Goal: Task Accomplishment & Management: Complete application form

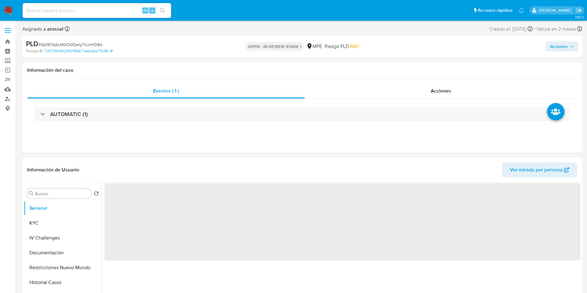
select select "10"
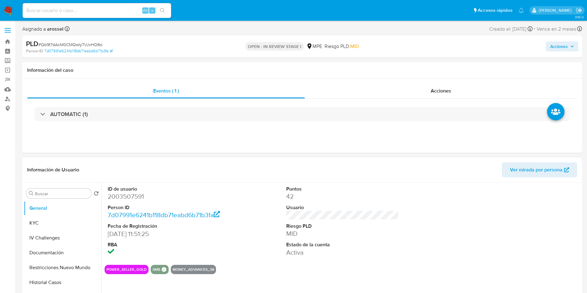
click at [138, 192] on dd "2003507591" at bounding box center [164, 196] width 113 height 9
click at [138, 199] on dd "2003507591" at bounding box center [164, 196] width 113 height 9
copy dd "2003507591"
click at [338, 224] on dt "Riesgo PLD" at bounding box center [342, 226] width 113 height 7
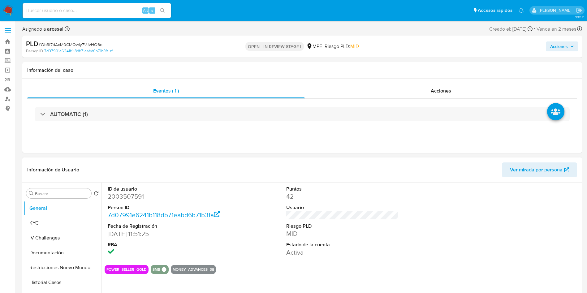
click at [329, 227] on dt "Riesgo PLD" at bounding box center [342, 226] width 113 height 7
click at [248, 242] on div "ID de usuario 2003507591 Person ID 7d07991e6241b118db71eabd6b71b3fa Fecha de Re…" at bounding box center [343, 220] width 476 height 77
click at [252, 236] on div "ID de usuario 2003507591 Person ID 7d07991e6241b118db71eabd6b71b3fa Fecha de Re…" at bounding box center [343, 220] width 476 height 77
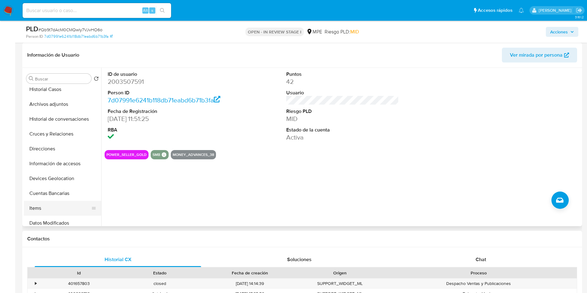
scroll to position [93, 0]
click at [58, 182] on button "Cuentas Bancarias" at bounding box center [60, 178] width 72 height 15
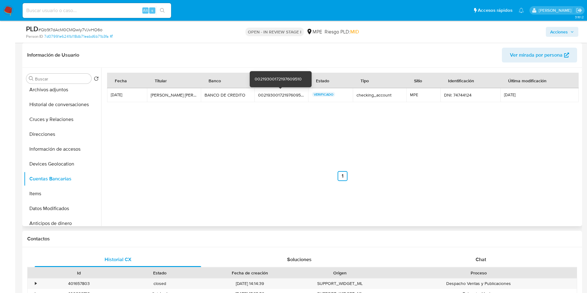
click at [270, 92] on div "00219300172197609510" at bounding box center [281, 95] width 46 height 6
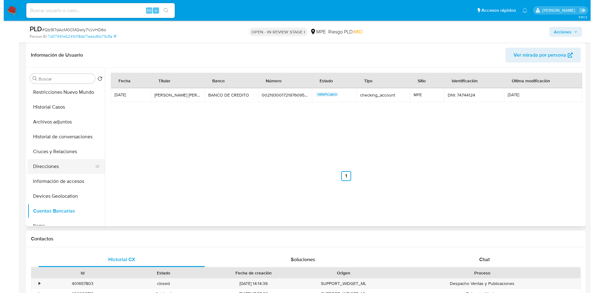
scroll to position [46, 0]
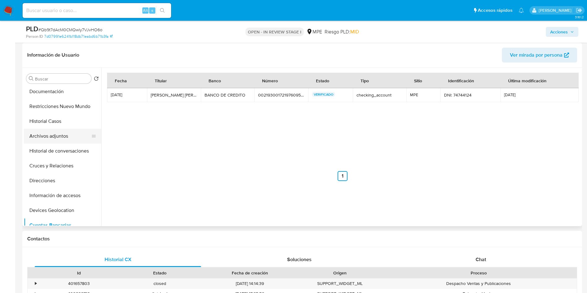
click at [53, 130] on button "Archivos adjuntos" at bounding box center [60, 136] width 72 height 15
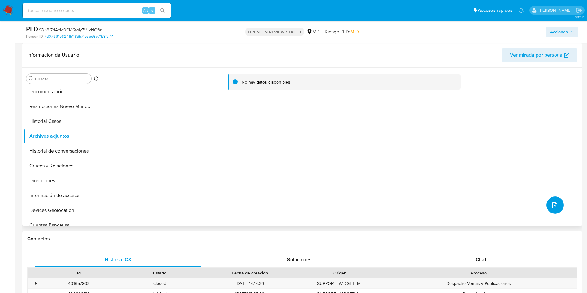
click at [554, 211] on button "upload-file" at bounding box center [554, 204] width 17 height 17
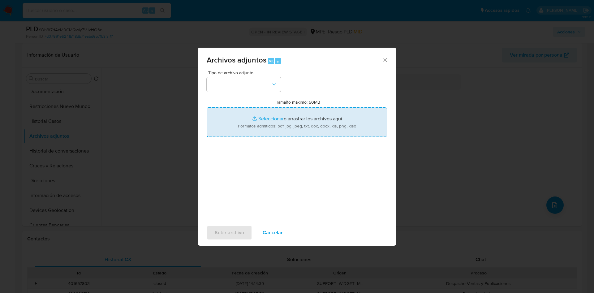
click at [292, 123] on input "Tamaño máximo: 50MB Seleccionar archivos" at bounding box center [297, 122] width 181 height 30
type input "C:\fakepath\Case Log 2003507591 - 24_09_2025.pdf"
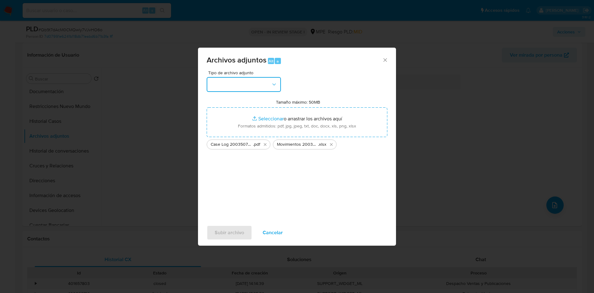
click at [255, 86] on button "button" at bounding box center [244, 84] width 74 height 15
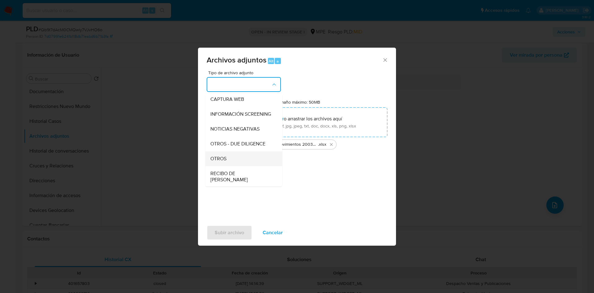
click at [239, 158] on div "OTROS" at bounding box center [241, 158] width 63 height 15
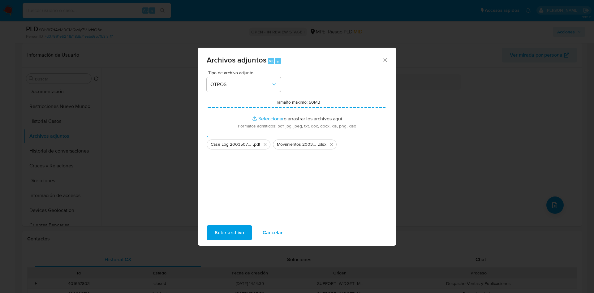
click at [234, 228] on span "Subir archivo" at bounding box center [229, 233] width 29 height 14
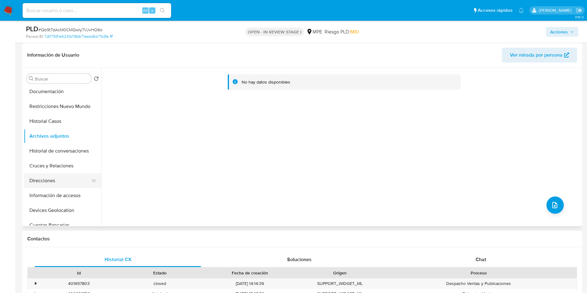
click at [53, 187] on button "Direcciones" at bounding box center [60, 180] width 72 height 15
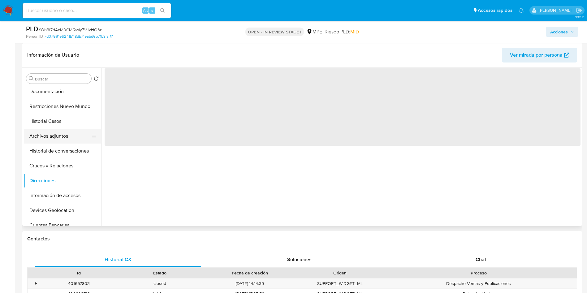
click at [54, 135] on button "Archivos adjuntos" at bounding box center [60, 136] width 72 height 15
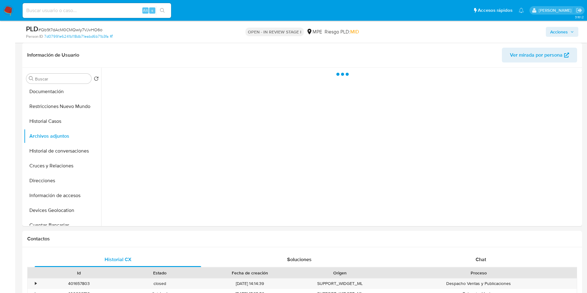
click at [574, 30] on button "Acciones" at bounding box center [561, 32] width 32 height 10
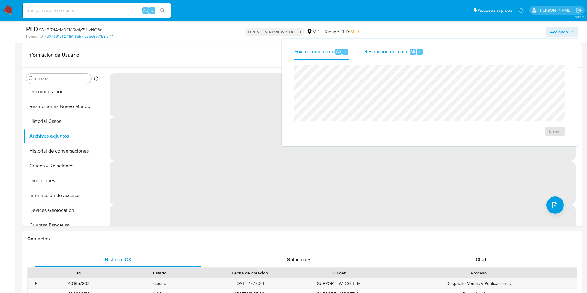
click at [383, 56] on div "Resolución del caso Alt r" at bounding box center [393, 52] width 59 height 16
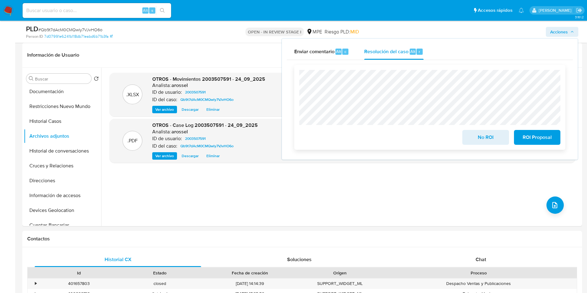
click at [467, 134] on button "No ROI" at bounding box center [485, 137] width 46 height 15
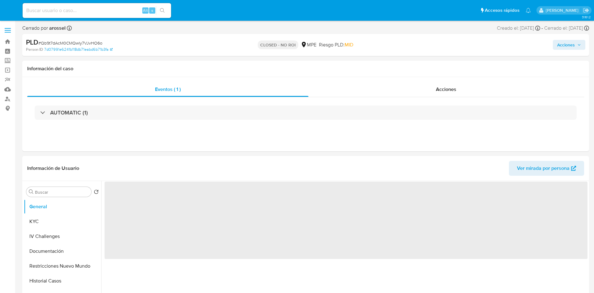
select select "10"
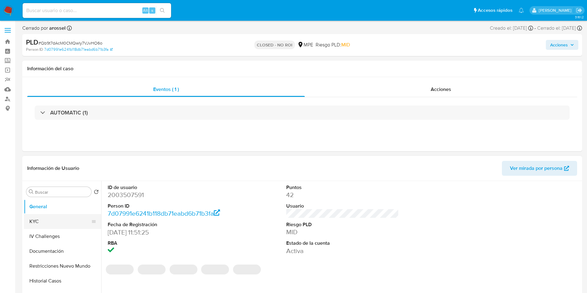
click at [49, 216] on button "KYC" at bounding box center [60, 221] width 72 height 15
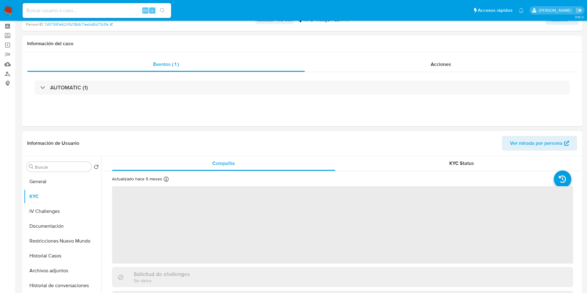
scroll to position [46, 0]
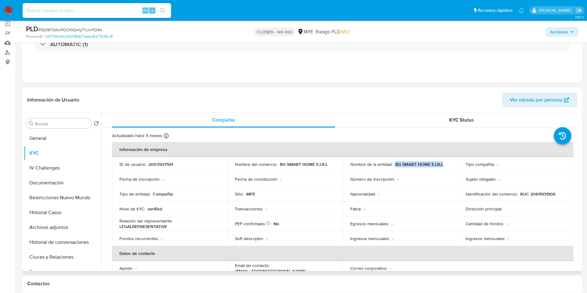
drag, startPoint x: 393, startPoint y: 164, endPoint x: 445, endPoint y: 164, distance: 52.6
click at [445, 164] on div "Nombre de la entidad : BG SMART HOME E.I.R.L" at bounding box center [400, 164] width 100 height 6
copy p "BG SMART HOME E.I.R.L"
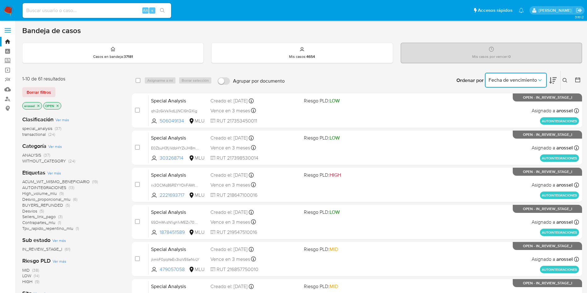
click at [530, 82] on span "Fecha de vencimiento" at bounding box center [512, 80] width 48 height 6
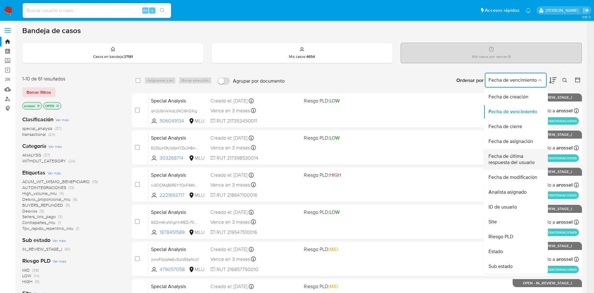
click at [519, 160] on span "Fecha de última respuesta del usuario" at bounding box center [513, 159] width 51 height 12
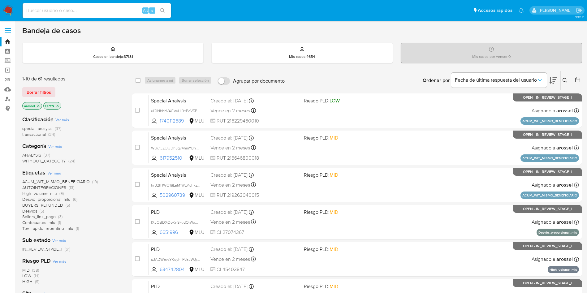
click at [553, 80] on icon at bounding box center [552, 80] width 7 height 7
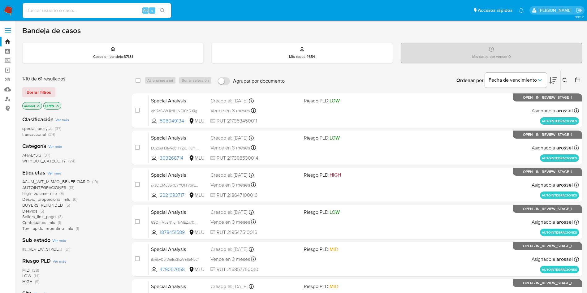
click at [92, 14] on input at bounding box center [97, 10] width 148 height 8
paste input "gPmaerwarlyzg4UmIVsmz3BV"
type input "gPmaerwarlyzg4UmIVsmz3BV"
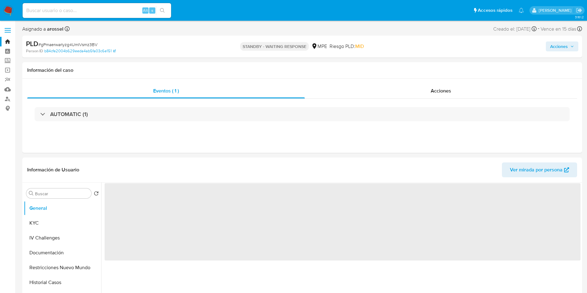
select select "10"
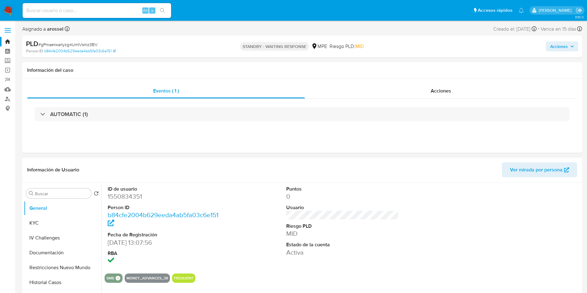
click at [294, 220] on dl "Puntos 0 Usuario Riesgo PLD MID Estado de la cuenta Activa" at bounding box center [342, 221] width 113 height 71
click at [91, 10] on input at bounding box center [97, 10] width 148 height 8
paste input "MssbpjP0EzOAUfXvREfpgj75"
type input "MssbpjP0EzOAUfXvREfpgj75"
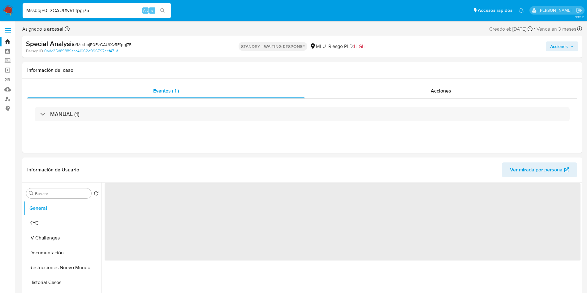
select select "10"
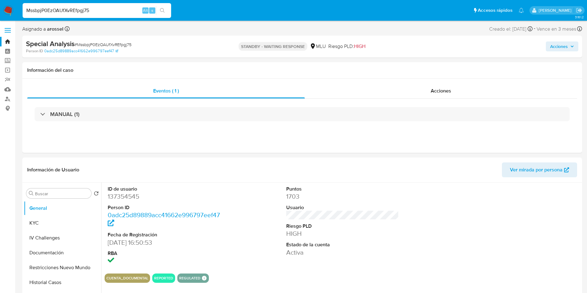
click at [107, 11] on input "MssbpjP0EzOAUfXvREfpgj75" at bounding box center [97, 10] width 148 height 8
paste input "EbxYMEFD0cXWzrLRLdWc1pmZ"
type input "EbxYMEFD0cXWzrLRLdWc1pmZ"
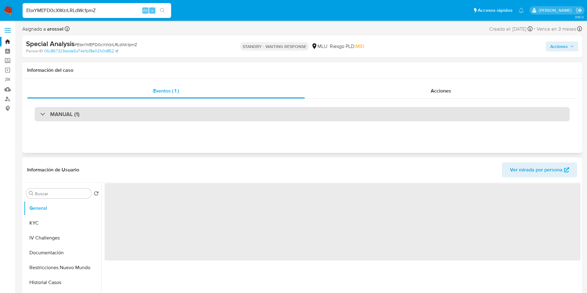
select select "10"
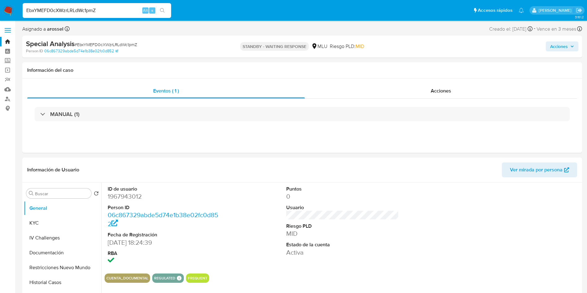
click at [103, 11] on input "EbxYMEFD0cXWzrLRLdWc1pmZ" at bounding box center [97, 10] width 148 height 8
paste input "1OC95yWqTKyEATqQPGcddv2o"
type input "1OC95yWqTKyEATqQPGcddv2o"
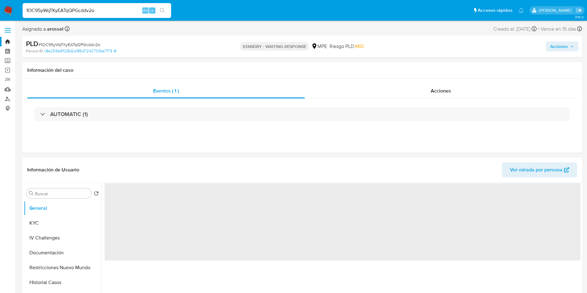
select select "10"
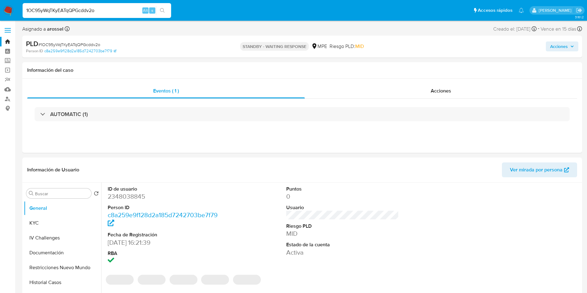
click at [115, 8] on input "1OC95yWqTKyEATqQPGcddv2o" at bounding box center [97, 10] width 148 height 8
paste input "vnuHHF8bAV8jDdovm3t6JbL1"
type input "vnuHHF8bAV8jDdovm3t6JbL1"
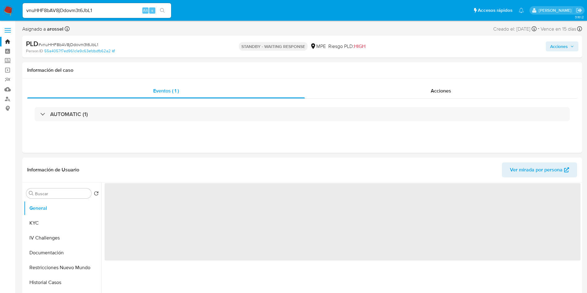
select select "10"
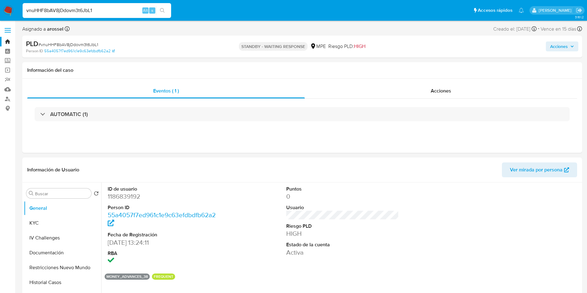
paste input "sVB6Gf9ms8GZqZSOpJUizuT7"
type input "sVB6Gf9ms8GZqZSOpJUizuT7"
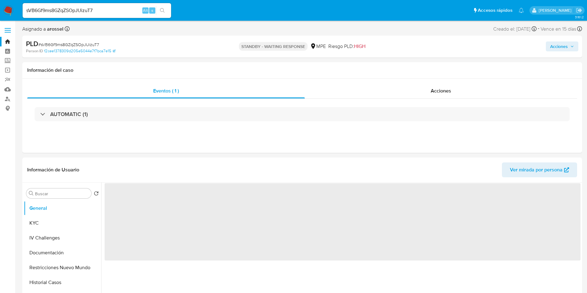
select select "10"
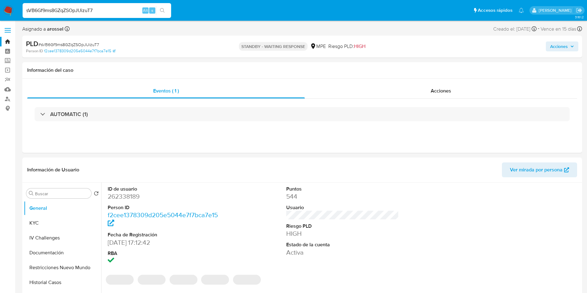
paste input "arl646GKgkotd9Nsd3qDLlm8"
type input "arl646GKgkotd9Nsd3qDLlm8"
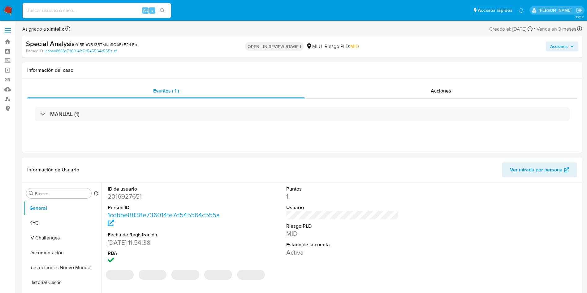
select select "10"
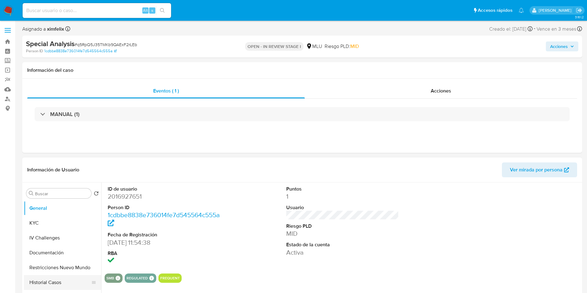
click at [73, 285] on button "Historial Casos" at bounding box center [60, 282] width 72 height 15
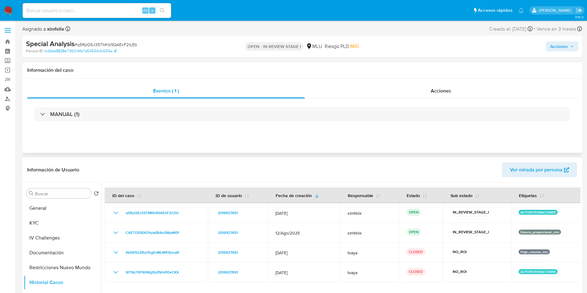
click at [510, 80] on div "Eventos ( 1 ) Acciones MANUAL (1)" at bounding box center [301, 116] width 559 height 74
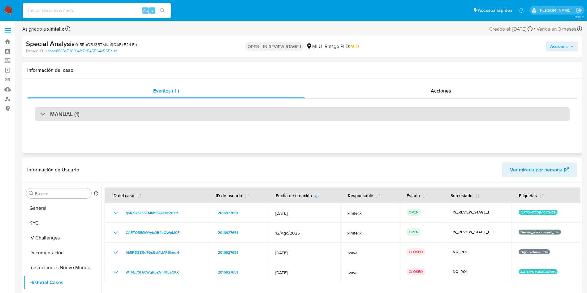
click at [100, 113] on div "MANUAL (1)" at bounding box center [302, 114] width 535 height 14
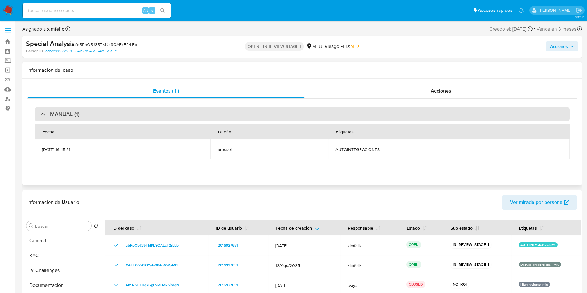
click at [100, 113] on div "MANUAL (1)" at bounding box center [302, 114] width 535 height 14
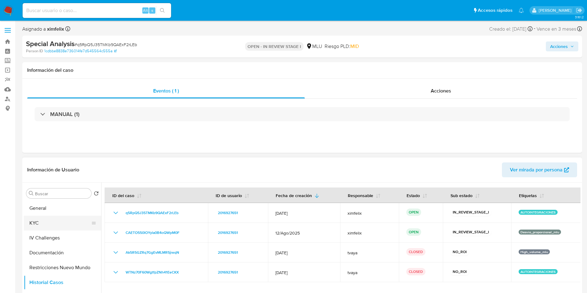
click at [59, 220] on button "KYC" at bounding box center [60, 223] width 72 height 15
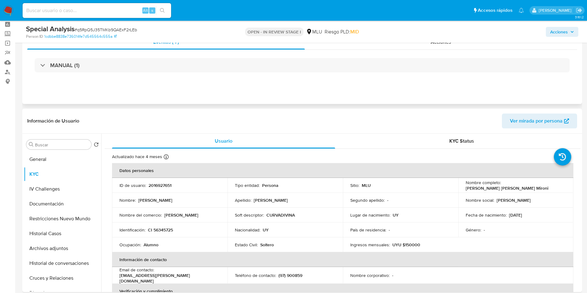
scroll to position [46, 0]
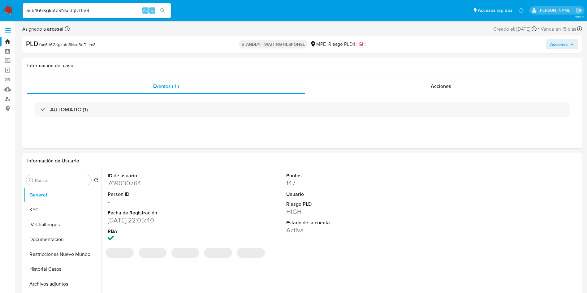
select select "10"
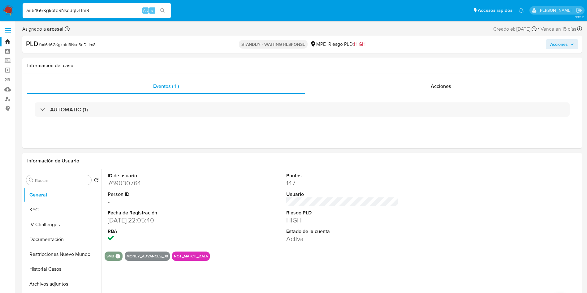
paste input "3Om2yigzAn3CgpVZXygVv3bc"
type input "3Om2yigzAn3CgpVZXygVv3bc"
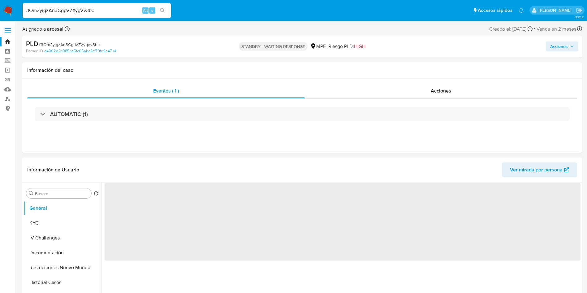
select select "10"
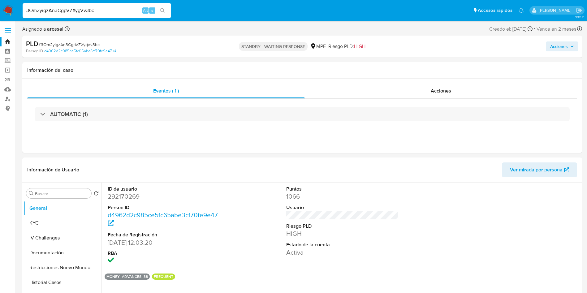
paste input "Y0RtYeT7iK15X3sSNb8sHMRE"
type input "Y0RtYeT7iK15X3sSNb8sHMRE"
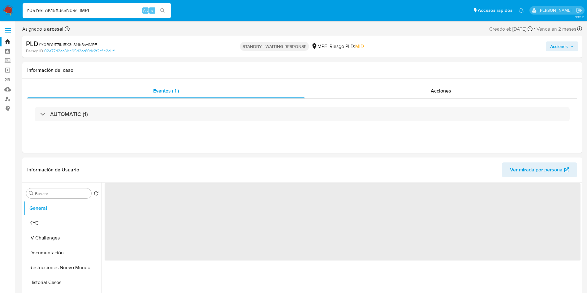
select select "10"
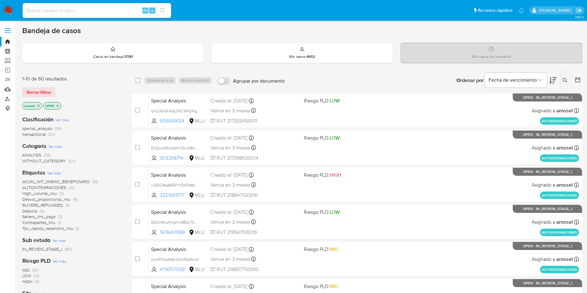
click at [551, 80] on icon at bounding box center [552, 80] width 7 height 6
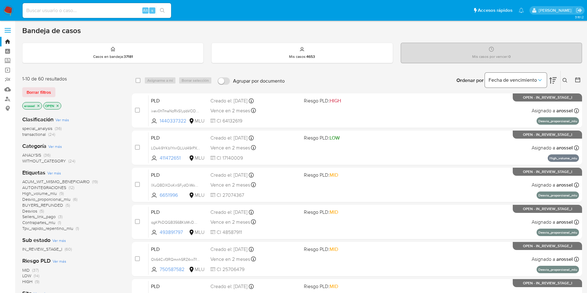
click at [539, 80] on icon "Ordenar por" at bounding box center [539, 80] width 3 height 2
click at [91, 11] on input at bounding box center [97, 10] width 148 height 8
paste input "rSpmFJcu5otaJEtHaWMpLT2g"
type input "rSpmFJcu5otaJEtHaWMpLT2g"
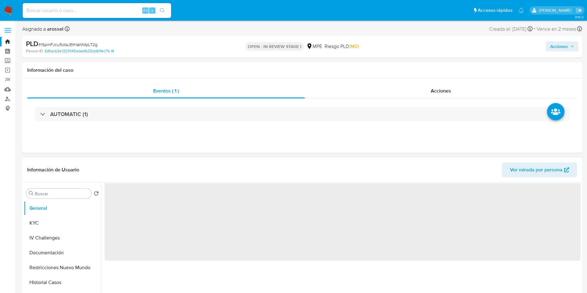
select select "10"
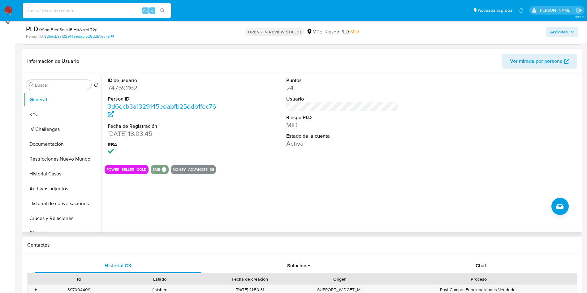
scroll to position [93, 0]
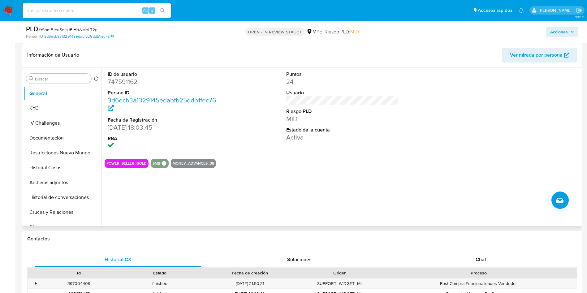
click at [517, 49] on span "Ver mirada por persona" at bounding box center [536, 55] width 53 height 15
click at [62, 168] on button "Historial Casos" at bounding box center [60, 167] width 72 height 15
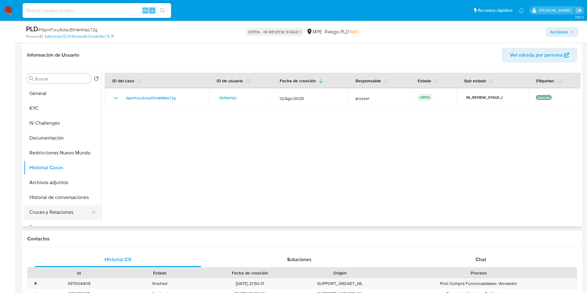
click at [46, 217] on button "Cruces y Relaciones" at bounding box center [60, 212] width 72 height 15
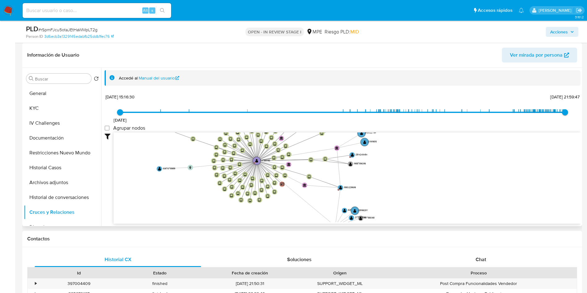
drag, startPoint x: 450, startPoint y: 161, endPoint x: 429, endPoint y: 107, distance: 58.1
click at [429, 107] on div "6/3/2017 6/3/2017, 15:16:30 18/8/2025, 21:59:47 Agrupar nodos Filtros Confianza…" at bounding box center [343, 169] width 476 height 154
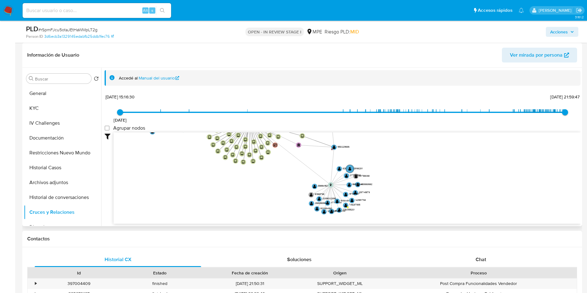
drag, startPoint x: 417, startPoint y: 157, endPoint x: 408, endPoint y: 105, distance: 52.8
click at [408, 105] on div "6/3/2017 6/3/2017, 15:16:30 18/8/2025, 21:59:47 Agrupar nodos Filtros Confianza…" at bounding box center [343, 169] width 476 height 154
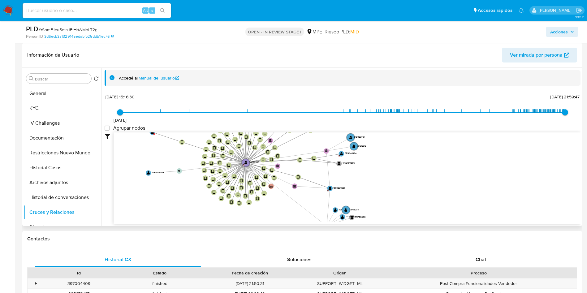
drag, startPoint x: 400, startPoint y: 145, endPoint x: 397, endPoint y: 199, distance: 53.3
click at [397, 199] on icon "device-67ad35fe5db222af32ffd458  user-747591162  747591162 D device-68952ff3e…" at bounding box center [346, 177] width 467 height 90
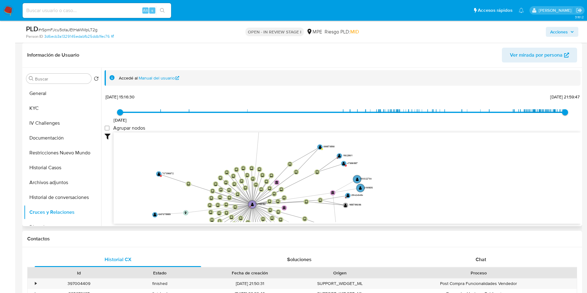
drag, startPoint x: 397, startPoint y: 178, endPoint x: 401, endPoint y: 202, distance: 24.0
click at [401, 202] on icon "device-67ad35fe5db222af32ffd458  user-747591162  747591162 D device-68952ff3e…" at bounding box center [346, 177] width 467 height 90
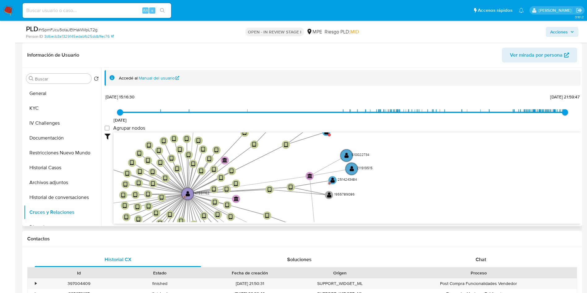
drag, startPoint x: 393, startPoint y: 203, endPoint x: 403, endPoint y: 183, distance: 22.7
click at [403, 183] on icon "device-67ad35fe5db222af32ffd458  user-747591162  747591162 D device-68952ff3e…" at bounding box center [346, 177] width 467 height 90
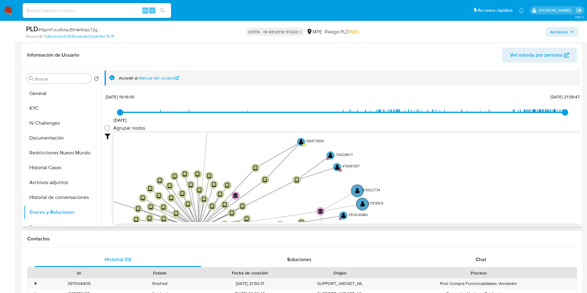
click at [395, 208] on icon "device-67ad35fe5db222af32ffd458  user-747591162  747591162 D device-68952ff3e…" at bounding box center [346, 177] width 467 height 90
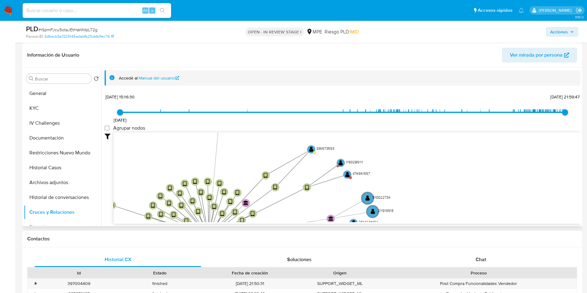
drag, startPoint x: 391, startPoint y: 173, endPoint x: 395, endPoint y: 175, distance: 4.2
click at [395, 175] on icon "device-67ad35fe5db222af32ffd458  user-747591162  747591162 D device-68952ff3e…" at bounding box center [346, 177] width 467 height 90
click at [348, 173] on text "" at bounding box center [347, 174] width 4 height 6
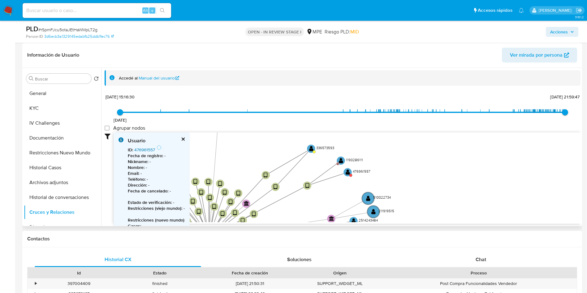
click at [149, 149] on link "476961557" at bounding box center [144, 150] width 21 height 6
click at [66, 168] on button "Historial Casos" at bounding box center [60, 167] width 72 height 15
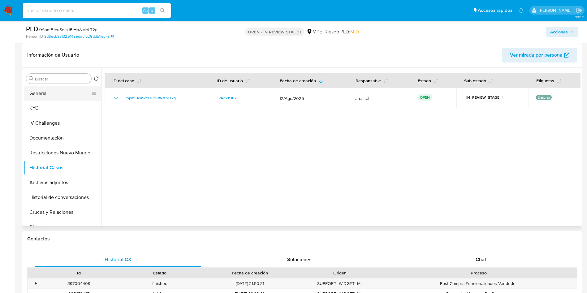
click at [56, 97] on button "General" at bounding box center [60, 93] width 72 height 15
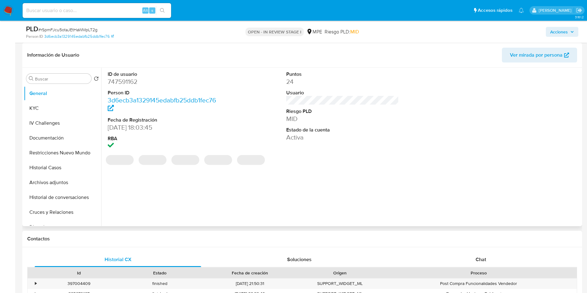
click at [132, 83] on dd "747591162" at bounding box center [164, 81] width 113 height 9
copy dd "747591162"
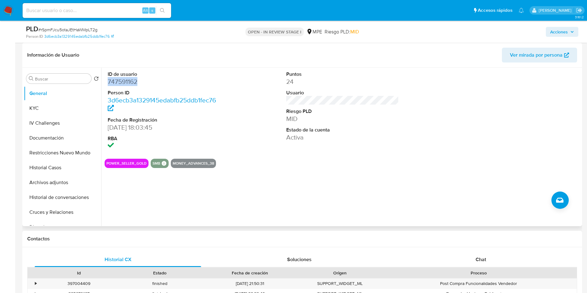
click at [125, 84] on dd "747591162" at bounding box center [164, 81] width 113 height 9
drag, startPoint x: 105, startPoint y: 128, endPoint x: 138, endPoint y: 129, distance: 33.4
click at [138, 129] on div "ID de usuario 747591162 Person ID 3d6ecb3a1329145edabfb25ddb1fec76 Fecha de Reg…" at bounding box center [164, 111] width 119 height 86
copy dd "21/04/2021"
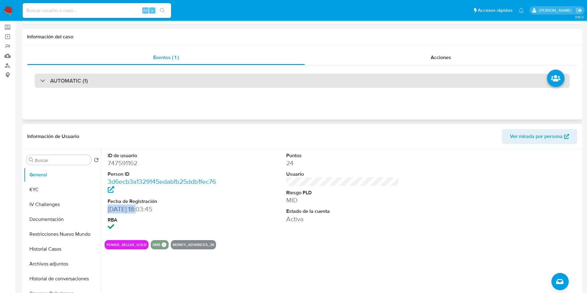
scroll to position [0, 0]
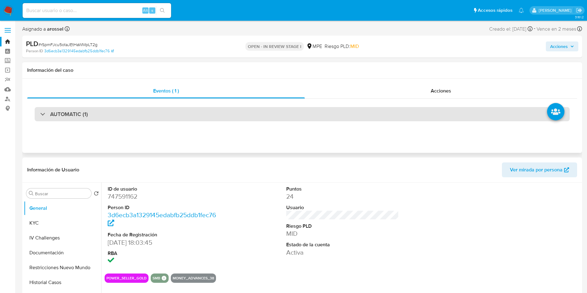
click at [128, 113] on div "AUTOMATIC (1)" at bounding box center [302, 114] width 535 height 14
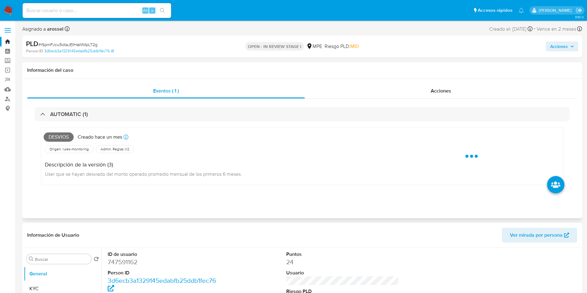
click at [57, 137] on span "Desvios" at bounding box center [59, 136] width 30 height 9
copy span "Desvios"
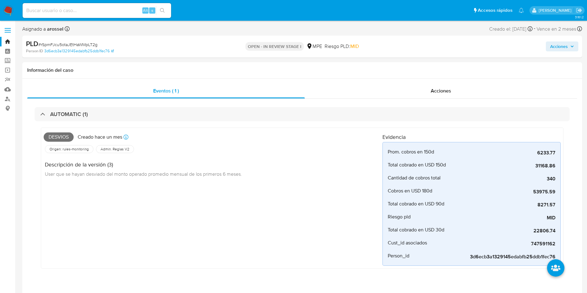
click at [77, 46] on span "# rSpmFJcu5otaJEtHaWMpLT2g" at bounding box center [67, 44] width 59 height 6
copy span "rSpmFJcu5otaJEtHaWMpLT2g"
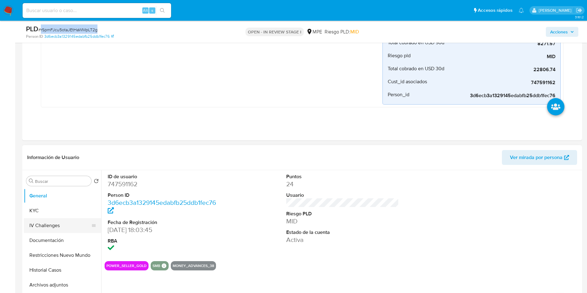
scroll to position [186, 0]
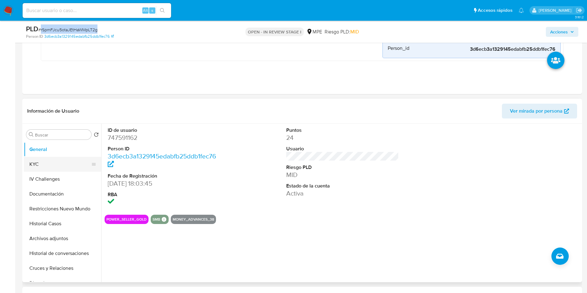
click at [62, 167] on button "KYC" at bounding box center [60, 164] width 72 height 15
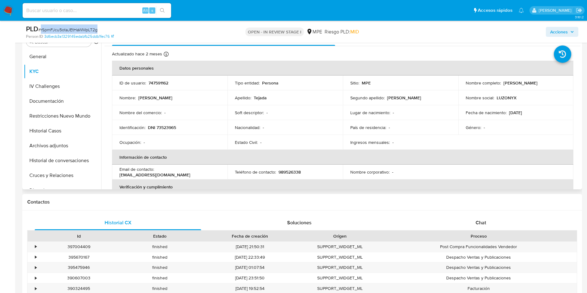
scroll to position [232, 0]
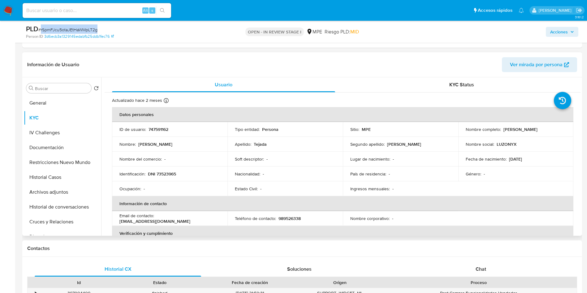
drag, startPoint x: 502, startPoint y: 131, endPoint x: 558, endPoint y: 133, distance: 56.6
click at [559, 133] on td "Nombre completo : Ana Luz Tejada Castellanos" at bounding box center [515, 129] width 115 height 15
copy p "Ana Luz Tejada Castellanos"
drag, startPoint x: 148, startPoint y: 172, endPoint x: 179, endPoint y: 173, distance: 30.9
click at [179, 173] on div "Identificación : DNI 73523965" at bounding box center [169, 174] width 100 height 6
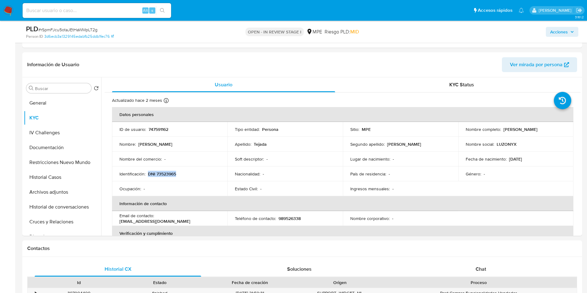
copy p "DNI 73523965"
drag, startPoint x: 506, startPoint y: 159, endPoint x: 530, endPoint y: 159, distance: 23.5
click at [530, 159] on div "Fecha de nacimiento : 04/02/2000" at bounding box center [515, 159] width 100 height 6
copy p "04/02/2000"
click at [507, 145] on p "LUZONYX" at bounding box center [506, 144] width 20 height 6
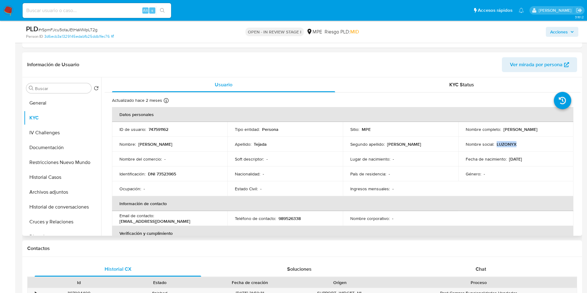
click at [507, 145] on p "LUZONYX" at bounding box center [506, 144] width 20 height 6
copy p "LUZONYX"
click at [383, 59] on header "Información de Usuario Ver mirada por persona" at bounding box center [301, 64] width 549 height 15
click at [161, 129] on p "747591162" at bounding box center [158, 129] width 20 height 6
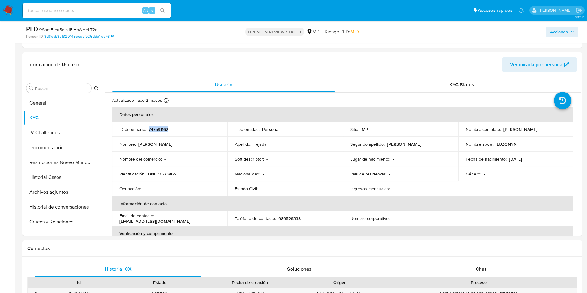
copy p "747591162"
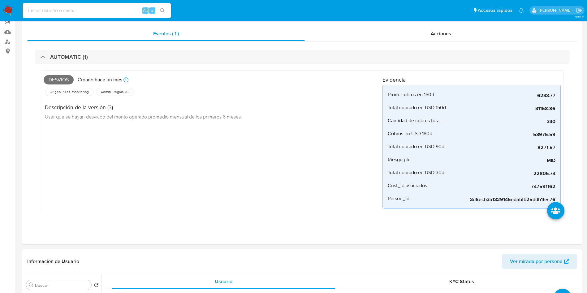
scroll to position [186, 0]
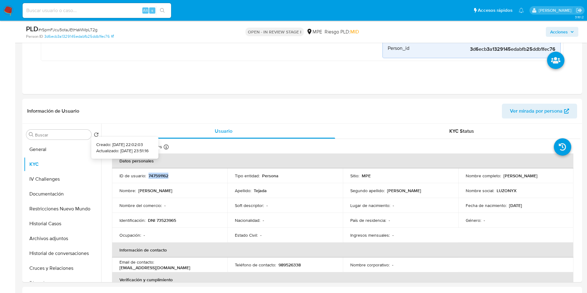
copy p "747591162"
drag, startPoint x: 501, startPoint y: 175, endPoint x: 555, endPoint y: 175, distance: 53.5
click at [555, 175] on div "Nombre completo : Ana Luz Tejada Castellanos" at bounding box center [515, 176] width 100 height 6
click at [172, 221] on p "DNI 73523965" at bounding box center [162, 220] width 28 height 6
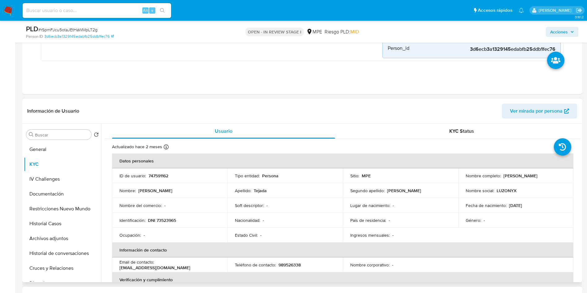
click at [163, 177] on p "747591162" at bounding box center [158, 176] width 20 height 6
click at [169, 217] on p "DNI 73523965" at bounding box center [162, 220] width 28 height 6
click at [496, 188] on p "LUZONYX" at bounding box center [506, 191] width 20 height 6
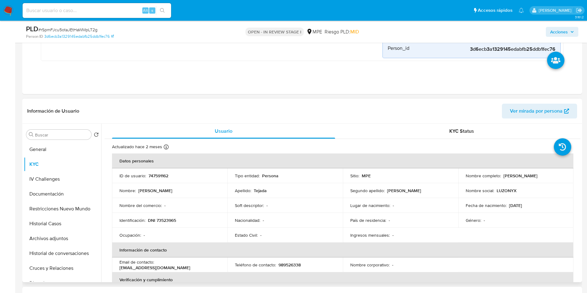
click at [503, 191] on p "LUZONYX" at bounding box center [506, 191] width 20 height 6
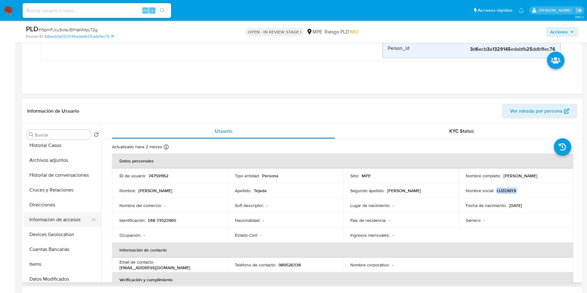
scroll to position [93, 0]
click at [63, 237] on button "Cuentas Bancarias" at bounding box center [60, 234] width 72 height 15
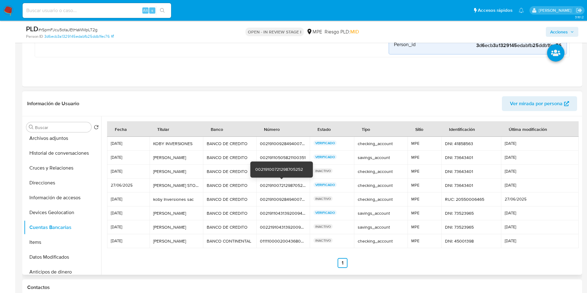
click at [281, 184] on div "00219100721298705252" at bounding box center [283, 185] width 46 height 6
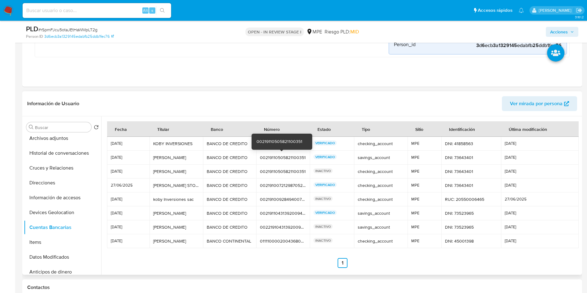
click at [273, 156] on div "00219110505821100351" at bounding box center [283, 158] width 46 height 6
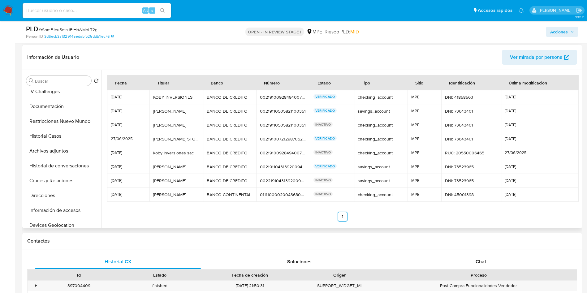
scroll to position [0, 0]
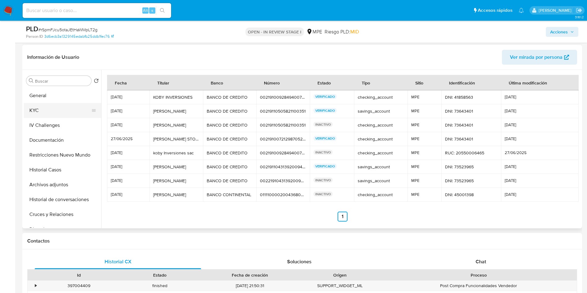
click at [49, 113] on button "KYC" at bounding box center [60, 110] width 72 height 15
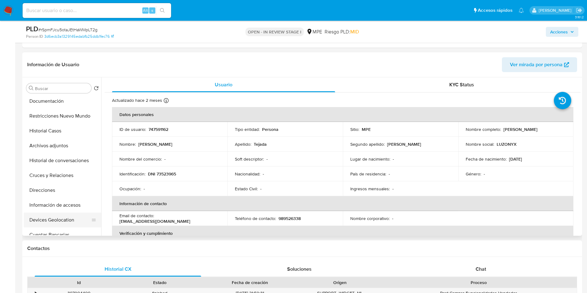
scroll to position [93, 0]
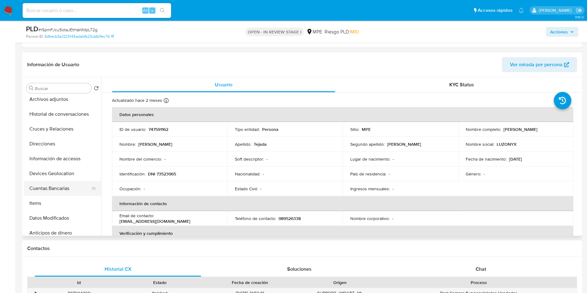
click at [57, 192] on button "Cuentas Bancarias" at bounding box center [60, 188] width 72 height 15
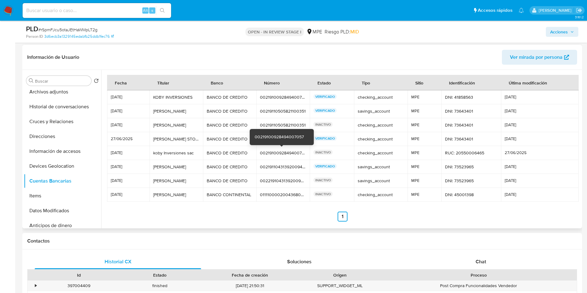
click at [270, 152] on div "00219100928494007057" at bounding box center [283, 153] width 46 height 6
click at [267, 152] on div "00219100928494007057" at bounding box center [283, 153] width 46 height 6
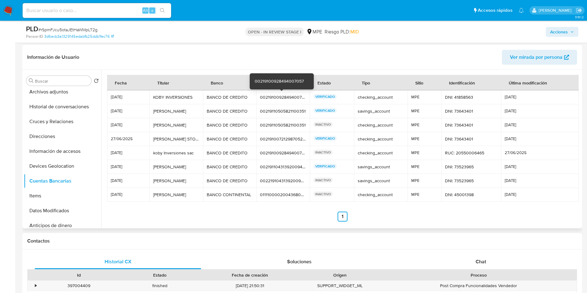
click at [280, 99] on div "00219100928494007057" at bounding box center [283, 97] width 46 height 6
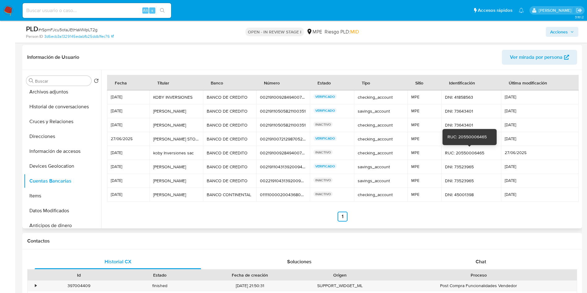
click at [475, 155] on div "RUC: 20550006465" at bounding box center [471, 153] width 52 height 6
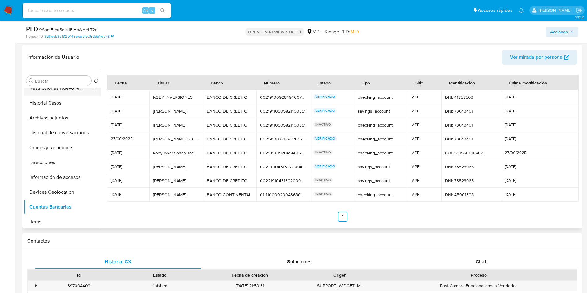
scroll to position [0, 0]
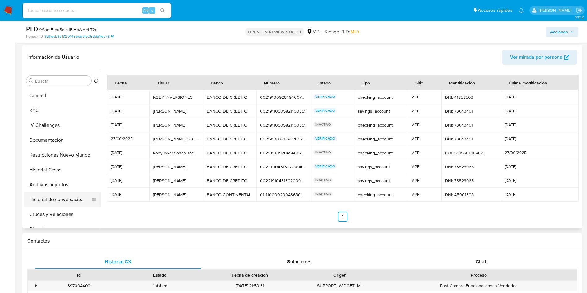
click at [59, 197] on button "Historial de conversaciones" at bounding box center [60, 199] width 72 height 15
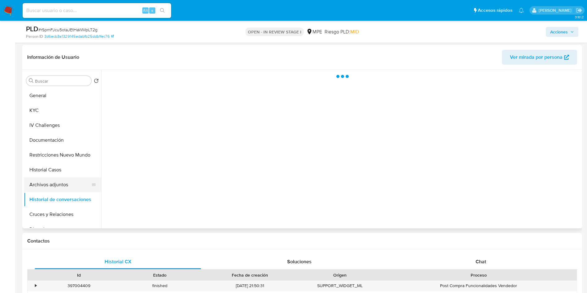
click at [56, 186] on button "Archivos adjuntos" at bounding box center [60, 184] width 72 height 15
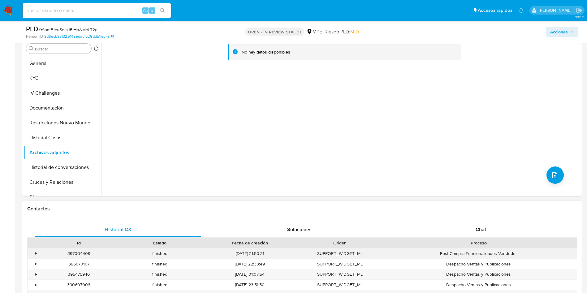
scroll to position [278, 0]
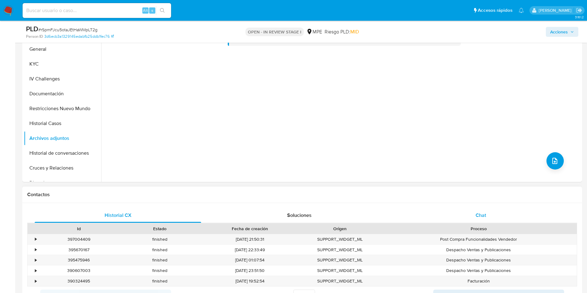
click at [485, 221] on div "Chat" at bounding box center [480, 215] width 166 height 15
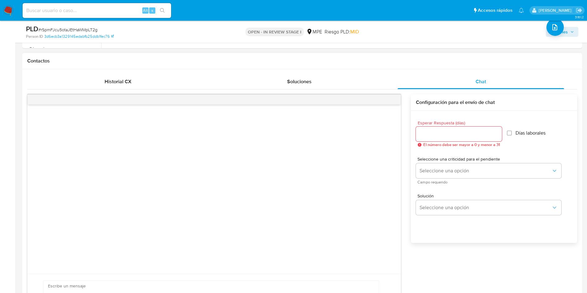
scroll to position [464, 0]
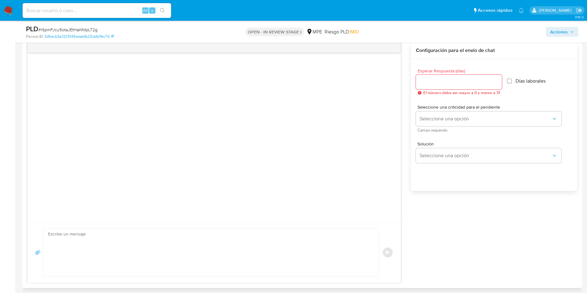
click at [226, 250] on textarea at bounding box center [209, 253] width 323 height 48
paste textarea "Hola, XXX, Te contactamos ya que necesitamos verificar algunos datos. Por este …"
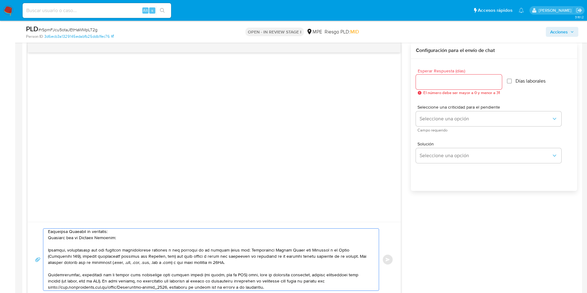
scroll to position [0, 0]
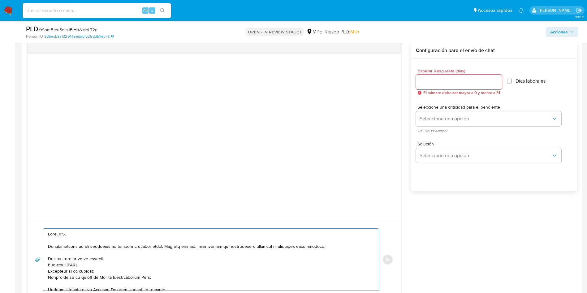
click at [65, 235] on textarea at bounding box center [209, 260] width 323 height 62
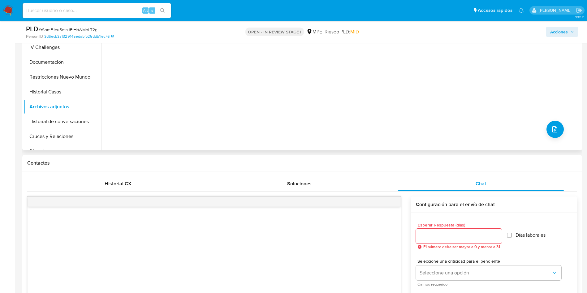
scroll to position [139, 0]
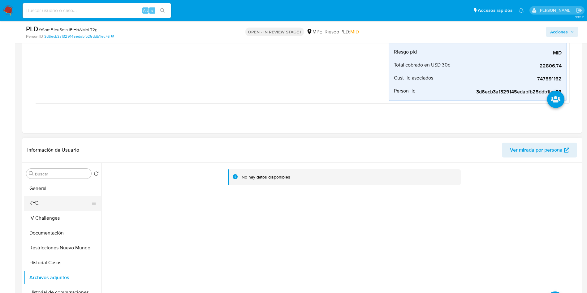
click at [42, 201] on button "KYC" at bounding box center [60, 203] width 72 height 15
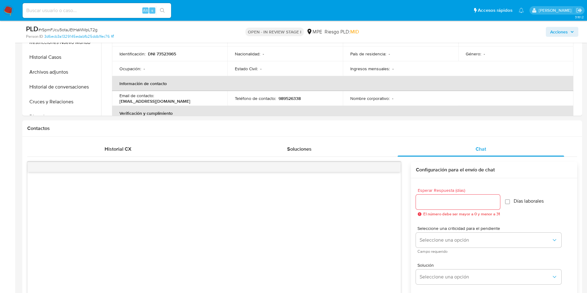
scroll to position [557, 0]
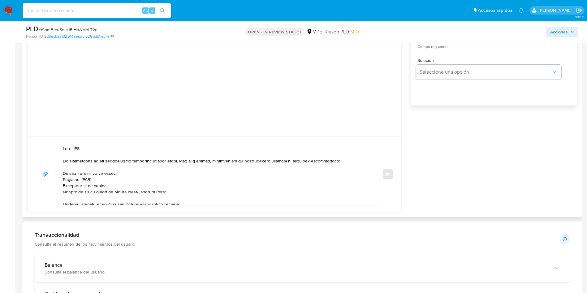
click at [79, 146] on textarea at bounding box center [217, 174] width 308 height 62
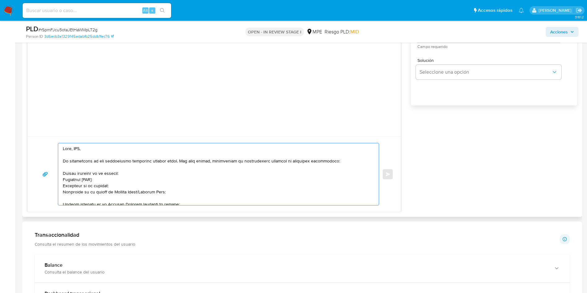
click at [79, 146] on textarea at bounding box center [217, 174] width 308 height 62
click at [63, 171] on textarea at bounding box center [217, 174] width 308 height 62
drag, startPoint x: 177, startPoint y: 190, endPoint x: 38, endPoint y: 186, distance: 138.9
click at [38, 186] on div "Enviar" at bounding box center [214, 174] width 358 height 62
paste textarea "LUNNY STORE S.A.C."
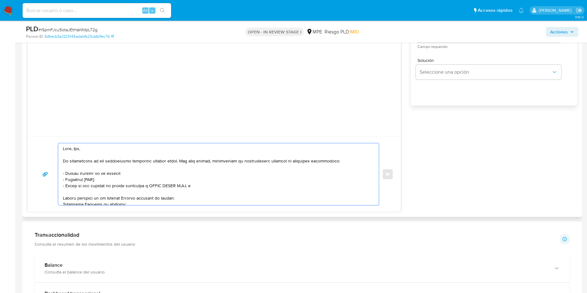
paste textarea "KOBY INVERSIONES S.A.C."
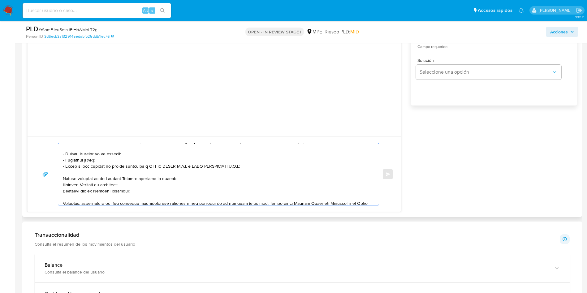
scroll to position [46, 0]
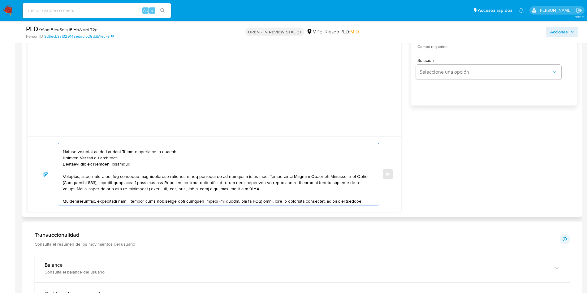
drag, startPoint x: 250, startPoint y: 187, endPoint x: 274, endPoint y: 192, distance: 24.8
click at [274, 192] on textarea at bounding box center [217, 174] width 308 height 62
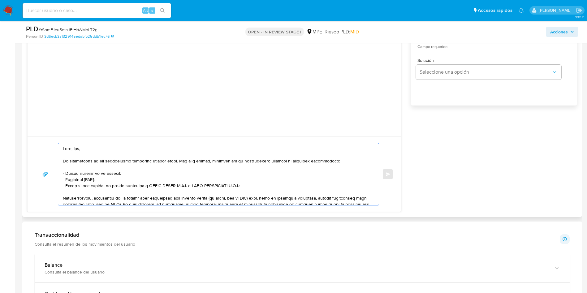
scroll to position [19, 0]
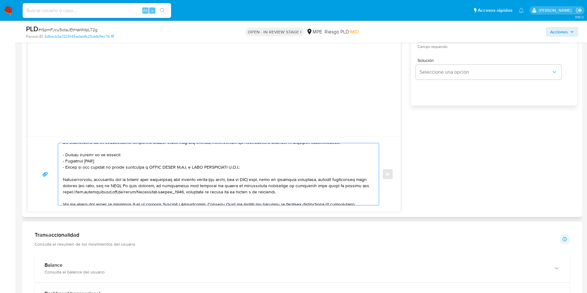
click at [247, 180] on textarea at bounding box center [217, 174] width 308 height 62
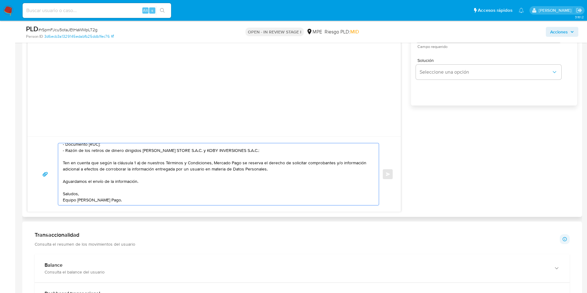
scroll to position [41, 0]
click at [221, 181] on textarea "Hola, Ana, Te contactamos ya que necesitamos verificar algunos datos. Por este …" at bounding box center [217, 174] width 308 height 62
click at [215, 193] on textarea "Hola, Ana, Te contactamos ya que necesitamos verificar algunos datos. Por este …" at bounding box center [217, 174] width 308 height 62
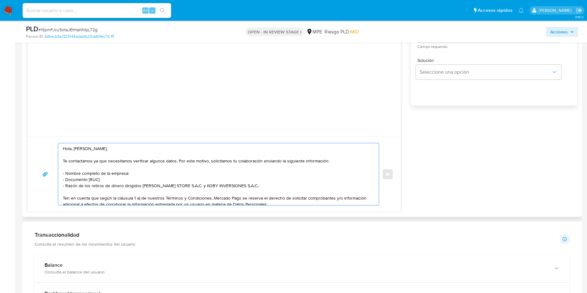
scroll to position [417, 0]
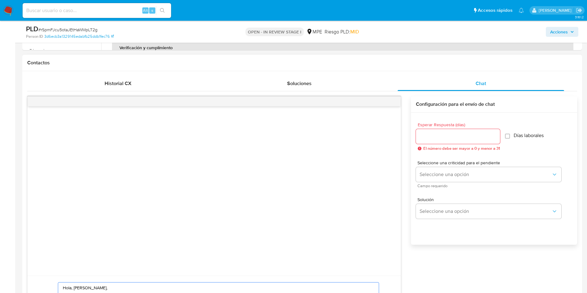
type textarea "Hola, Ana, Te contactamos ya que necesitamos verificar algunos datos. Por este …"
click at [424, 137] on input "Esperar Respuesta (días)" at bounding box center [458, 136] width 84 height 8
type input "3"
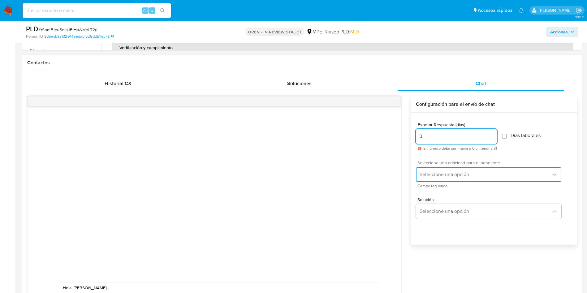
click at [434, 174] on span "Seleccione una opción" at bounding box center [485, 174] width 132 height 6
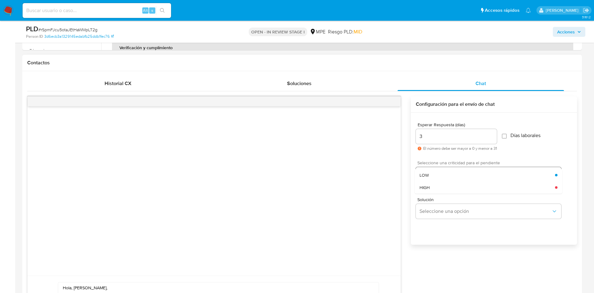
click at [434, 174] on div "LOW" at bounding box center [486, 175] width 135 height 12
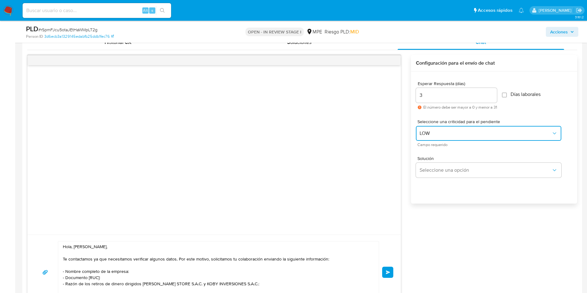
scroll to position [510, 0]
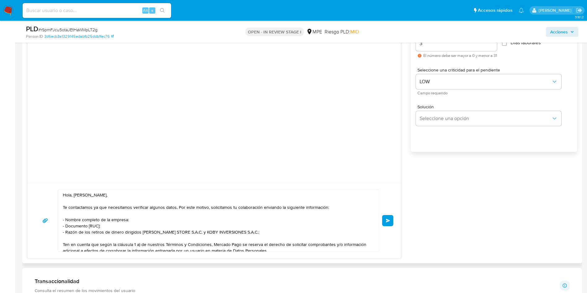
click at [388, 219] on span "Enviar" at bounding box center [388, 221] width 4 height 4
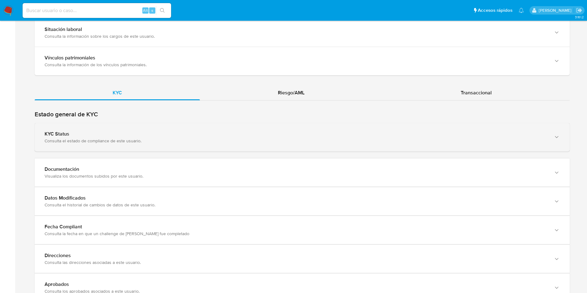
click at [208, 130] on div "KYC Status Consulta el estado de compliance de este usuario." at bounding box center [302, 137] width 535 height 28
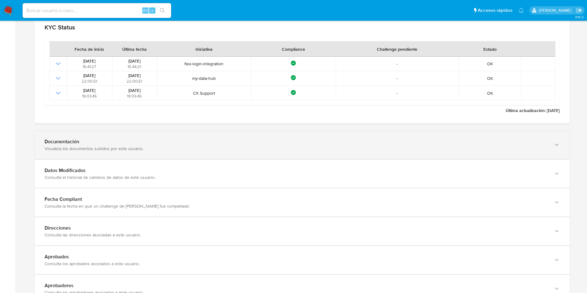
click at [425, 150] on div "Visualiza los documentos subidos por este usuario." at bounding box center [296, 149] width 502 height 6
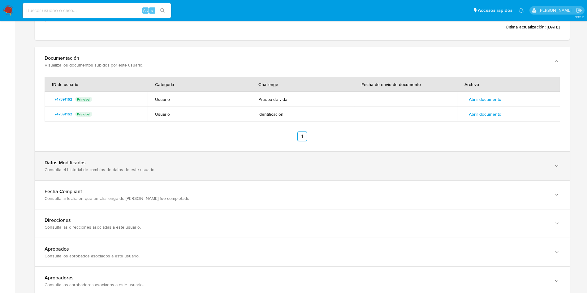
scroll to position [752, 0]
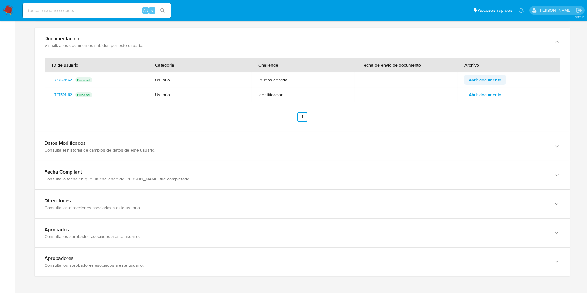
click at [491, 80] on span "Abrir documento" at bounding box center [484, 79] width 32 height 9
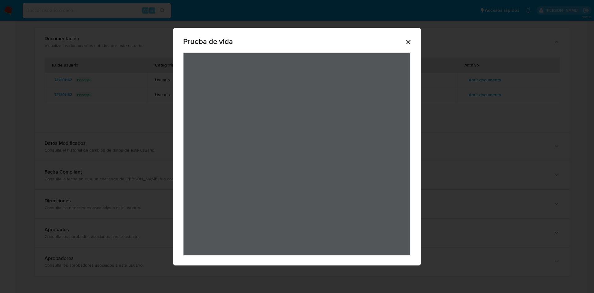
click at [410, 42] on icon "Cerrar" at bounding box center [407, 41] width 7 height 7
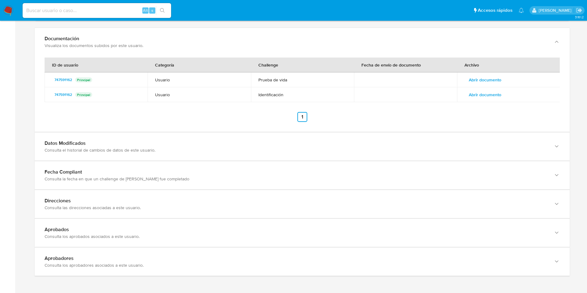
click at [485, 91] on span "Abrir documento" at bounding box center [484, 94] width 32 height 9
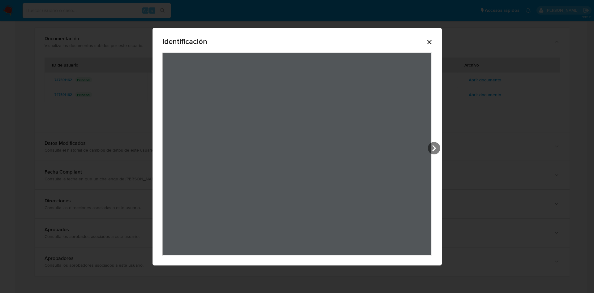
click at [431, 41] on icon "Cerrar" at bounding box center [428, 41] width 7 height 7
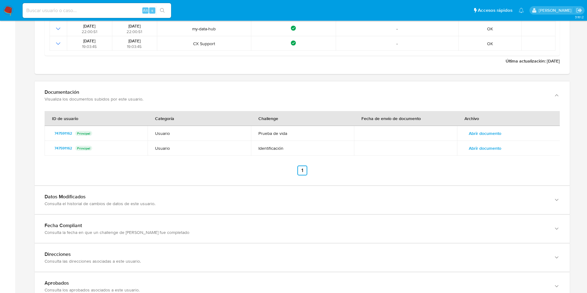
scroll to position [613, 0]
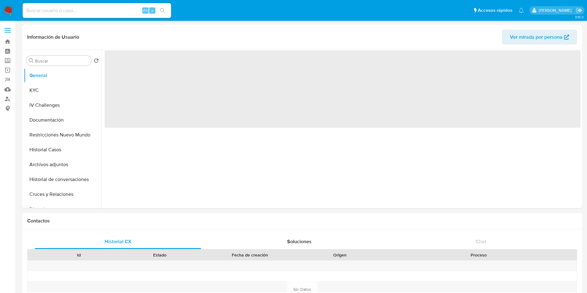
select select "10"
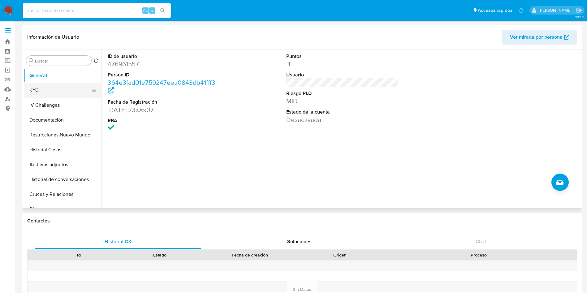
click at [58, 88] on button "KYC" at bounding box center [60, 90] width 72 height 15
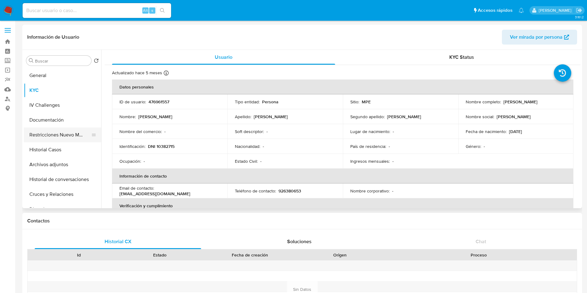
click at [70, 132] on button "Restricciones Nuevo Mundo" at bounding box center [60, 134] width 72 height 15
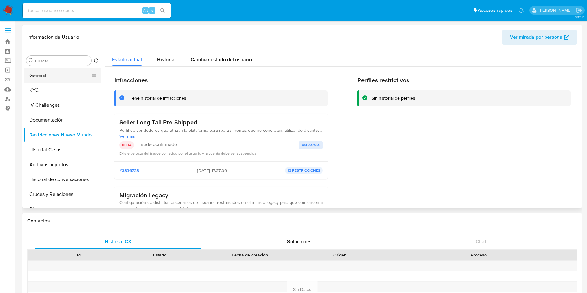
click at [53, 73] on button "General" at bounding box center [60, 75] width 72 height 15
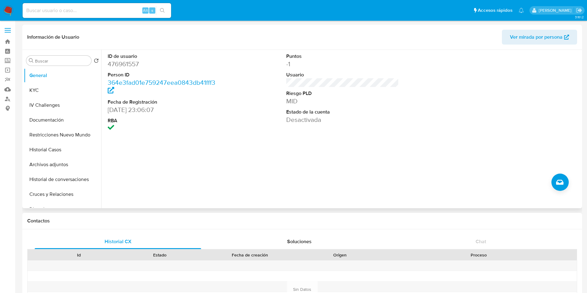
click at [130, 62] on dd "476961557" at bounding box center [164, 64] width 113 height 9
copy dd "476961557"
click at [68, 90] on button "KYC" at bounding box center [60, 90] width 72 height 15
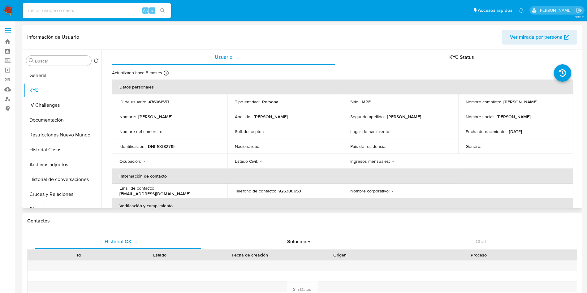
drag, startPoint x: 500, startPoint y: 103, endPoint x: 553, endPoint y: 101, distance: 53.5
click at [553, 101] on div "Nombre completo : [PERSON_NAME]" at bounding box center [515, 102] width 100 height 6
copy div "[PERSON_NAME]"
click at [164, 148] on p "DNI 10382715" at bounding box center [161, 146] width 27 height 6
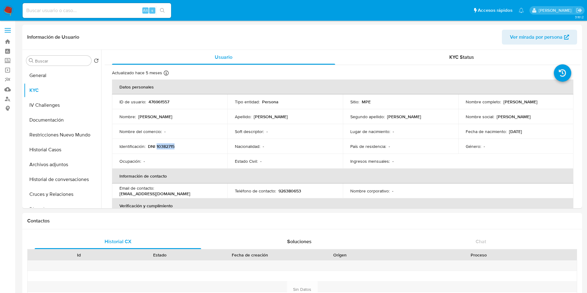
copy p "10382715"
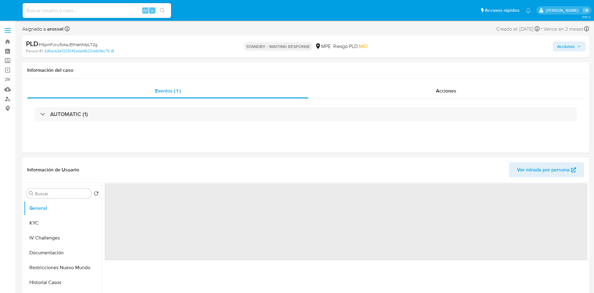
select select "10"
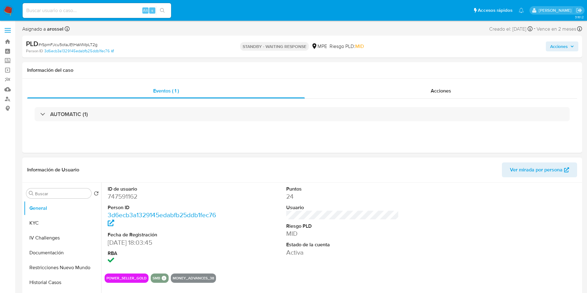
click at [118, 200] on dd "747591162" at bounding box center [164, 196] width 113 height 9
copy dd "747591162"
click at [66, 225] on button "KYC" at bounding box center [60, 223] width 72 height 15
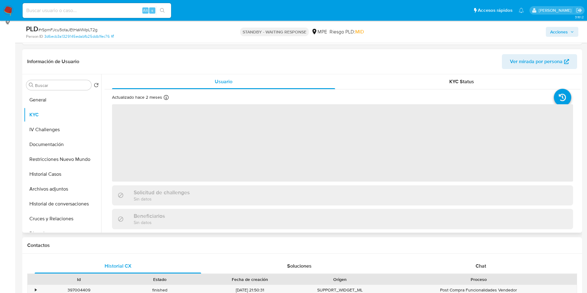
scroll to position [93, 0]
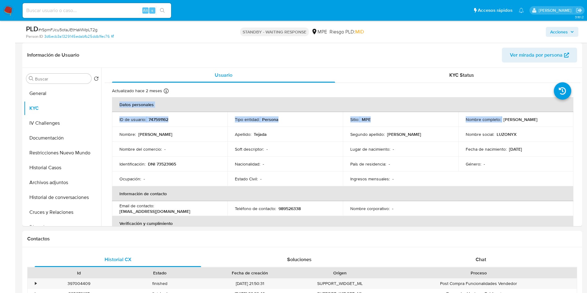
drag, startPoint x: 500, startPoint y: 118, endPoint x: 582, endPoint y: 118, distance: 81.3
click at [511, 132] on p "LUZONYX" at bounding box center [506, 134] width 20 height 6
drag, startPoint x: 502, startPoint y: 116, endPoint x: 554, endPoint y: 118, distance: 52.6
click at [554, 118] on td "Nombre completo : [PERSON_NAME]" at bounding box center [515, 119] width 115 height 15
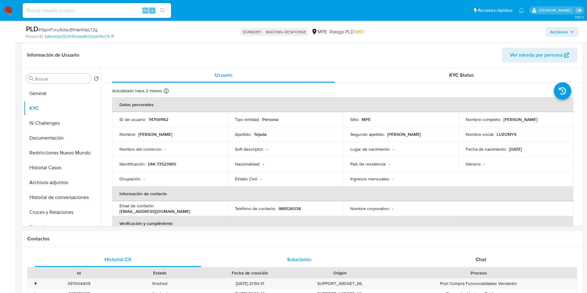
copy p "[PERSON_NAME]"
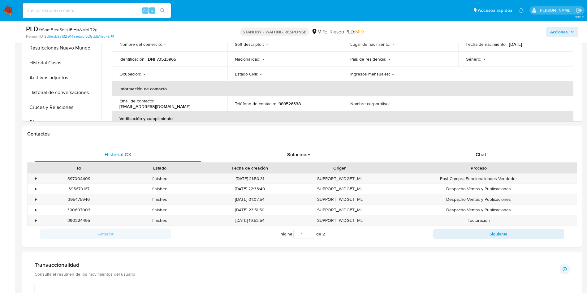
scroll to position [0, 0]
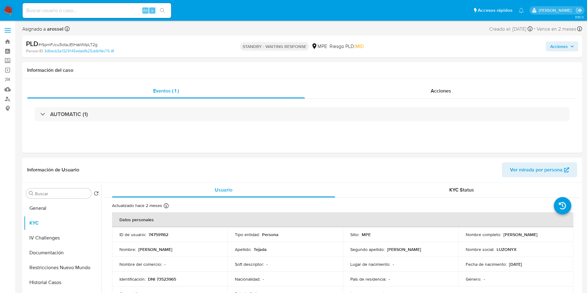
copy p "[PERSON_NAME]"
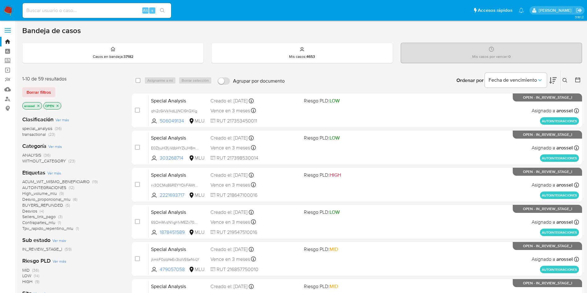
click at [95, 17] on div "Alt s" at bounding box center [97, 10] width 148 height 15
click at [94, 11] on input at bounding box center [97, 10] width 148 height 8
paste input "2v6spuIQHqBNuhrKXg2Zm7Rk"
type input "2v6spuIQHqBNuhrKXg2Zm7Rk"
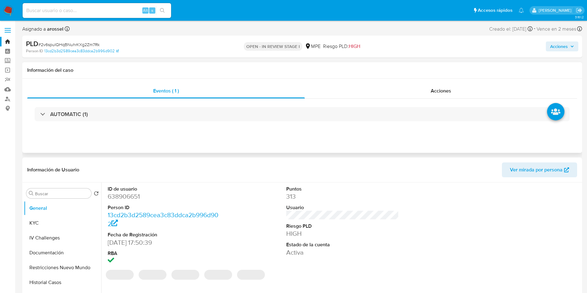
select select "10"
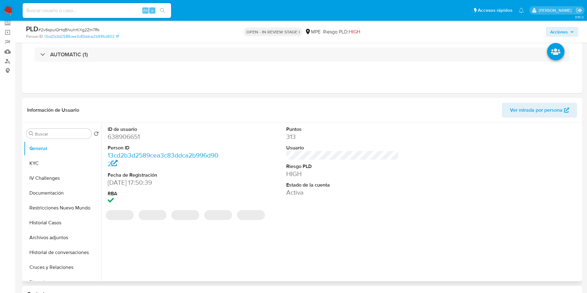
scroll to position [46, 0]
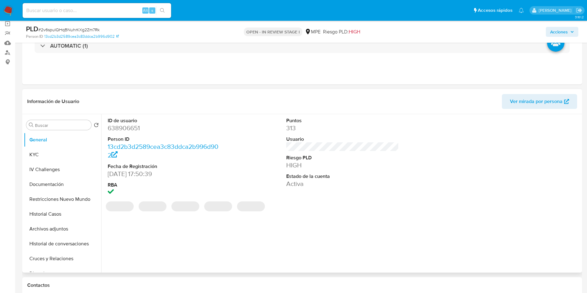
click at [525, 110] on div "Información de Usuario Ver mirada por persona" at bounding box center [301, 101] width 559 height 25
click at [552, 101] on span "Ver mirada por persona" at bounding box center [536, 101] width 53 height 15
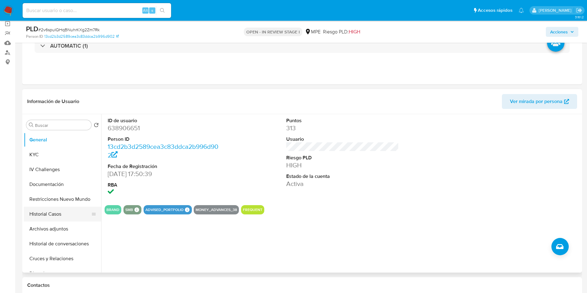
click at [54, 213] on button "Historial Casos" at bounding box center [60, 214] width 72 height 15
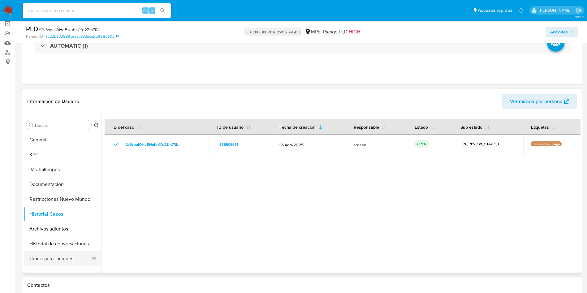
click at [57, 253] on button "Cruces y Relaciones" at bounding box center [60, 258] width 72 height 15
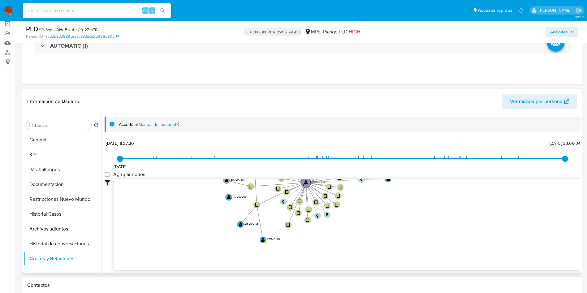
drag, startPoint x: 390, startPoint y: 207, endPoint x: 391, endPoint y: 221, distance: 13.7
click at [393, 229] on icon "device-6625c85f6fa6b1f130f742d9  user-251140199  251140199 user-638906651  6…" at bounding box center [346, 224] width 467 height 90
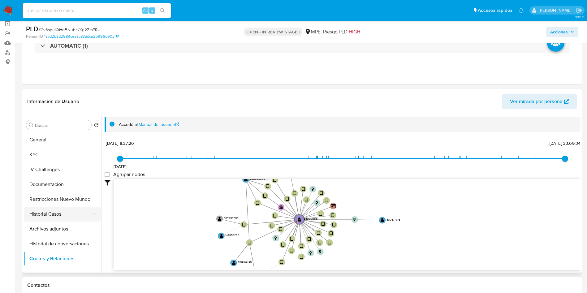
click at [66, 213] on button "Historial Casos" at bounding box center [60, 214] width 72 height 15
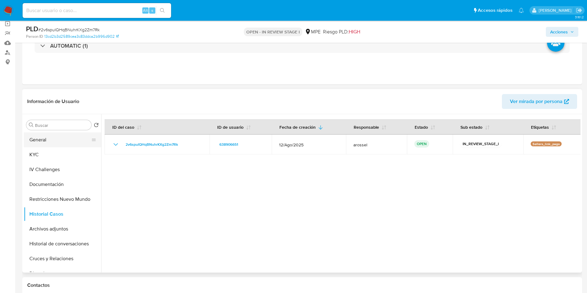
click at [52, 138] on button "General" at bounding box center [60, 139] width 72 height 15
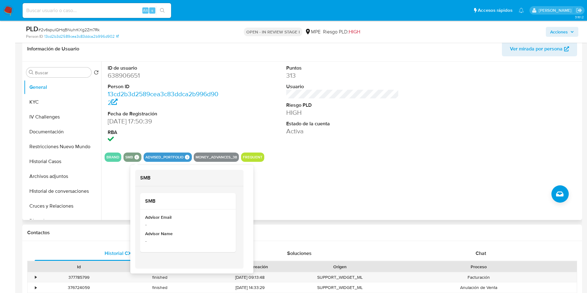
scroll to position [139, 0]
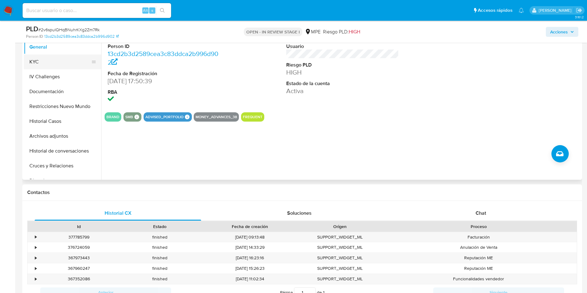
click at [53, 64] on button "KYC" at bounding box center [60, 61] width 72 height 15
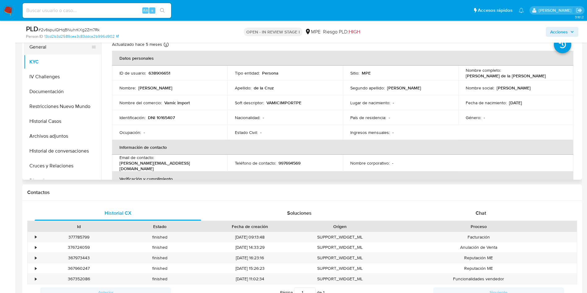
click at [58, 48] on button "General" at bounding box center [60, 47] width 72 height 15
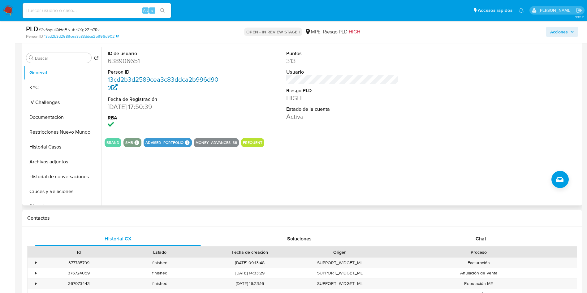
scroll to position [93, 0]
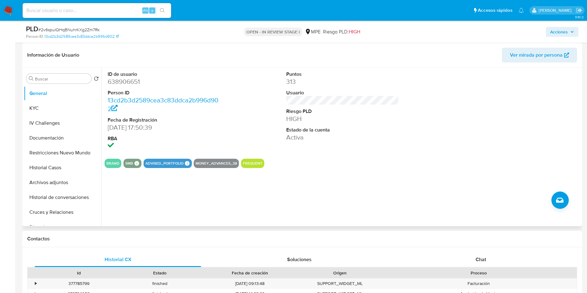
click at [129, 80] on dd "638906651" at bounding box center [164, 81] width 113 height 9
drag, startPoint x: 106, startPoint y: 129, endPoint x: 141, endPoint y: 128, distance: 34.6
click at [141, 128] on div "ID de usuario 638906651 Person ID 13cd2b3d2589cea3c83ddca2b996d902 Fecha de Reg…" at bounding box center [164, 111] width 119 height 86
copy dd "04/09/2020"
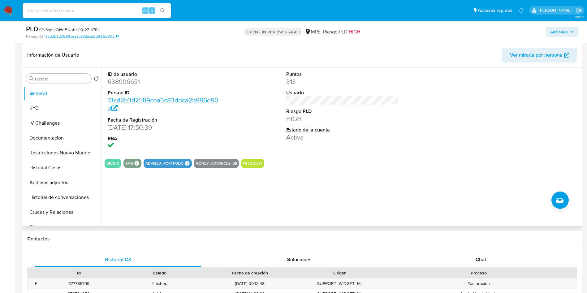
click at [126, 83] on dd "638906651" at bounding box center [164, 81] width 113 height 9
copy dd "638906651"
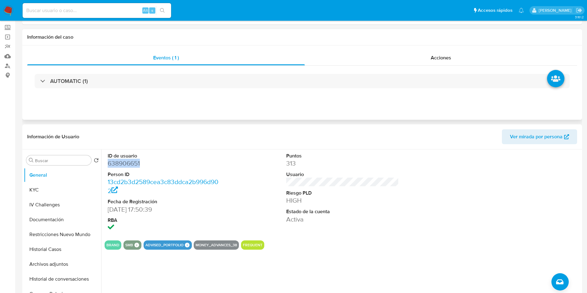
scroll to position [0, 0]
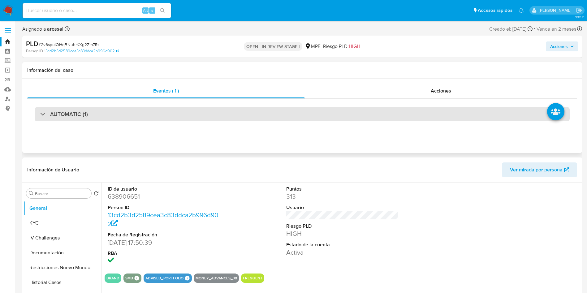
click at [98, 119] on div "AUTOMATIC (1)" at bounding box center [302, 114] width 535 height 14
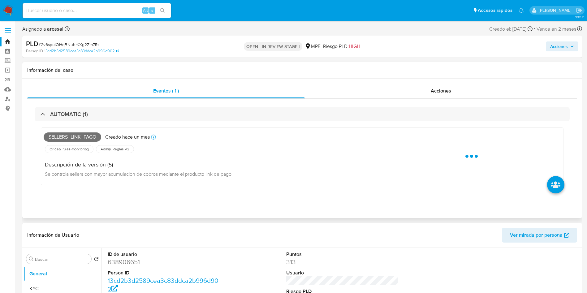
click at [84, 133] on span "Sellers_link_pago" at bounding box center [73, 136] width 58 height 9
click at [80, 135] on span "Sellers_link_pago" at bounding box center [73, 136] width 58 height 9
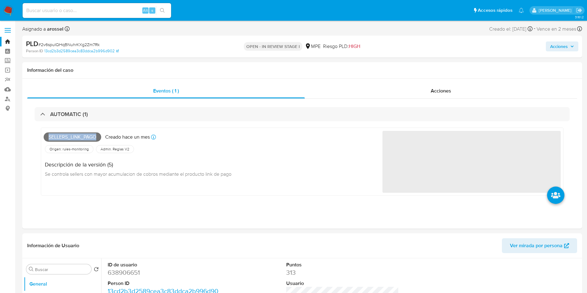
copy span "Sellers_link_pago"
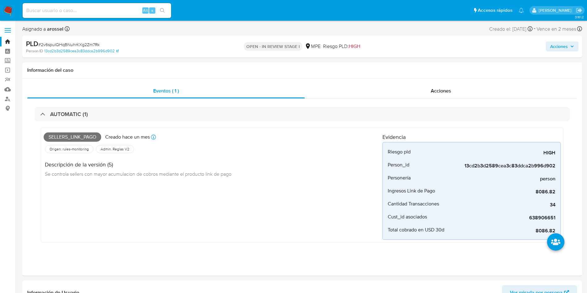
click at [85, 42] on span "# 2v6spuIQHqBNuhrKXg2Zm7Rk" at bounding box center [68, 44] width 61 height 6
copy span "2v6spuIQHqBNuhrKXg2Zm7Rk"
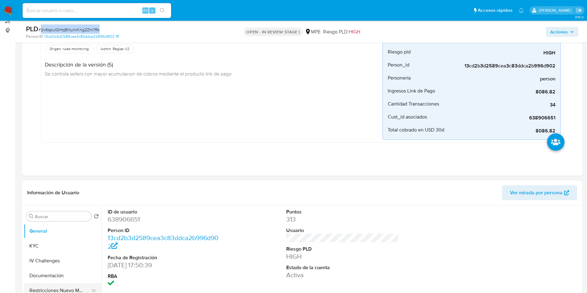
scroll to position [232, 0]
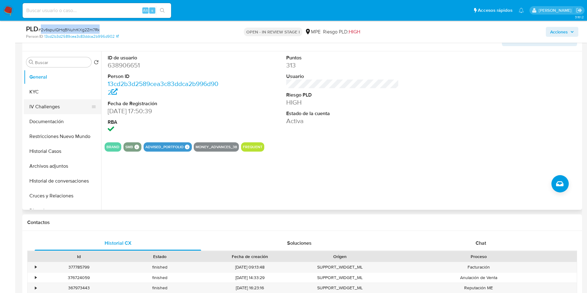
click at [34, 95] on button "KYC" at bounding box center [62, 91] width 77 height 15
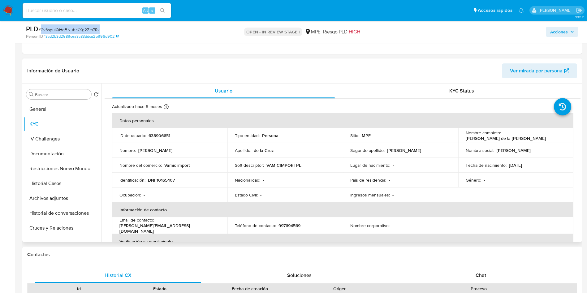
scroll to position [186, 0]
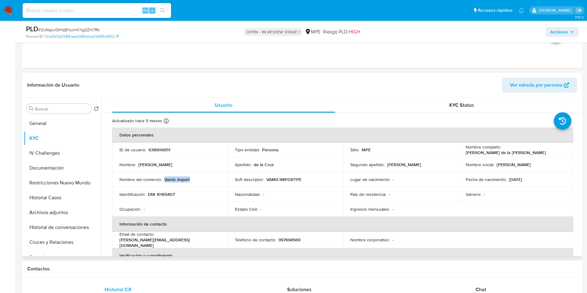
drag, startPoint x: 164, startPoint y: 179, endPoint x: 230, endPoint y: 179, distance: 66.2
click at [230, 179] on tr "Nombre del comercio : Vamic import Soft descriptor : VAMICIMPORTPE Lugar de nac…" at bounding box center [342, 179] width 461 height 15
copy p "Vamic import"
click at [344, 78] on header "Información de Usuario Ver mirada por persona" at bounding box center [301, 85] width 549 height 15
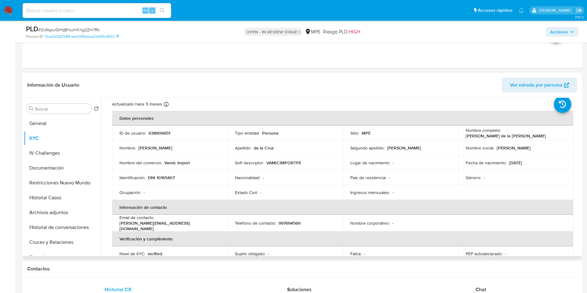
scroll to position [22, 0]
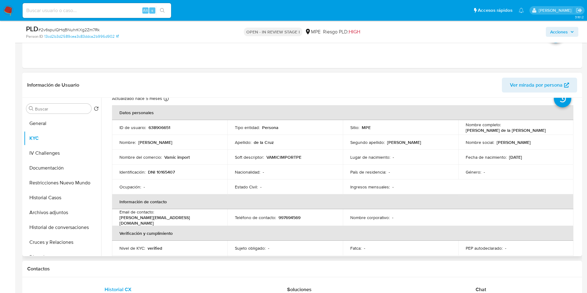
click at [273, 185] on div "Estado Civil : -" at bounding box center [285, 187] width 100 height 6
click at [66, 120] on button "General" at bounding box center [60, 123] width 72 height 15
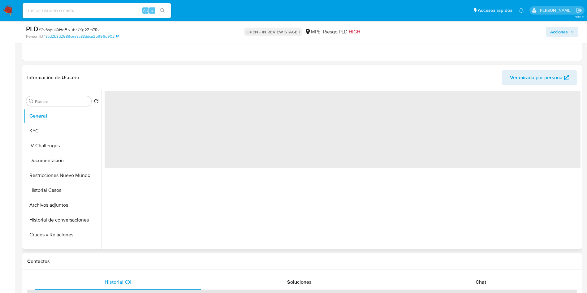
scroll to position [0, 0]
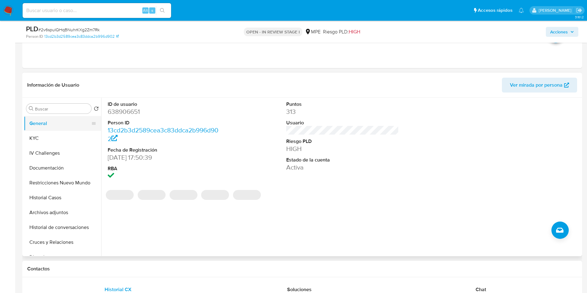
click at [50, 129] on button "General" at bounding box center [60, 123] width 72 height 15
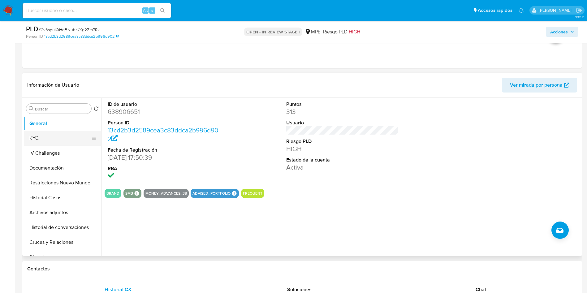
click at [61, 140] on button "KYC" at bounding box center [60, 138] width 72 height 15
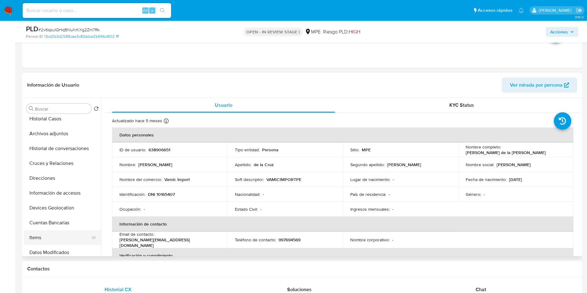
scroll to position [93, 0]
click at [61, 220] on button "Items" at bounding box center [60, 223] width 72 height 15
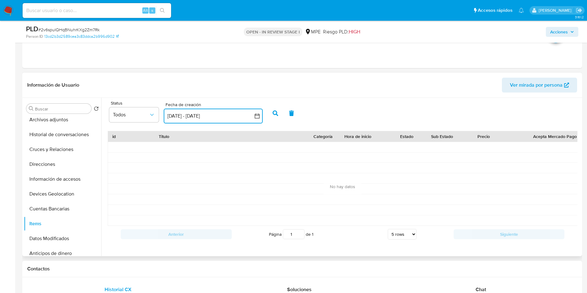
click at [224, 116] on button "[DATE] - [DATE]" at bounding box center [213, 116] width 99 height 15
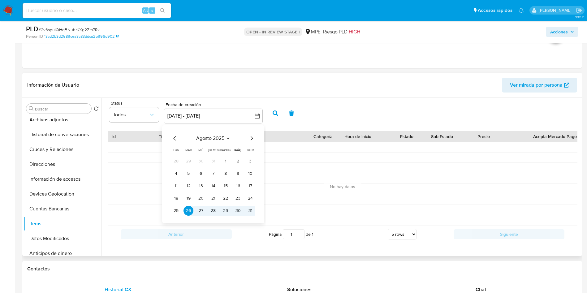
click at [172, 138] on icon "Mes anterior" at bounding box center [174, 138] width 7 height 7
click at [174, 138] on icon "Mes anterior" at bounding box center [174, 138] width 7 height 7
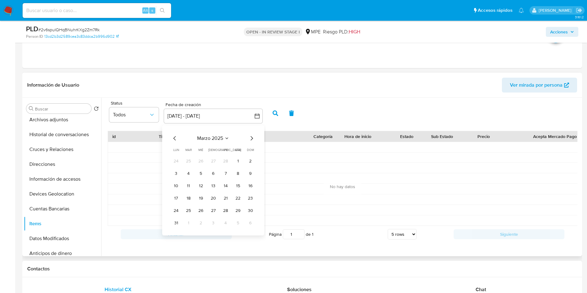
click at [174, 138] on icon "Mes anterior" at bounding box center [174, 138] width 7 height 7
click at [250, 161] on button "1" at bounding box center [250, 161] width 10 height 10
click at [253, 134] on div "diciembre 2024 diciembre 2024 lun lunes mar martes mié miércoles jue jueves vie…" at bounding box center [213, 180] width 99 height 110
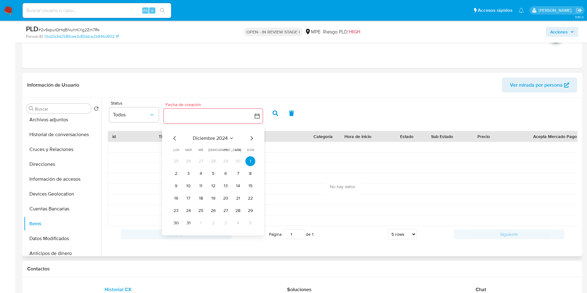
click at [202, 122] on button "button" at bounding box center [213, 116] width 99 height 15
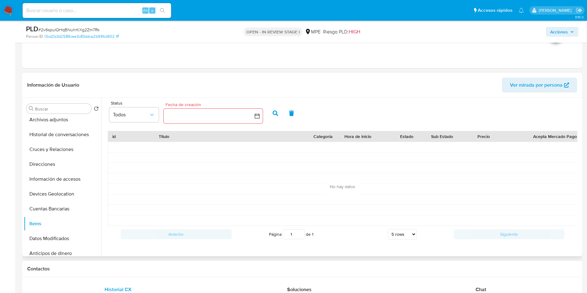
click at [181, 120] on button "button" at bounding box center [213, 116] width 99 height 15
click at [249, 161] on button "1" at bounding box center [250, 161] width 10 height 10
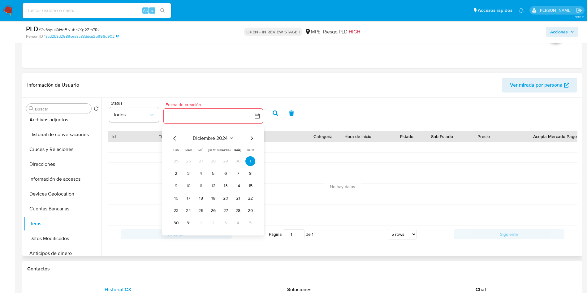
click at [260, 117] on button "button" at bounding box center [213, 116] width 99 height 15
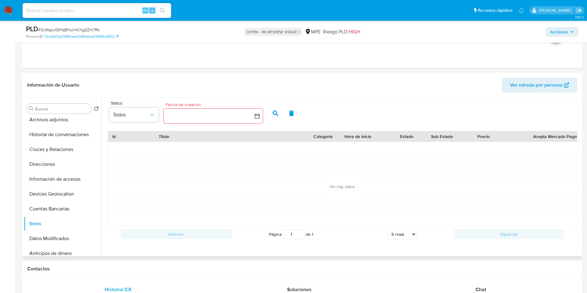
click at [260, 117] on button "button" at bounding box center [213, 116] width 99 height 15
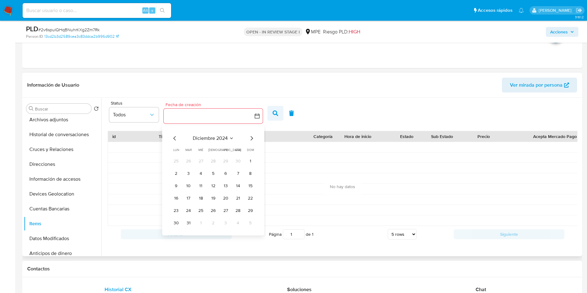
click at [273, 113] on icon "button" at bounding box center [275, 113] width 6 height 6
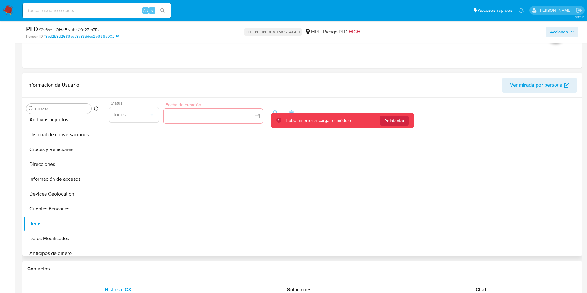
click at [233, 119] on div "Status Todos Fecha de creación Fecha de creación" at bounding box center [343, 113] width 476 height 24
click at [388, 118] on span "Reintentar" at bounding box center [394, 121] width 20 height 10
click at [139, 130] on div "Status Todos Fecha de creación Fecha de creación Hubo un error al cargar el mód…" at bounding box center [340, 177] width 479 height 158
click at [136, 120] on div "Status Todos Fecha de creación Fecha de creación" at bounding box center [343, 113] width 476 height 24
click at [34, 191] on button "Devices Geolocation" at bounding box center [60, 193] width 72 height 15
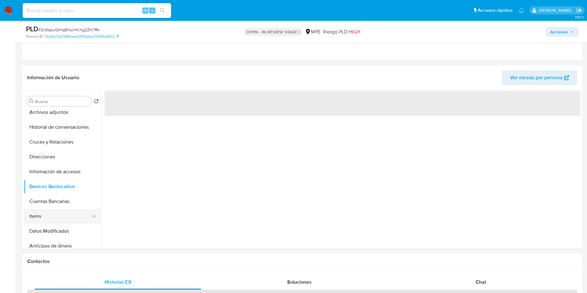
click at [49, 218] on button "Items" at bounding box center [60, 216] width 72 height 15
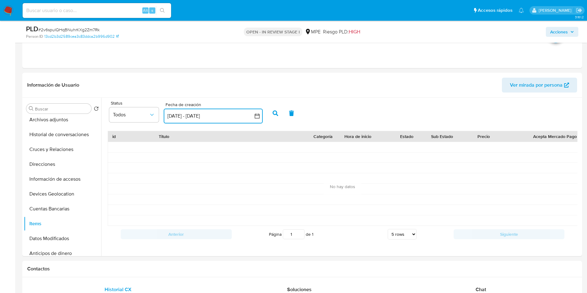
click at [235, 114] on button "26 ago 2025 - 25 sep 2025" at bounding box center [213, 116] width 99 height 15
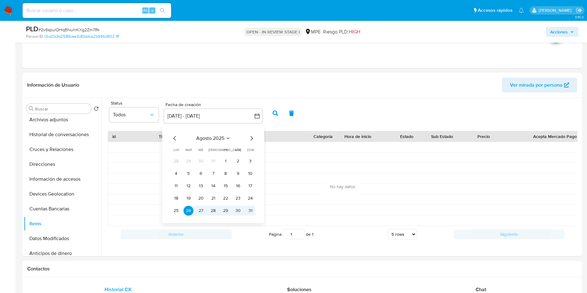
click at [174, 139] on icon "Mes anterior" at bounding box center [174, 138] width 2 height 4
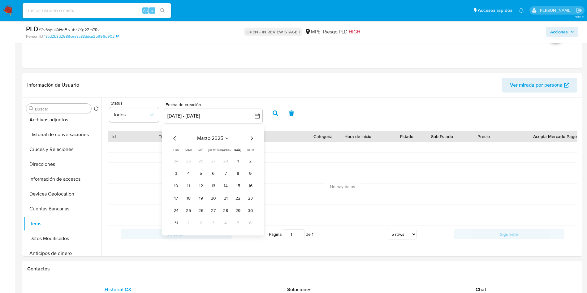
click at [174, 139] on icon "Mes anterior" at bounding box center [174, 138] width 2 height 4
click at [174, 139] on icon "Mes anterior" at bounding box center [174, 138] width 7 height 7
click at [201, 159] on button "1" at bounding box center [201, 161] width 10 height 10
click at [253, 138] on icon "Mes siguiente" at bounding box center [251, 138] width 7 height 7
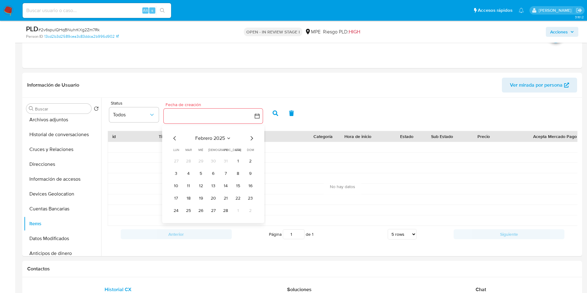
click at [253, 138] on icon "Mes siguiente" at bounding box center [251, 138] width 7 height 7
click at [217, 209] on button "31" at bounding box center [213, 211] width 10 height 10
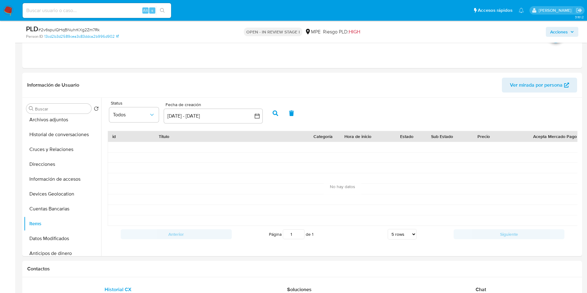
click at [272, 114] on icon "button" at bounding box center [275, 113] width 6 height 6
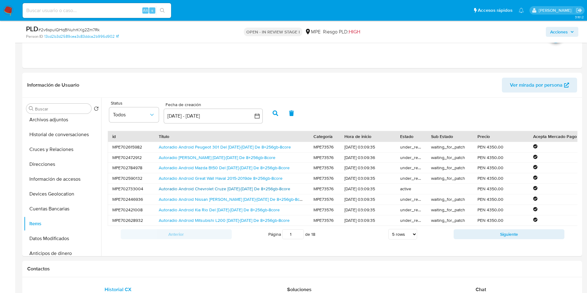
click at [282, 186] on link "Autoradio Android Chevrolet Cruze 2013-2016 De 8+256gb-8core" at bounding box center [224, 189] width 131 height 6
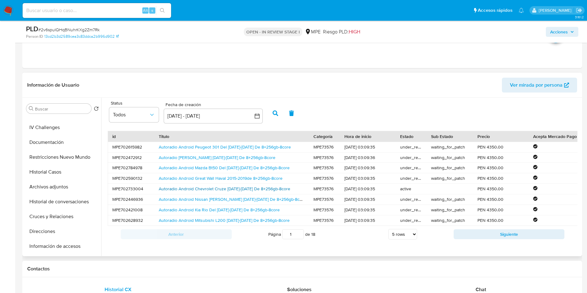
scroll to position [0, 0]
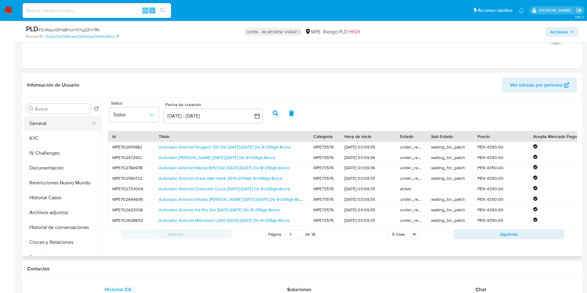
click at [53, 122] on button "General" at bounding box center [60, 123] width 72 height 15
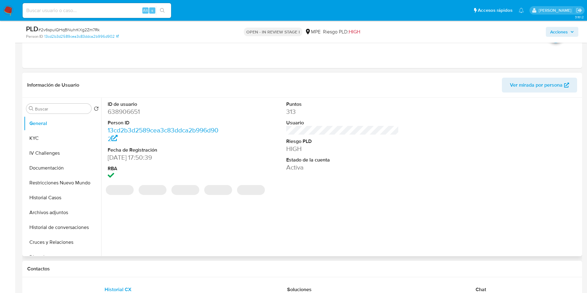
click at [135, 110] on dd "638906651" at bounding box center [164, 111] width 113 height 9
copy dd "638906651"
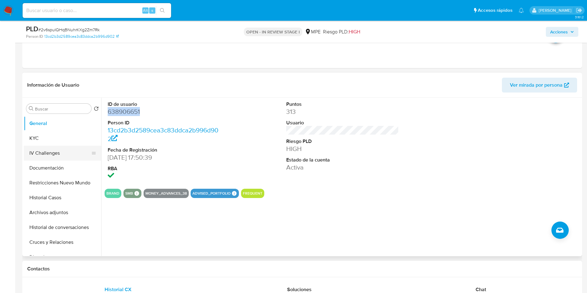
click at [69, 138] on button "KYC" at bounding box center [62, 138] width 77 height 15
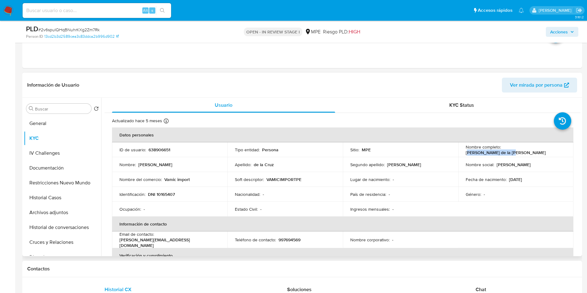
drag, startPoint x: 502, startPoint y: 150, endPoint x: 539, endPoint y: 150, distance: 36.2
click at [544, 150] on p "Dionisio de la Cruz Ramos" at bounding box center [505, 153] width 80 height 6
drag, startPoint x: 502, startPoint y: 150, endPoint x: 561, endPoint y: 149, distance: 58.8
click at [561, 149] on div "Nombre completo : Dionisio de la Cruz Ramos" at bounding box center [515, 149] width 100 height 11
copy p "Dionisio de la Cruz Ramos"
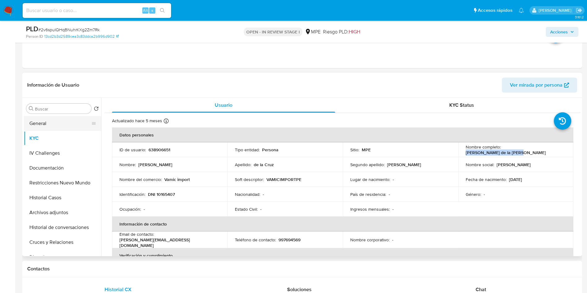
click at [46, 124] on button "General" at bounding box center [60, 123] width 72 height 15
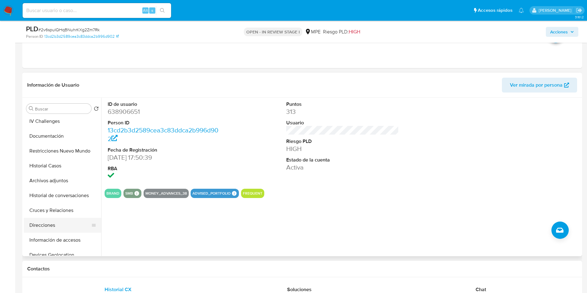
scroll to position [46, 0]
click at [66, 212] on button "Direcciones" at bounding box center [60, 210] width 72 height 15
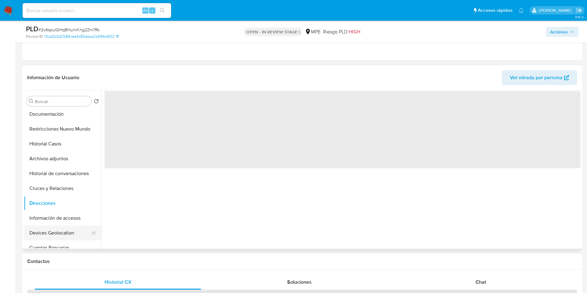
click at [71, 233] on button "Devices Geolocation" at bounding box center [60, 232] width 72 height 15
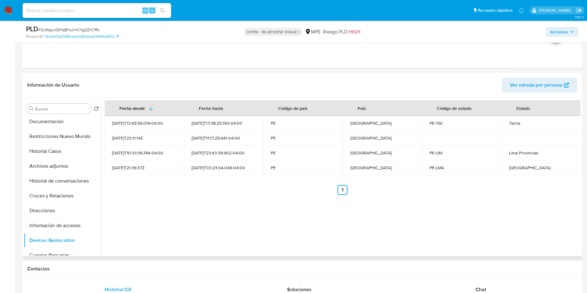
click at [168, 144] on td "2021-12-19T23:11:14Z" at bounding box center [144, 137] width 79 height 15
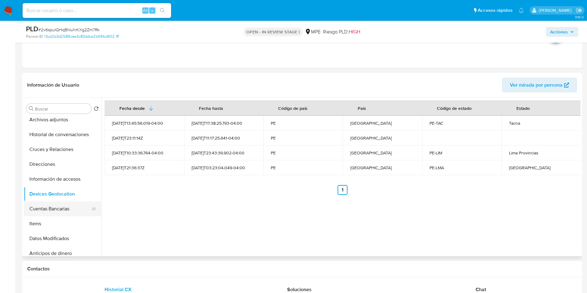
click at [63, 210] on button "Cuentas Bancarias" at bounding box center [60, 208] width 72 height 15
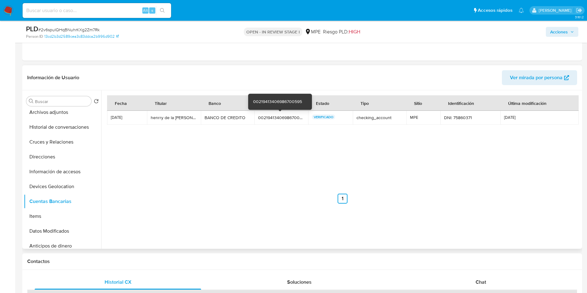
click at [287, 117] on div "00219413406986700595" at bounding box center [281, 118] width 46 height 6
click at [275, 119] on div "00219413406986700595" at bounding box center [281, 118] width 46 height 6
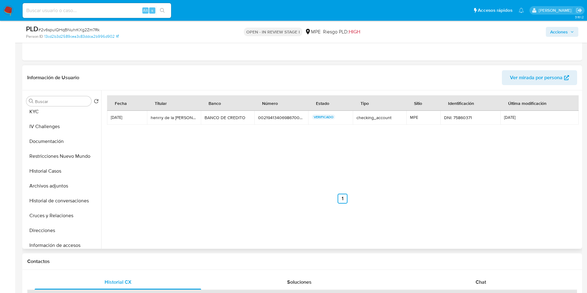
scroll to position [0, 0]
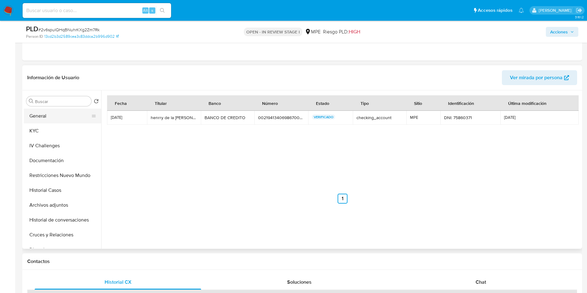
click at [47, 111] on button "General" at bounding box center [60, 116] width 72 height 15
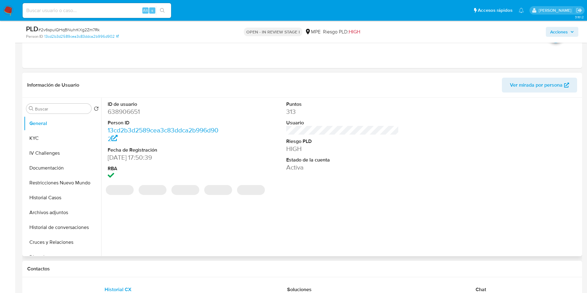
click at [123, 109] on dd "638906651" at bounding box center [164, 111] width 113 height 9
click at [124, 110] on dd "638906651" at bounding box center [164, 111] width 113 height 9
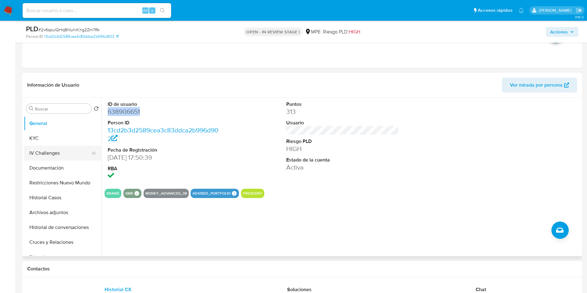
drag, startPoint x: 46, startPoint y: 136, endPoint x: 67, endPoint y: 150, distance: 25.6
click at [46, 136] on button "KYC" at bounding box center [62, 138] width 77 height 15
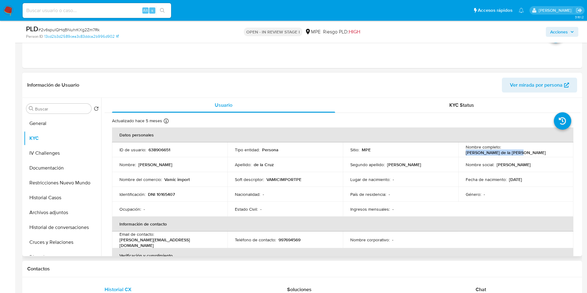
drag, startPoint x: 501, startPoint y: 150, endPoint x: 557, endPoint y: 150, distance: 56.3
click at [557, 150] on div "Nombre completo : Dionisio de la Cruz Ramos" at bounding box center [515, 149] width 100 height 11
copy p "Dionisio de la Cruz Ramos"
drag, startPoint x: 517, startPoint y: 189, endPoint x: 442, endPoint y: 125, distance: 99.1
click at [518, 190] on td "Género : -" at bounding box center [515, 194] width 115 height 15
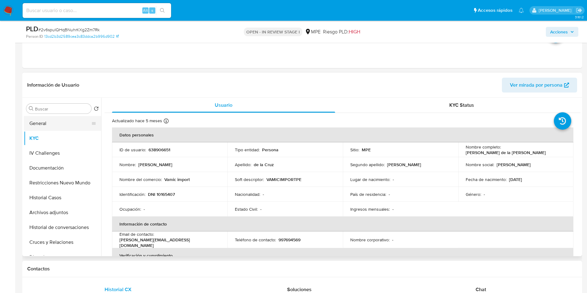
click at [44, 119] on button "General" at bounding box center [60, 123] width 72 height 15
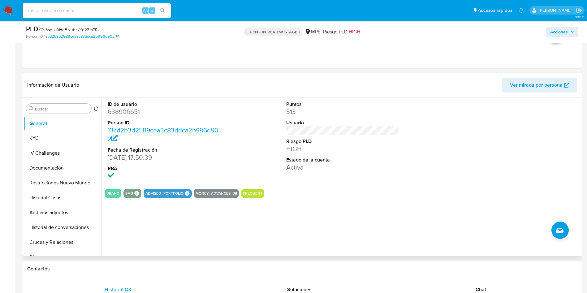
click at [135, 107] on dd "638906651" at bounding box center [164, 111] width 113 height 9
click at [129, 115] on dd "638906651" at bounding box center [164, 111] width 113 height 9
click at [47, 138] on button "KYC" at bounding box center [60, 138] width 72 height 15
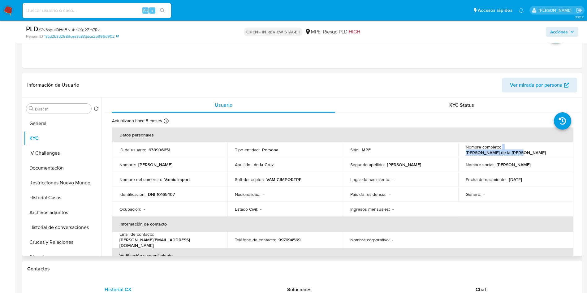
drag, startPoint x: 500, startPoint y: 151, endPoint x: 556, endPoint y: 151, distance: 56.0
click at [556, 151] on div "Nombre completo : Dionisio de la Cruz Ramos" at bounding box center [515, 149] width 100 height 11
copy div "Dionisio de la Cruz Ramos"
click at [165, 193] on p "DNI 10165407" at bounding box center [161, 194] width 27 height 6
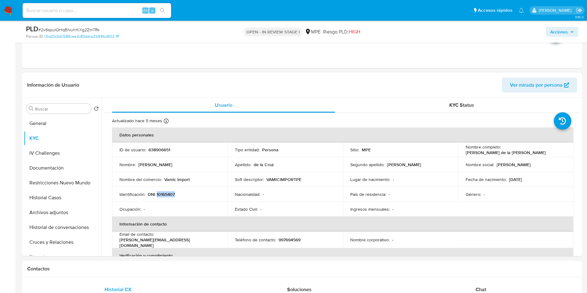
copy p "10165407"
click at [53, 123] on button "General" at bounding box center [62, 123] width 77 height 15
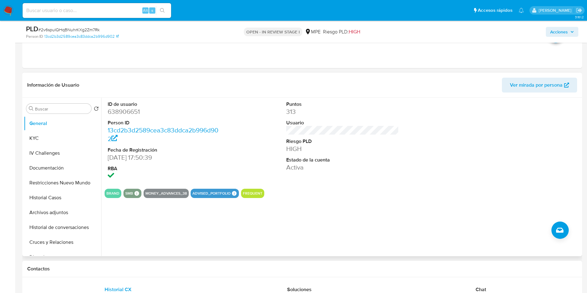
click at [364, 199] on div "ID de usuario 638906651 Person ID 13cd2b3d2589cea3c83ddca2b996d902 Fecha de Reg…" at bounding box center [340, 177] width 479 height 158
click at [61, 139] on button "KYC" at bounding box center [60, 138] width 72 height 15
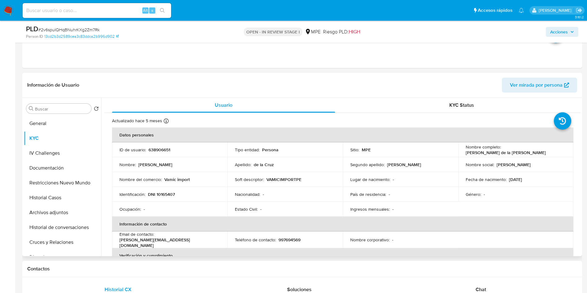
click at [502, 153] on td "Nombre completo : Dionisio de la Cruz Ramos" at bounding box center [515, 149] width 115 height 15
drag, startPoint x: 501, startPoint y: 147, endPoint x: 558, endPoint y: 147, distance: 56.9
click at [558, 147] on div "Nombre completo : Dionisio de la Cruz Ramos" at bounding box center [515, 149] width 100 height 11
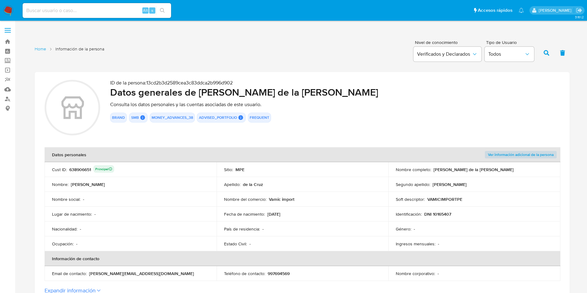
click at [76, 171] on div "638906651 Principal" at bounding box center [91, 169] width 45 height 9
click at [388, 203] on td "Soft descriptor : VAMICIMPORTPE" at bounding box center [474, 199] width 172 height 15
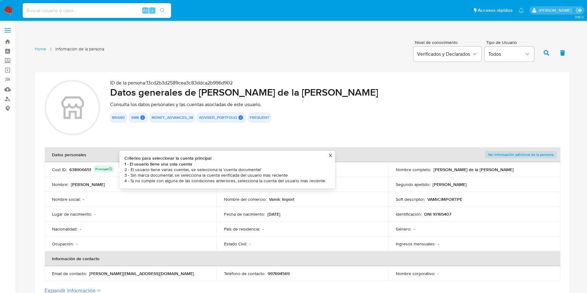
click at [74, 170] on div "638906651 Principal Criterios para seleccionar la cuenta principal 1 - El usuar…" at bounding box center [91, 169] width 45 height 9
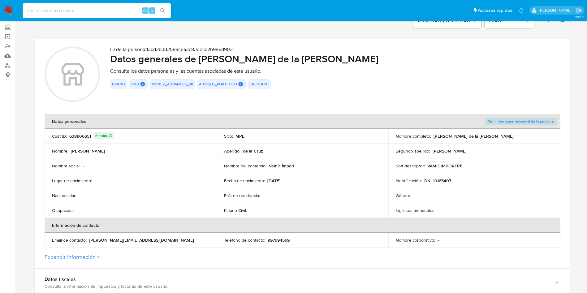
scroll to position [46, 0]
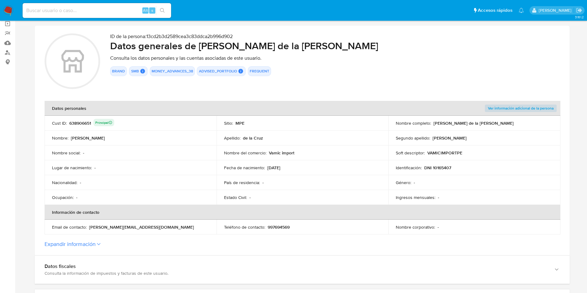
drag, startPoint x: 199, startPoint y: 45, endPoint x: 351, endPoint y: 45, distance: 152.4
click at [351, 45] on h2 "Datos generales [PERSON_NAME] de la [PERSON_NAME]" at bounding box center [334, 46] width 449 height 12
drag, startPoint x: 424, startPoint y: 166, endPoint x: 464, endPoint y: 167, distance: 40.2
click at [464, 167] on div "Identificación : DNI 10165407" at bounding box center [473, 168] width 157 height 6
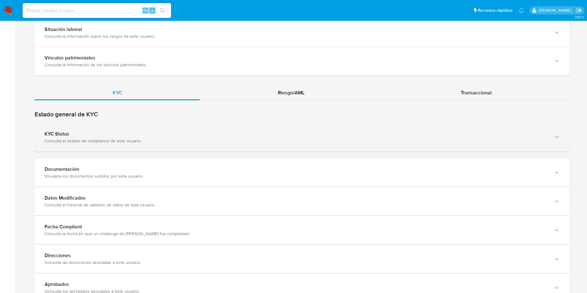
click at [144, 135] on div "KYC Status" at bounding box center [296, 134] width 502 height 6
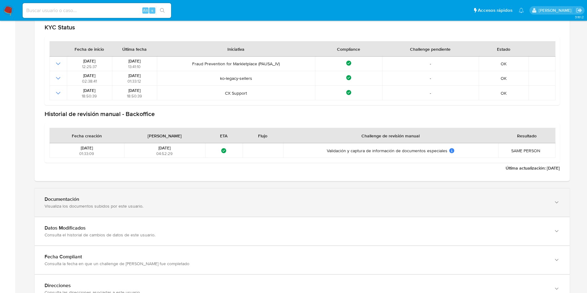
click at [244, 195] on div "Documentación Visualiza los documentos subidos por este usuario." at bounding box center [302, 202] width 535 height 28
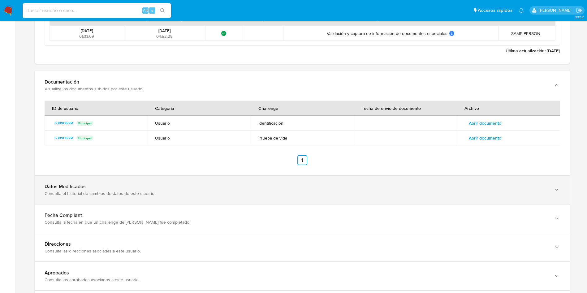
scroll to position [789, 0]
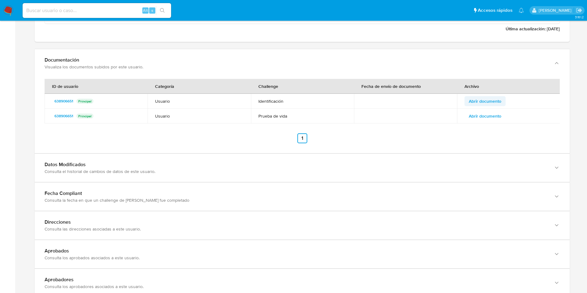
click at [470, 100] on span "Abrir documento" at bounding box center [484, 101] width 32 height 9
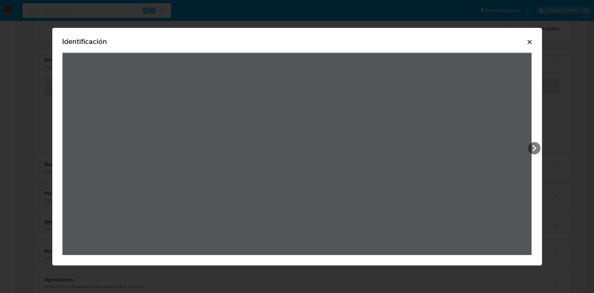
click at [536, 41] on div "Identificación" at bounding box center [296, 146] width 489 height 237
click at [533, 41] on icon "Cerrar" at bounding box center [529, 41] width 7 height 7
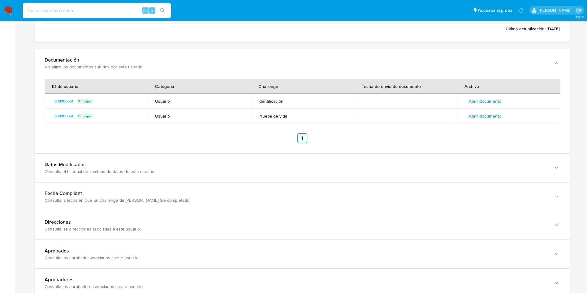
click at [487, 112] on span "Abrir documento" at bounding box center [484, 116] width 32 height 9
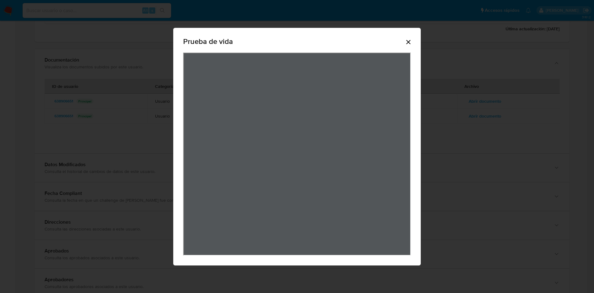
click at [409, 37] on div "Prueba de vida" at bounding box center [297, 43] width 228 height 20
drag, startPoint x: 408, startPoint y: 41, endPoint x: 412, endPoint y: 36, distance: 5.3
click at [408, 41] on icon "Cerrar" at bounding box center [407, 41] width 7 height 7
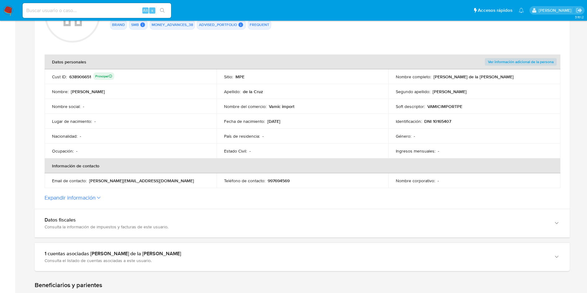
scroll to position [0, 0]
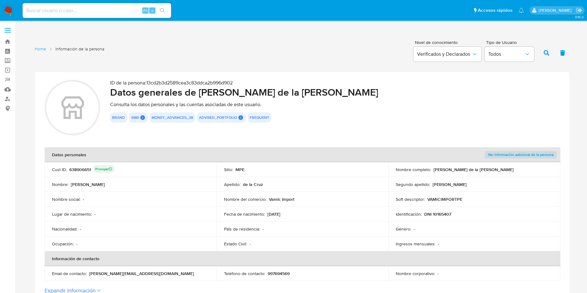
drag, startPoint x: 267, startPoint y: 214, endPoint x: 293, endPoint y: 213, distance: 26.0
click at [293, 213] on div "Fecha de nacimiento : [DEMOGRAPHIC_DATA]" at bounding box center [302, 214] width 157 height 6
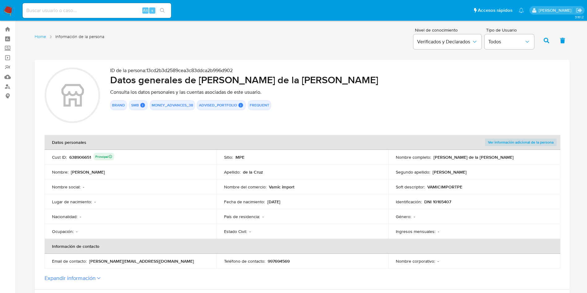
scroll to position [46, 0]
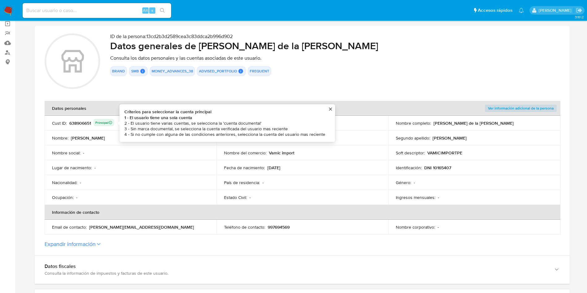
click at [74, 122] on div "638906651 Principal Criterios para seleccionar la cuenta principal 1 - El usuar…" at bounding box center [91, 123] width 45 height 9
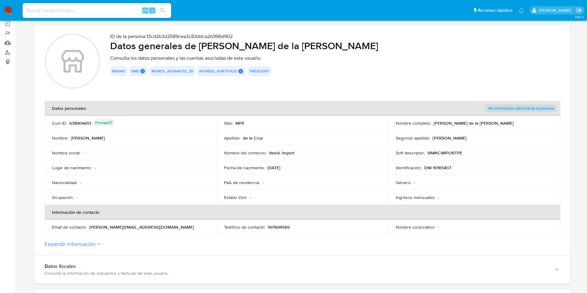
click at [75, 122] on div "638906651 Principal" at bounding box center [91, 123] width 45 height 9
click at [122, 121] on div "Cust ID : 638906651 Principal" at bounding box center [130, 123] width 157 height 9
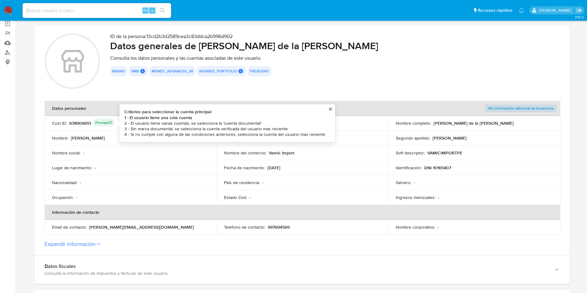
click at [83, 119] on div "638906651 Principal Criterios para seleccionar la cuenta principal 1 - El usuar…" at bounding box center [91, 123] width 45 height 9
click at [83, 120] on div "638906651 Principal Criterios para seleccionar la cuenta principal 1 - El usuar…" at bounding box center [91, 123] width 45 height 9
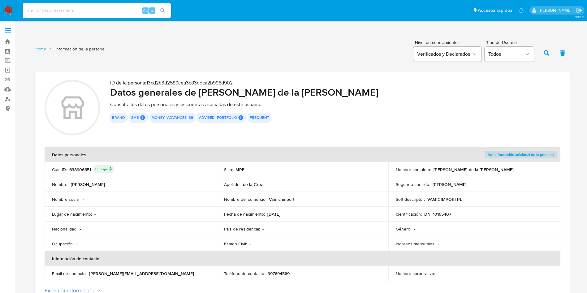
scroll to position [46, 0]
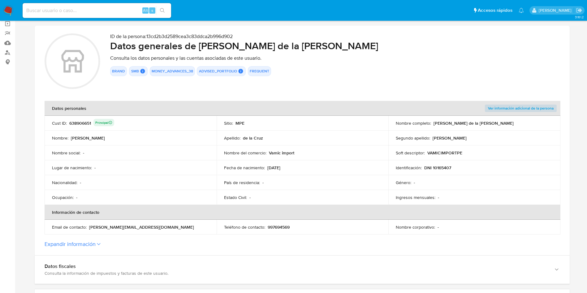
click at [83, 121] on div "638906651 Principal" at bounding box center [91, 123] width 45 height 9
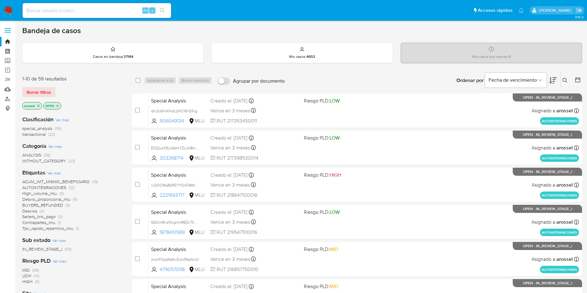
click at [78, 14] on input at bounding box center [97, 10] width 148 height 8
paste input "OKaOny0T0J7ZyO4xlQLcbsMs"
type input "OKaOny0T0J7ZyO4xlQLcbsMs"
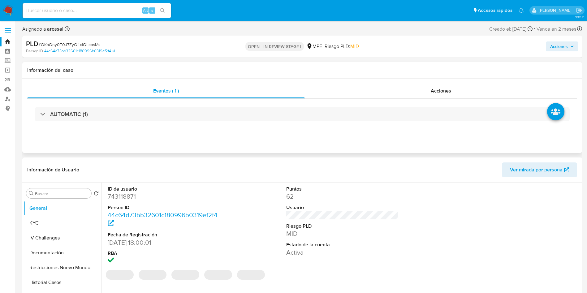
select select "10"
click at [526, 165] on span "Ver mirada por persona" at bounding box center [536, 169] width 53 height 15
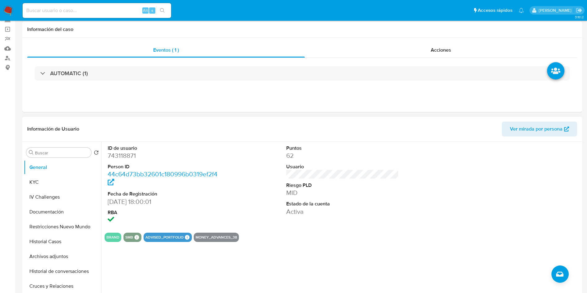
scroll to position [93, 0]
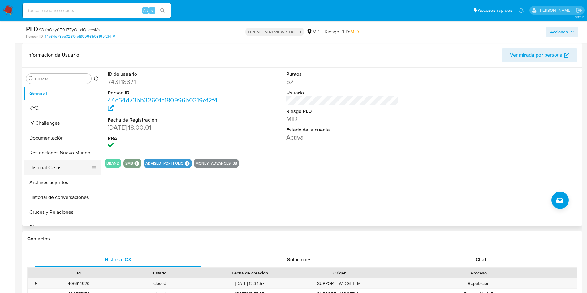
drag, startPoint x: 59, startPoint y: 169, endPoint x: 62, endPoint y: 170, distance: 3.2
click at [59, 169] on button "Historial Casos" at bounding box center [60, 167] width 72 height 15
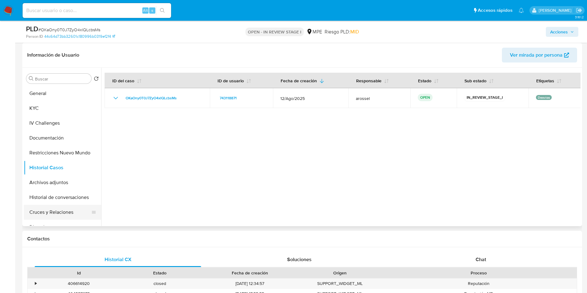
click at [52, 210] on button "Cruces y Relaciones" at bounding box center [60, 212] width 72 height 15
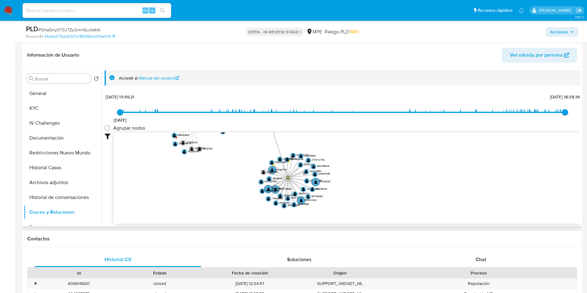
drag, startPoint x: 309, startPoint y: 190, endPoint x: 293, endPoint y: 197, distance: 17.2
click at [293, 197] on icon "device-66199a006d80346d7c1fd792  user-743118871  743118871 device-68c0aa13f7e…" at bounding box center [346, 177] width 467 height 90
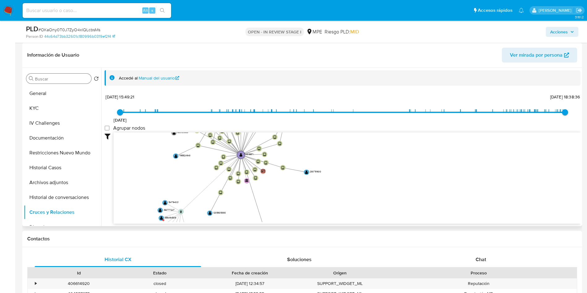
click at [59, 81] on input "Buscar" at bounding box center [62, 79] width 54 height 6
drag, startPoint x: 61, startPoint y: 95, endPoint x: 70, endPoint y: 38, distance: 57.6
click at [61, 96] on button "General" at bounding box center [62, 93] width 77 height 15
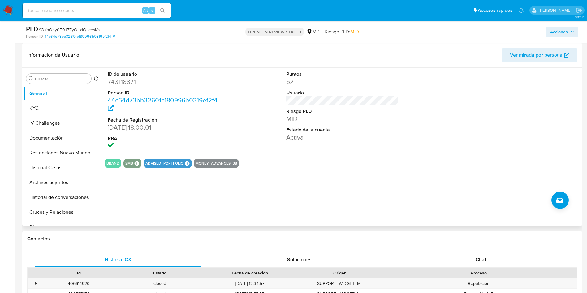
click at [130, 83] on dd "743118871" at bounding box center [164, 81] width 113 height 9
copy dd "743118871"
drag, startPoint x: 108, startPoint y: 129, endPoint x: 139, endPoint y: 124, distance: 31.1
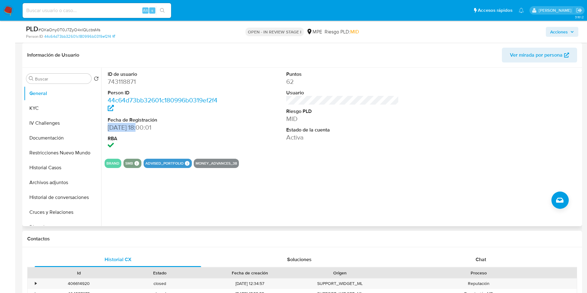
click at [139, 124] on dd "[DATE] 18:00:01" at bounding box center [164, 127] width 113 height 9
copy dd "[DATE]"
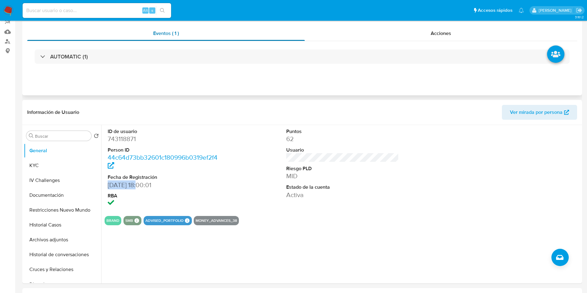
scroll to position [0, 0]
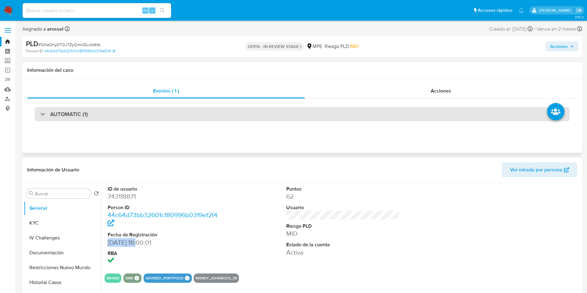
click at [118, 112] on div "AUTOMATIC (1)" at bounding box center [302, 114] width 535 height 14
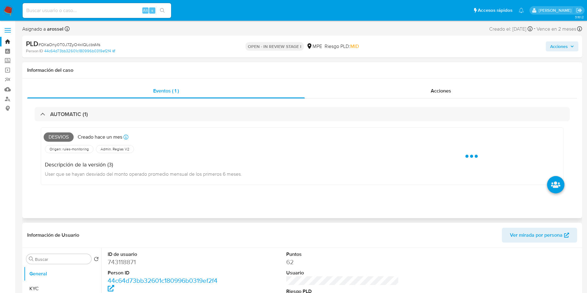
click at [59, 138] on span "Desvios" at bounding box center [59, 136] width 30 height 9
copy span "Desvios"
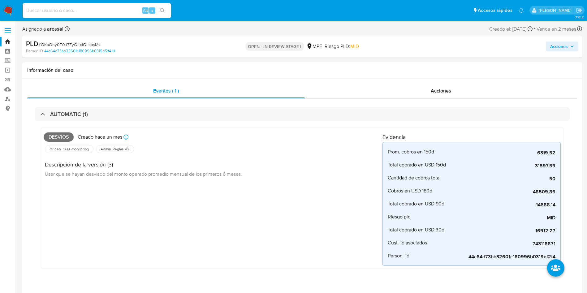
click at [84, 45] on span "# OKaOny0T0J7ZyO4xlQLcbsMs" at bounding box center [69, 44] width 62 height 6
copy span "OKaOny0T0J7ZyO4xlQLcbsMs"
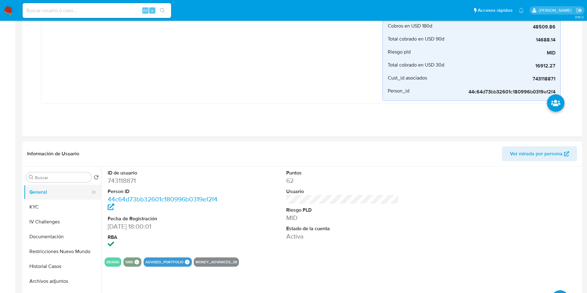
scroll to position [232, 0]
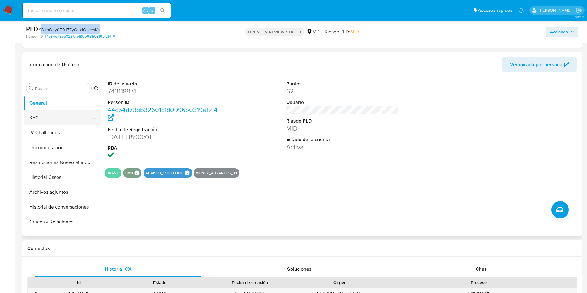
click at [52, 113] on button "KYC" at bounding box center [60, 117] width 72 height 15
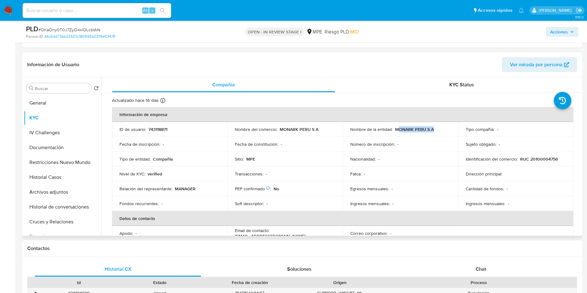
drag, startPoint x: 396, startPoint y: 129, endPoint x: 434, endPoint y: 130, distance: 38.0
click at [434, 130] on div "Nombre de la entidad : MONARK PERU S A" at bounding box center [400, 129] width 100 height 6
copy p "ONARK PERU S A"
drag, startPoint x: 394, startPoint y: 130, endPoint x: 434, endPoint y: 128, distance: 40.3
click at [434, 128] on div "Nombre de la entidad : MONARK PERU S A" at bounding box center [400, 129] width 100 height 6
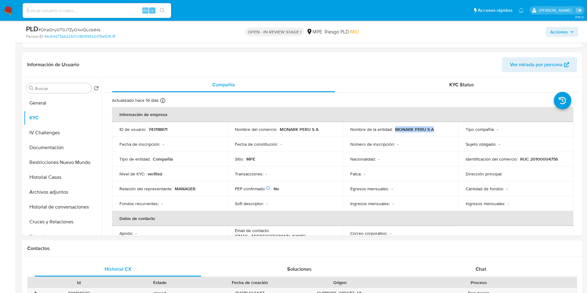
copy p "MONARK PERU S A"
drag, startPoint x: 517, startPoint y: 157, endPoint x: 561, endPoint y: 157, distance: 43.6
click at [561, 157] on div "Identificación del comercio : RUC 20100004756" at bounding box center [515, 159] width 100 height 6
copy div "RUC 20100004756"
click at [537, 167] on td "Dirección principal :" at bounding box center [515, 173] width 115 height 15
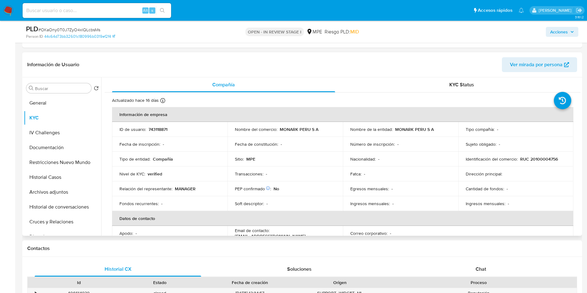
click at [346, 72] on div "Información de Usuario Ver mirada por persona" at bounding box center [301, 64] width 559 height 25
click at [401, 71] on header "Información de Usuario Ver mirada por persona" at bounding box center [301, 64] width 549 height 15
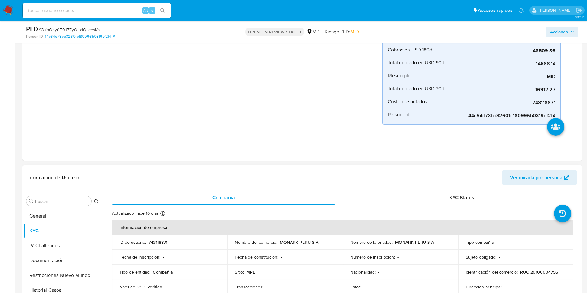
scroll to position [186, 0]
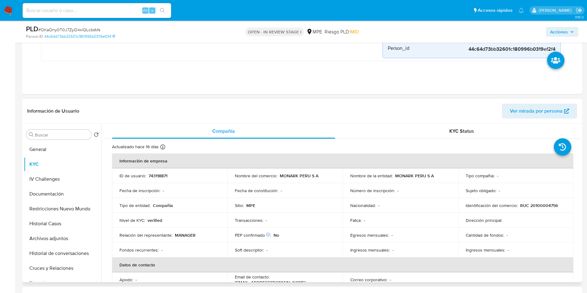
click at [154, 170] on td "ID de usuario : 743118871" at bounding box center [169, 175] width 115 height 15
click at [157, 177] on p "743118871" at bounding box center [157, 176] width 19 height 6
copy p "743118871"
drag, startPoint x: 394, startPoint y: 175, endPoint x: 451, endPoint y: 177, distance: 57.2
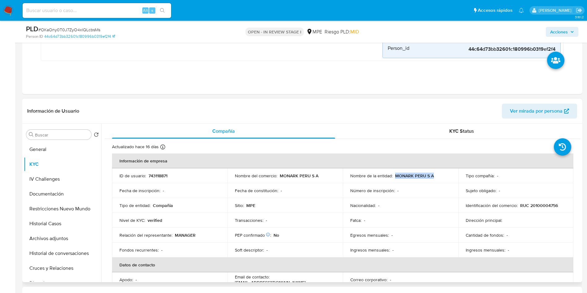
click at [451, 177] on td "Nombre de la entidad : MONARK PERU S A" at bounding box center [400, 175] width 115 height 15
copy p "MONARK PERU S A"
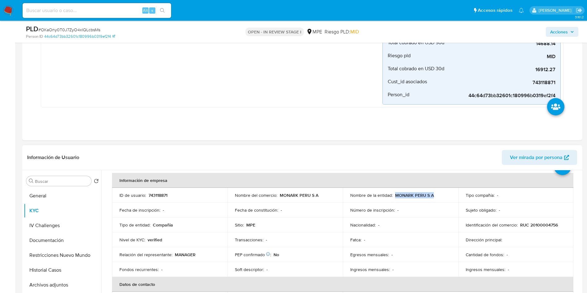
scroll to position [46, 0]
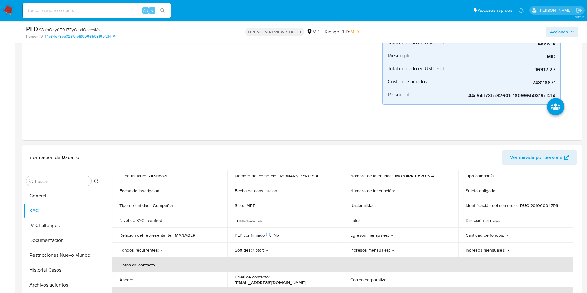
click at [545, 207] on p "RUC 20100004756" at bounding box center [539, 206] width 38 height 6
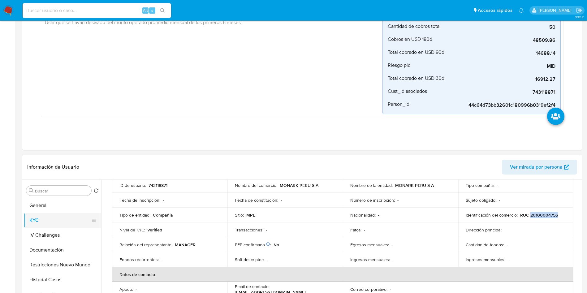
scroll to position [186, 0]
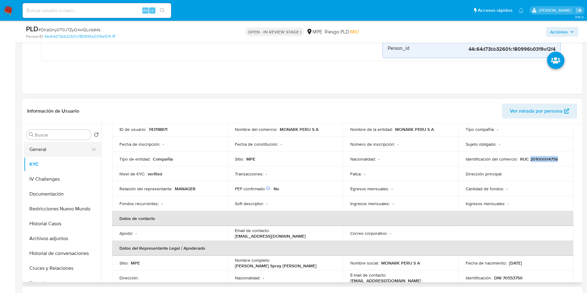
click at [49, 152] on button "General" at bounding box center [60, 149] width 72 height 15
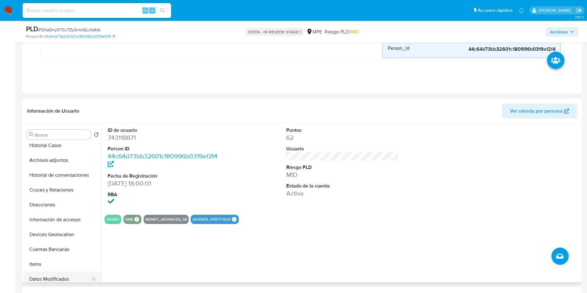
scroll to position [93, 0]
click at [59, 249] on button "Items" at bounding box center [60, 249] width 72 height 15
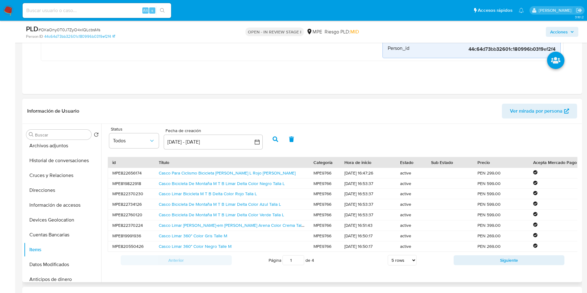
click at [193, 190] on div "Casco Limar Bicicleta M T B Delta Color Rojo Talla L" at bounding box center [231, 194] width 155 height 10
click at [193, 190] on link "Casco Limar Bicicleta M T B Delta Color Rojo Talla L" at bounding box center [208, 193] width 98 height 6
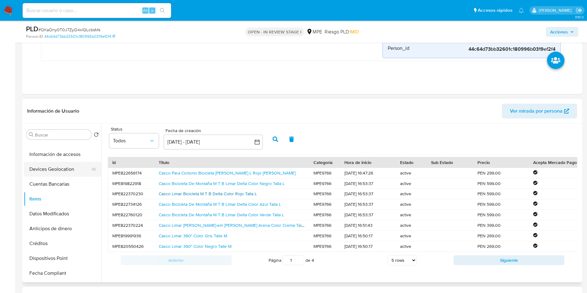
scroll to position [139, 0]
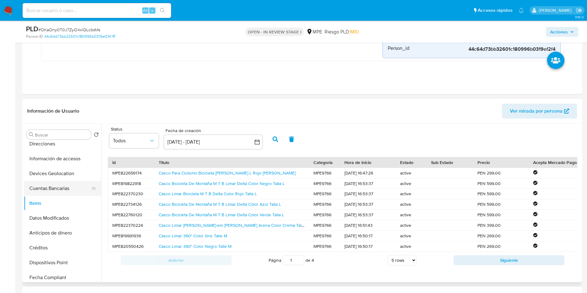
click at [57, 189] on button "Cuentas Bancarias" at bounding box center [60, 188] width 72 height 15
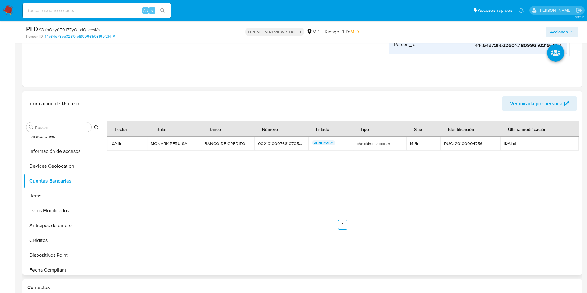
click at [273, 146] on td "00219100076610705357 00219100076610705357" at bounding box center [281, 144] width 54 height 14
click at [273, 143] on div "00219100076610705357" at bounding box center [281, 144] width 46 height 6
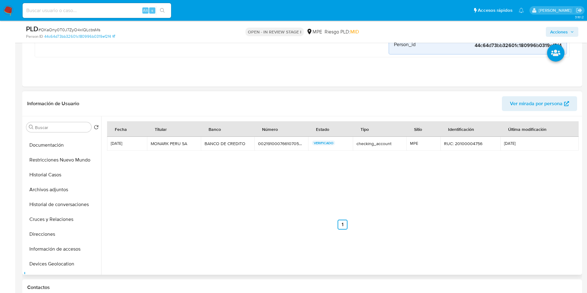
scroll to position [0, 0]
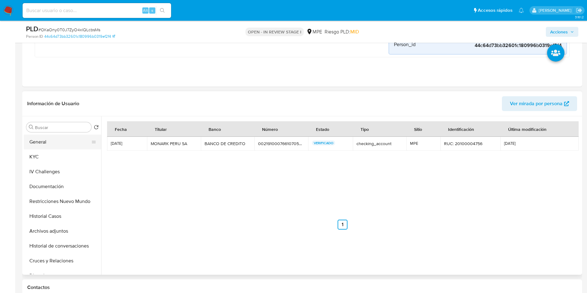
click at [49, 144] on button "General" at bounding box center [60, 142] width 72 height 15
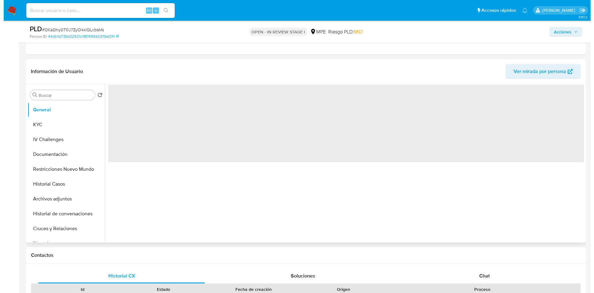
scroll to position [232, 0]
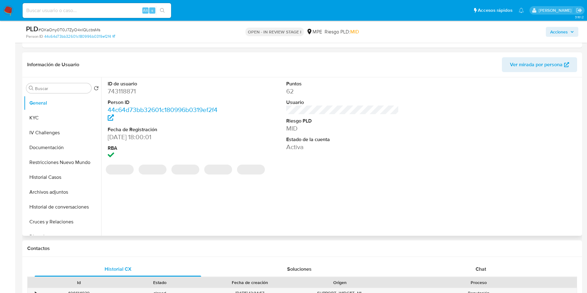
click at [121, 92] on dd "743118871" at bounding box center [164, 91] width 113 height 9
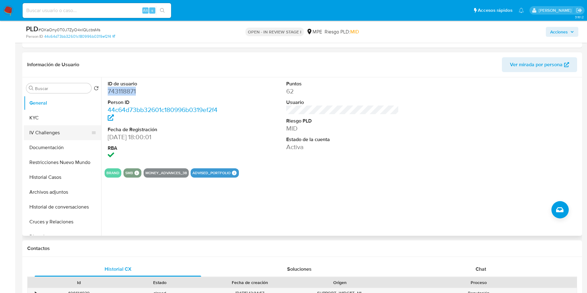
drag, startPoint x: 50, startPoint y: 116, endPoint x: 52, endPoint y: 124, distance: 8.2
click at [50, 116] on button "KYC" at bounding box center [62, 117] width 77 height 15
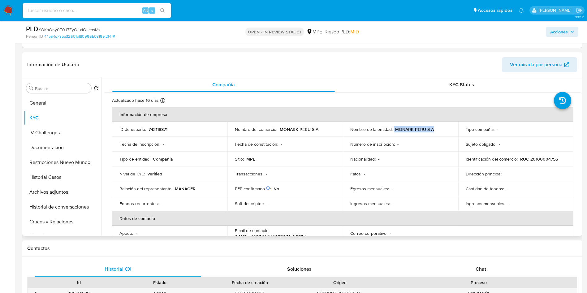
drag, startPoint x: 392, startPoint y: 129, endPoint x: 443, endPoint y: 129, distance: 51.0
click at [443, 129] on div "Nombre de la entidad : MONARK PERU S A" at bounding box center [400, 129] width 100 height 6
click at [51, 220] on button "Cruces y Relaciones" at bounding box center [60, 221] width 72 height 15
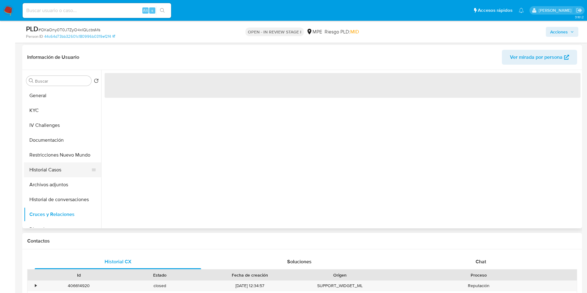
click at [48, 176] on button "Historial Casos" at bounding box center [60, 169] width 72 height 15
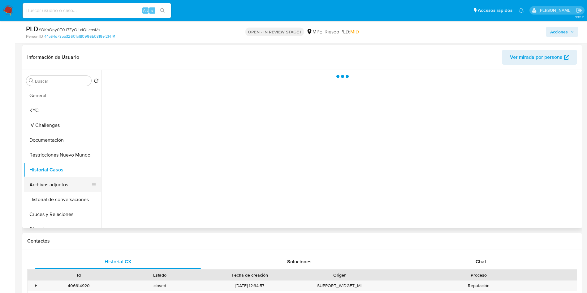
click at [54, 190] on button "Archivos adjuntos" at bounding box center [60, 184] width 72 height 15
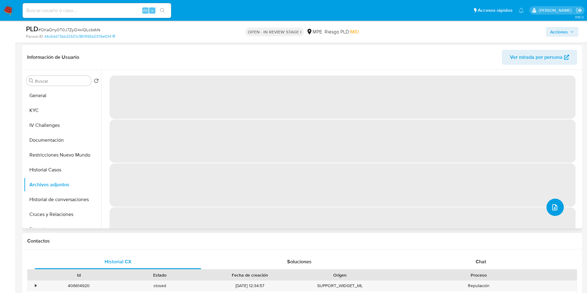
click at [551, 213] on button "upload-file" at bounding box center [554, 207] width 17 height 17
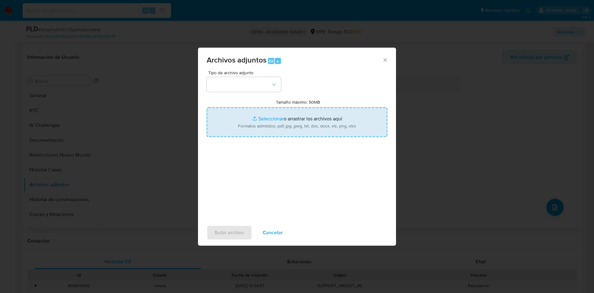
click at [313, 126] on input "Tamaño máximo: 50MB Seleccionar archivos" at bounding box center [297, 122] width 181 height 30
type input "C:\fakepath\Case Log 743118871 - 25_09_2025.pdf"
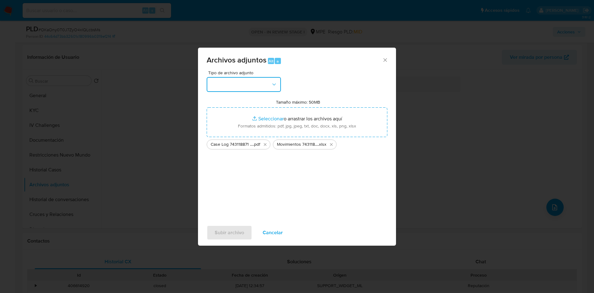
click at [232, 82] on button "button" at bounding box center [244, 84] width 74 height 15
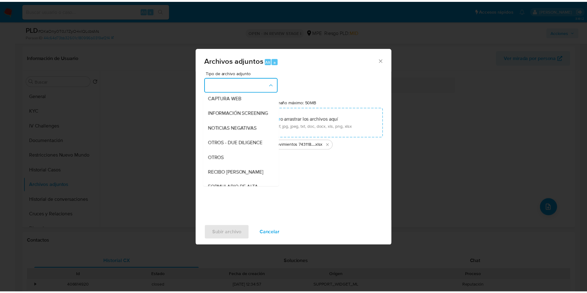
scroll to position [93, 0]
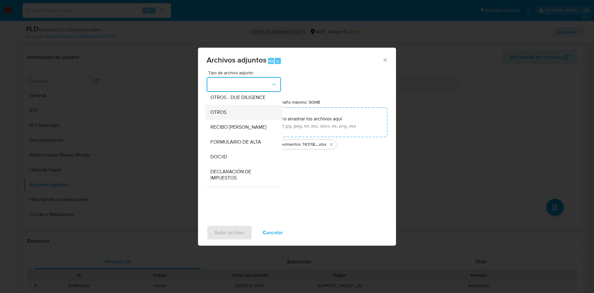
click at [226, 115] on span "OTROS" at bounding box center [218, 112] width 16 height 6
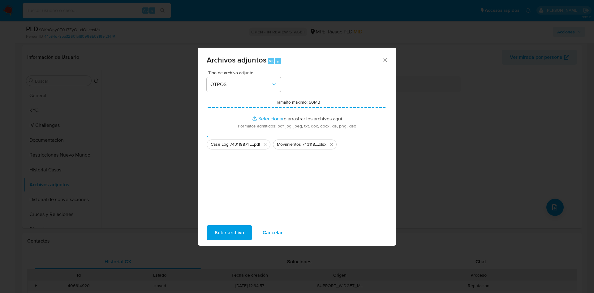
click at [224, 238] on span "Subir archivo" at bounding box center [229, 233] width 29 height 14
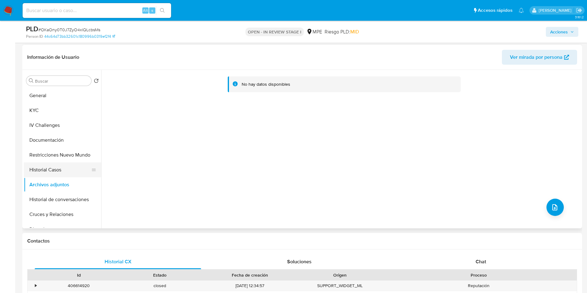
drag, startPoint x: 63, startPoint y: 157, endPoint x: 64, endPoint y: 171, distance: 14.2
click at [64, 157] on button "Restricciones Nuevo Mundo" at bounding box center [62, 154] width 77 height 15
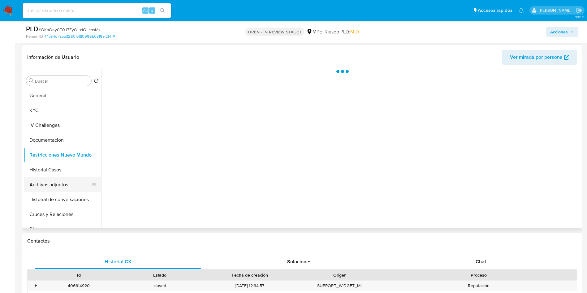
click at [66, 182] on button "Archivos adjuntos" at bounding box center [60, 184] width 72 height 15
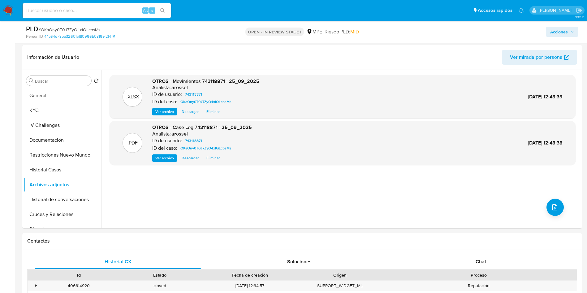
click at [558, 39] on div "PLD # OKaOny0T0J7ZyO4xlQLcbsMs Person ID 44c64d73bb32601c180996b0319ef2f4 OPEN …" at bounding box center [301, 32] width 559 height 22
click at [569, 33] on span "Acciones" at bounding box center [562, 32] width 24 height 9
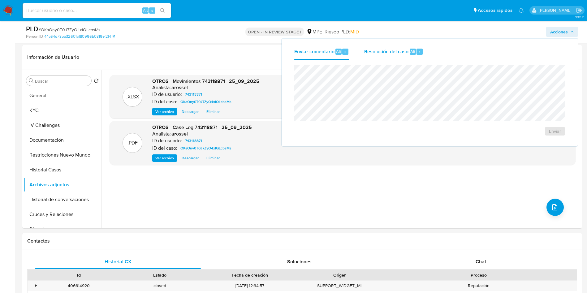
click at [399, 51] on span "Resolución del caso" at bounding box center [386, 51] width 44 height 7
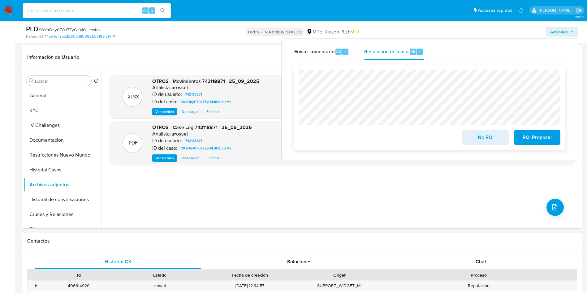
click at [466, 133] on button "No ROI" at bounding box center [485, 137] width 46 height 15
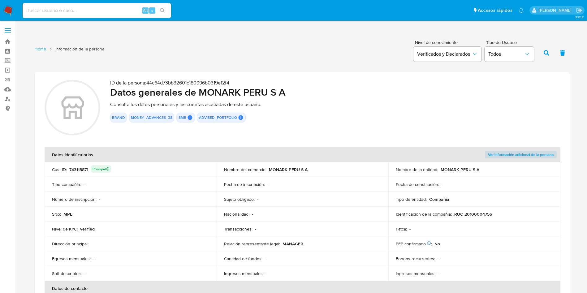
click at [322, 185] on div "Fecha de inscripción : -" at bounding box center [302, 185] width 157 height 6
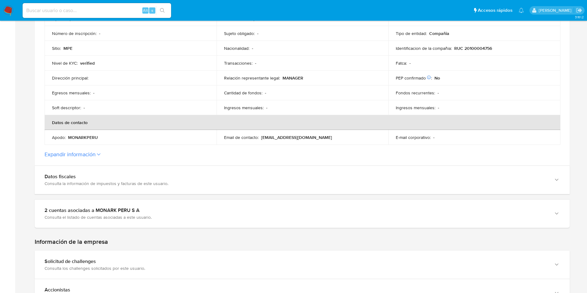
scroll to position [186, 0]
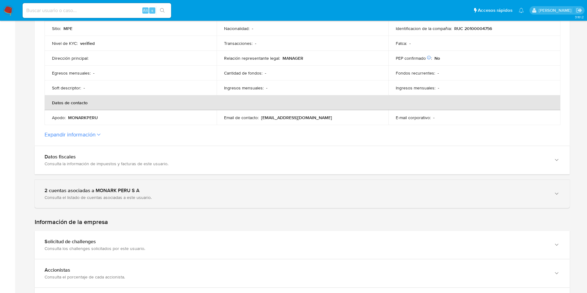
click at [137, 189] on div "2 cuentas asociadas a MONARK PERU S A" at bounding box center [296, 190] width 502 height 6
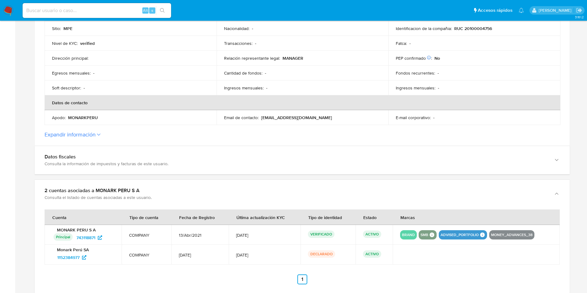
drag, startPoint x: 548, startPoint y: 71, endPoint x: 435, endPoint y: 77, distance: 112.7
click at [548, 71] on div "Fondos recurrentes : -" at bounding box center [473, 73] width 157 height 6
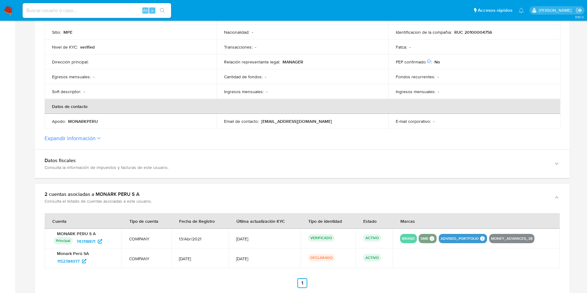
scroll to position [278, 0]
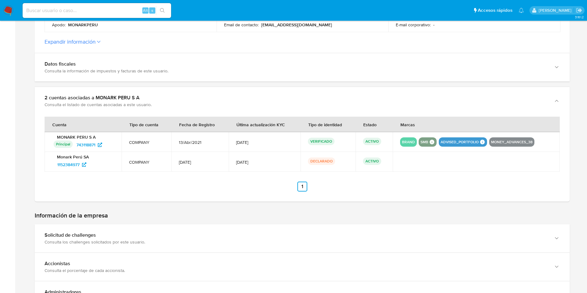
drag, startPoint x: 59, startPoint y: 169, endPoint x: 48, endPoint y: 169, distance: 10.8
click at [48, 169] on td "Monark [GEOGRAPHIC_DATA] SA 1152384977" at bounding box center [83, 162] width 77 height 20
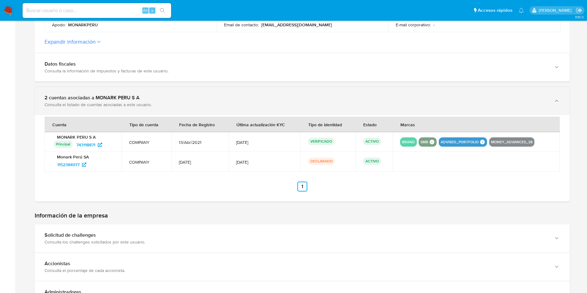
drag, startPoint x: 96, startPoint y: 166, endPoint x: 82, endPoint y: 94, distance: 73.7
click at [55, 169] on div "1152384977" at bounding box center [83, 165] width 61 height 10
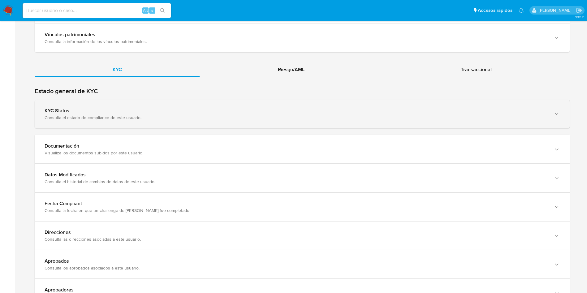
click at [164, 115] on div "Consulta el estado de compliance de este usuario." at bounding box center [296, 118] width 502 height 6
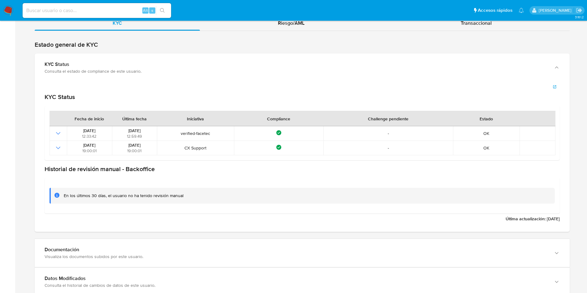
click at [274, 216] on div "Última actualización : [DATE]" at bounding box center [302, 219] width 515 height 6
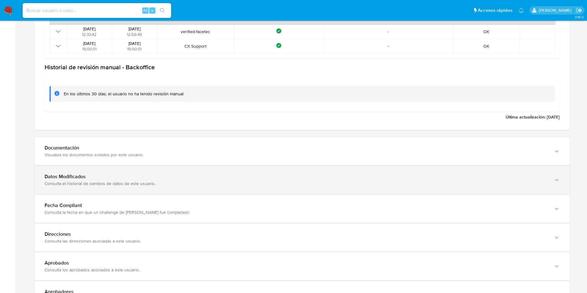
scroll to position [835, 0]
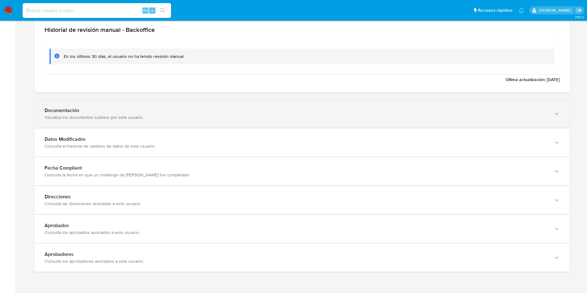
click at [165, 125] on div "Documentación Visualiza los documentos subidos por este usuario." at bounding box center [302, 114] width 535 height 28
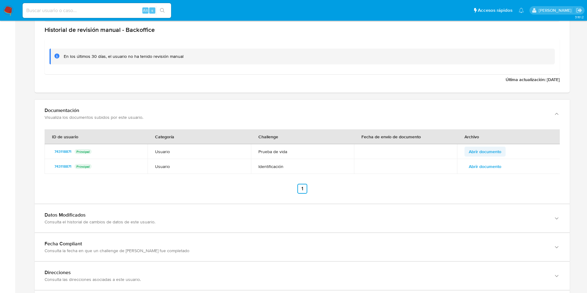
click at [490, 152] on span "Abrir documento" at bounding box center [484, 151] width 32 height 9
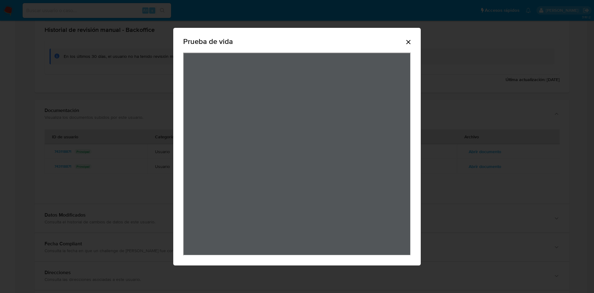
click at [409, 41] on icon "Cerrar" at bounding box center [407, 41] width 7 height 7
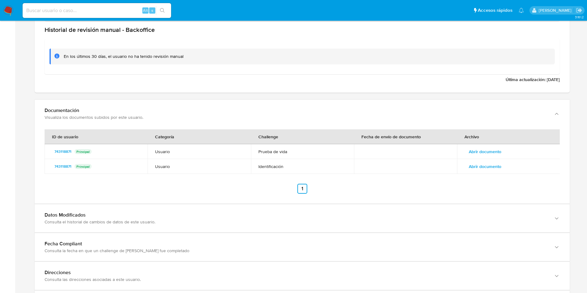
click at [481, 162] on span "Abrir documento" at bounding box center [484, 166] width 32 height 9
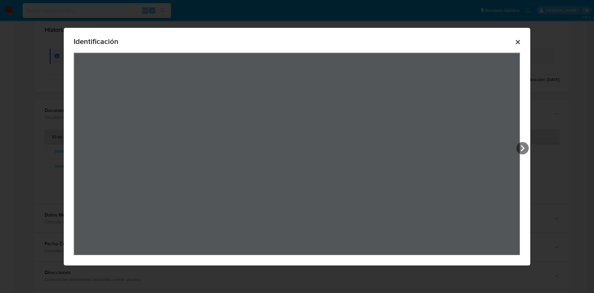
click at [521, 43] on icon "Cerrar" at bounding box center [517, 41] width 7 height 7
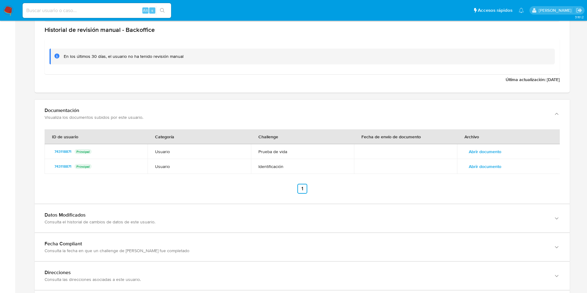
click at [489, 165] on span "Abrir documento" at bounding box center [484, 166] width 32 height 9
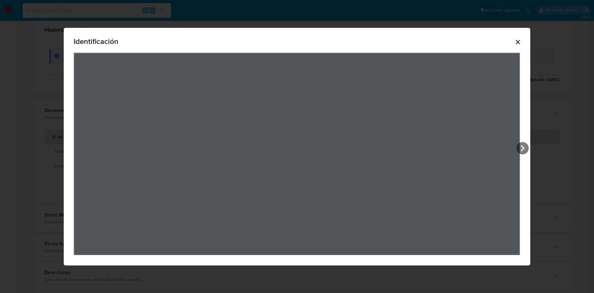
click at [520, 42] on icon "Cerrar" at bounding box center [517, 42] width 4 height 4
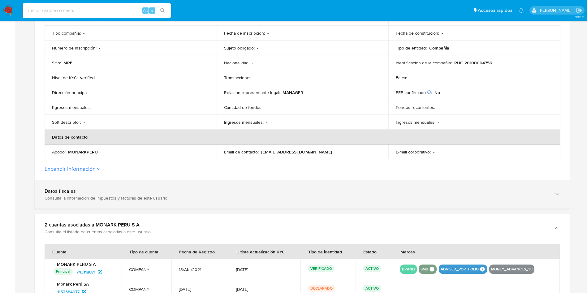
scroll to position [139, 0]
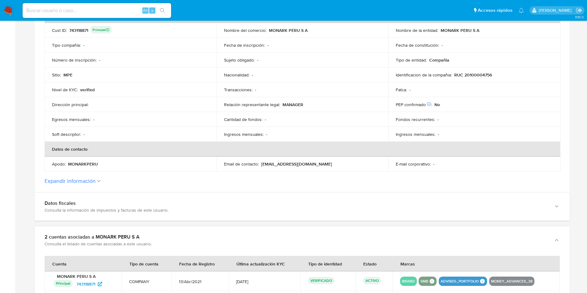
click at [96, 182] on button "Expandir información" at bounding box center [70, 180] width 51 height 7
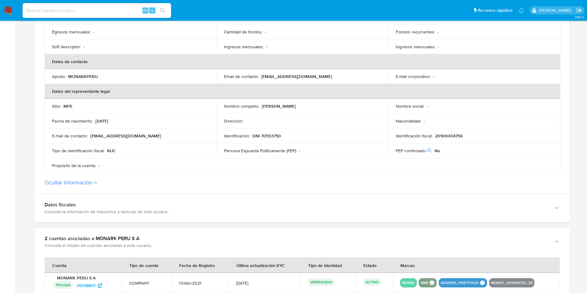
scroll to position [232, 0]
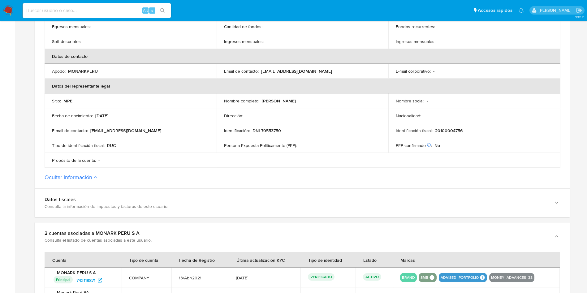
drag, startPoint x: 261, startPoint y: 101, endPoint x: 328, endPoint y: 101, distance: 66.8
click at [328, 101] on div "Nombre completo : [PERSON_NAME]" at bounding box center [302, 101] width 157 height 6
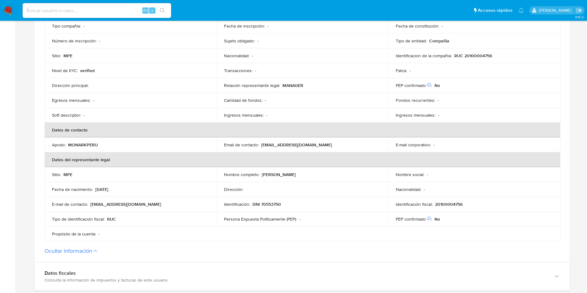
scroll to position [186, 0]
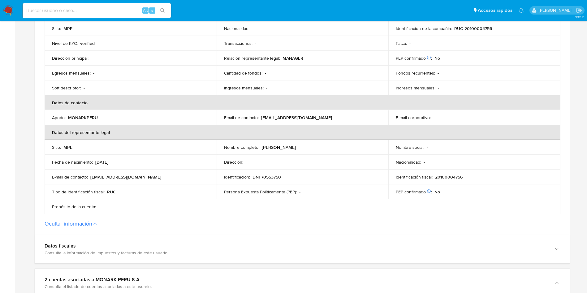
click at [78, 220] on button "Ocultar información" at bounding box center [69, 223] width 48 height 7
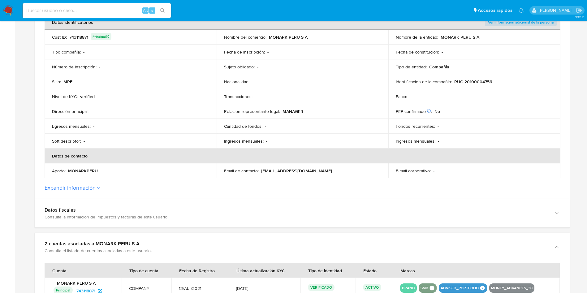
scroll to position [46, 0]
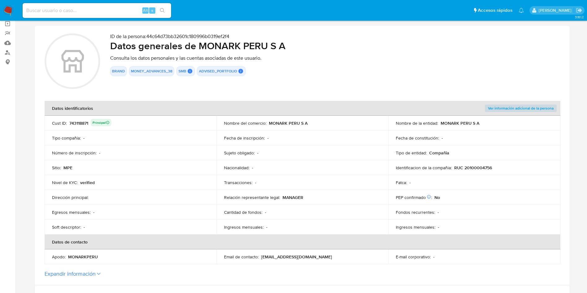
click at [92, 272] on button "Expandir información" at bounding box center [70, 273] width 51 height 7
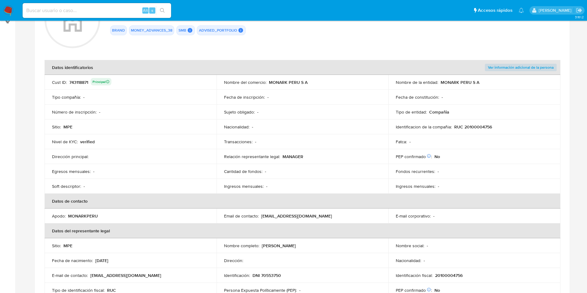
scroll to position [186, 0]
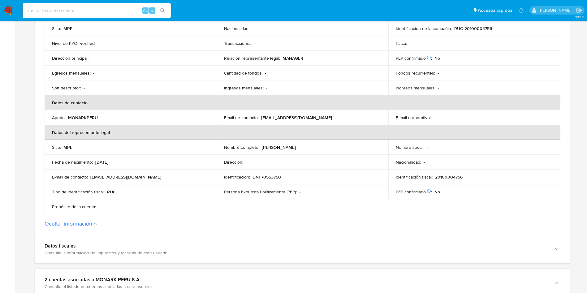
click at [267, 175] on p "DNI 70553750" at bounding box center [266, 177] width 28 height 6
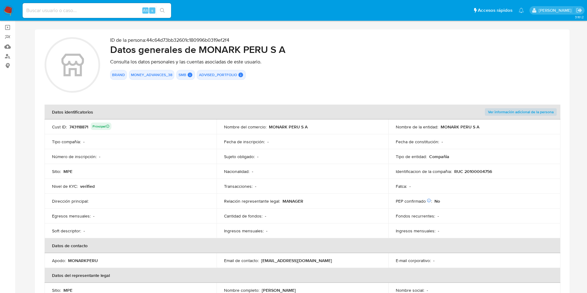
scroll to position [0, 0]
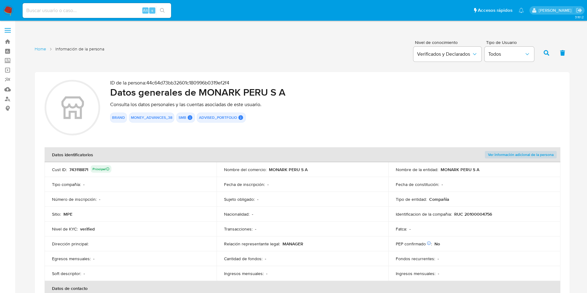
click at [84, 166] on div "743118871 Principal" at bounding box center [90, 169] width 42 height 9
click at [85, 166] on div "743118871 Principal" at bounding box center [90, 169] width 42 height 9
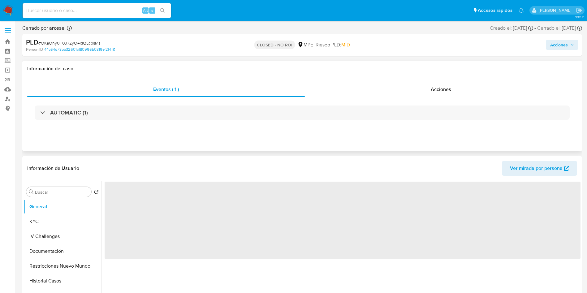
select select "10"
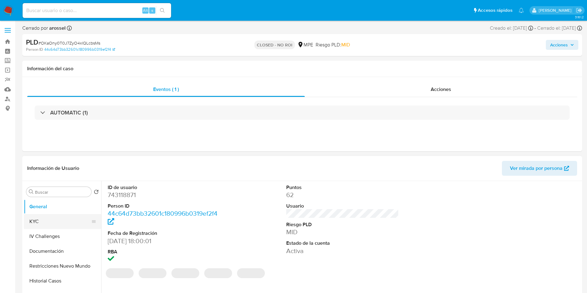
click at [55, 220] on button "KYC" at bounding box center [60, 221] width 72 height 15
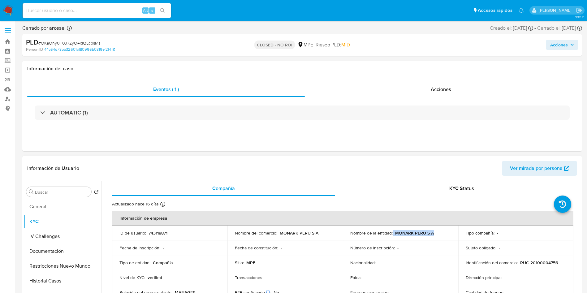
drag, startPoint x: 391, startPoint y: 234, endPoint x: 458, endPoint y: 232, distance: 67.1
click at [458, 232] on tr "ID de usuario : 743118871 Nombre del comercio : MONARK PERU S A Nombre de la en…" at bounding box center [342, 232] width 461 height 15
copy div "MONARK PERU S A"
click at [96, 9] on input at bounding box center [97, 10] width 148 height 8
paste input "hctffUf2zumGNRYsqbe5Q7KF"
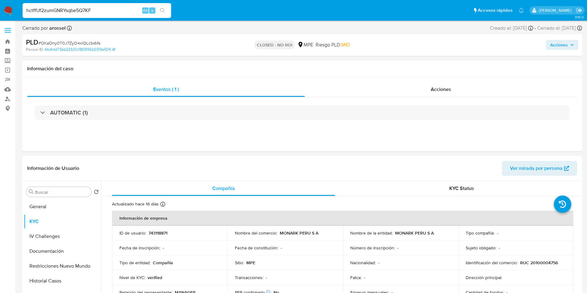
type input "hctffUf2zumGNRYsqbe5Q7KF"
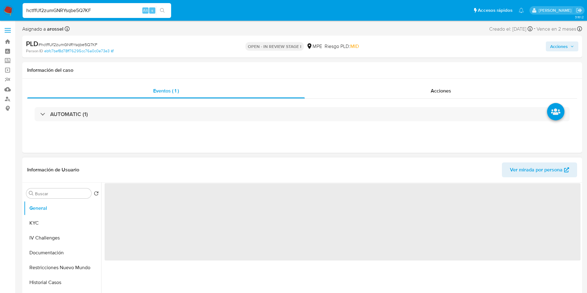
select select "10"
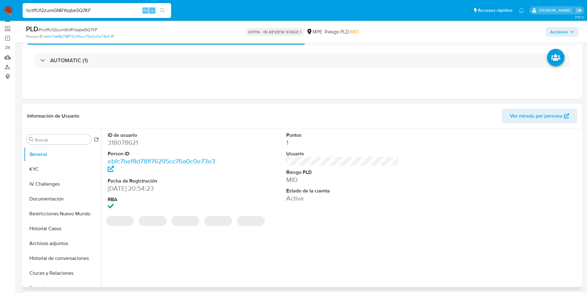
scroll to position [46, 0]
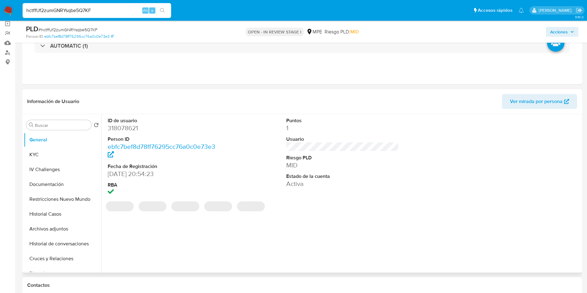
click at [542, 102] on span "Ver mirada por persona" at bounding box center [536, 101] width 53 height 15
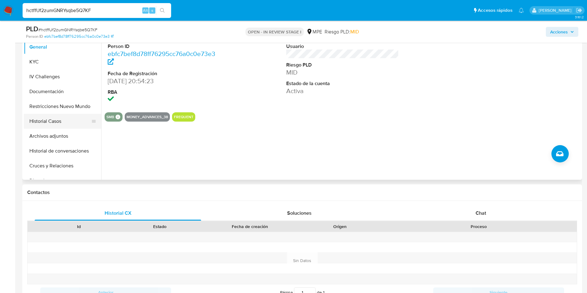
click at [54, 117] on button "Historial Casos" at bounding box center [60, 121] width 72 height 15
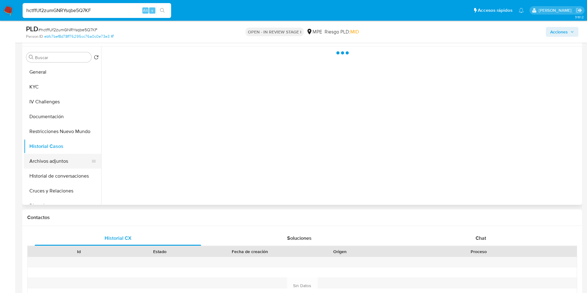
scroll to position [93, 0]
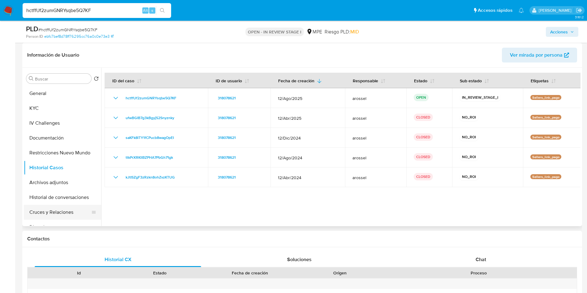
click at [53, 213] on button "Cruces y Relaciones" at bounding box center [60, 212] width 72 height 15
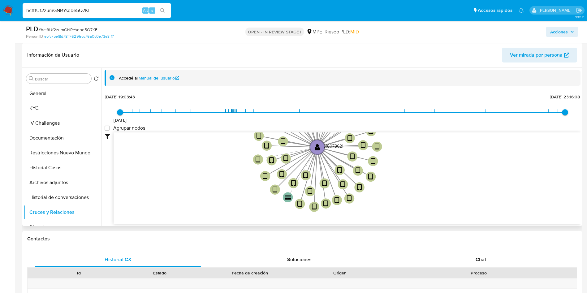
click at [193, 143] on icon "user-318078621  318078621 device-62b9c73608813b001716980f  device-6234b086088…" at bounding box center [346, 177] width 467 height 90
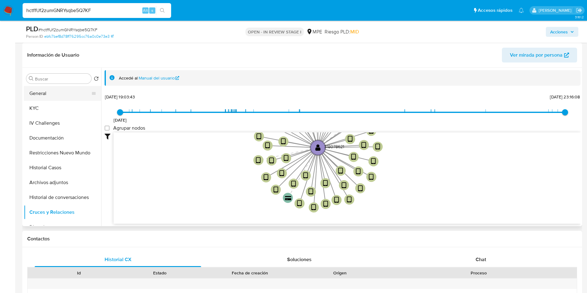
click at [43, 95] on button "General" at bounding box center [60, 93] width 72 height 15
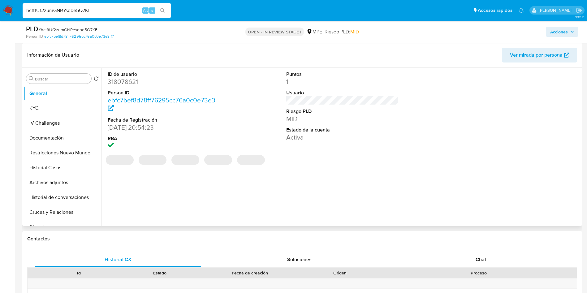
click at [129, 84] on dd "318078621" at bounding box center [164, 81] width 113 height 9
copy dd "318078621"
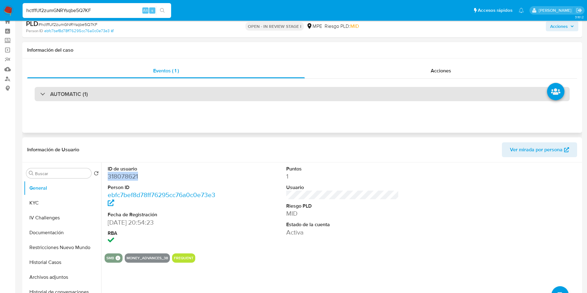
scroll to position [0, 0]
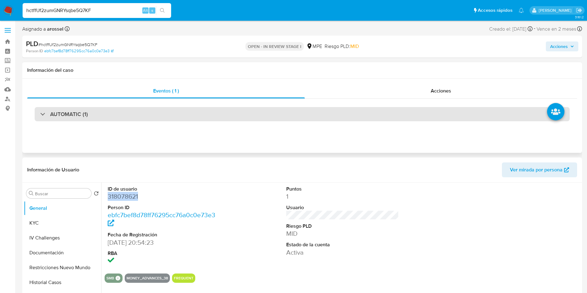
click at [108, 118] on div "AUTOMATIC (1)" at bounding box center [302, 114] width 535 height 14
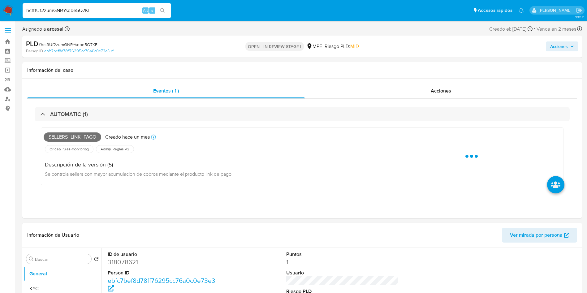
click at [68, 43] on span "# hctffUf2zumGNRYsqbe5Q7KF" at bounding box center [67, 44] width 59 height 6
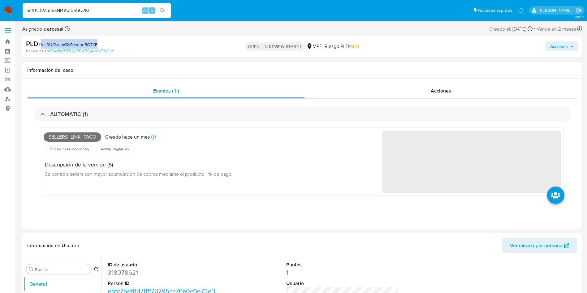
copy span "hctffUf2zumGNRYsqbe5Q7KF"
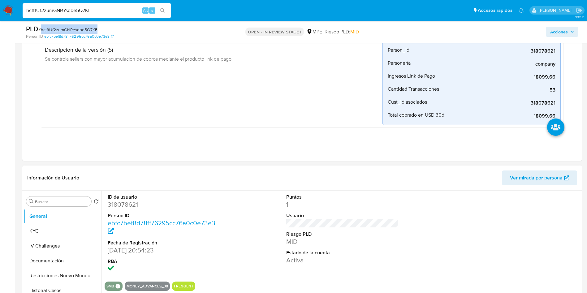
scroll to position [232, 0]
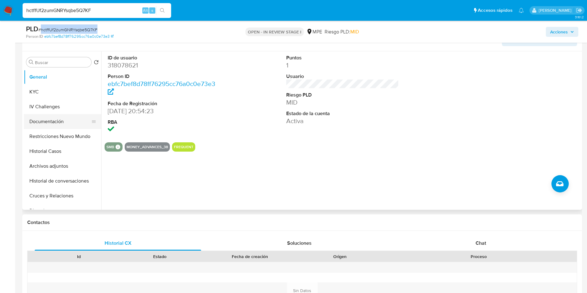
click at [50, 121] on button "Documentación" at bounding box center [60, 121] width 72 height 15
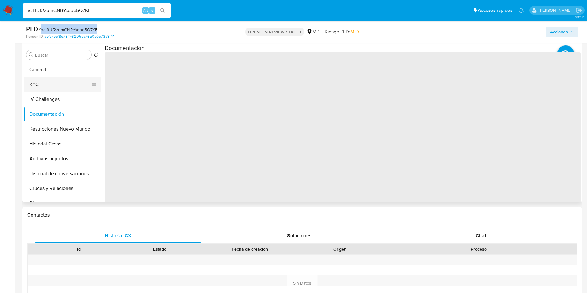
click at [54, 89] on button "KYC" at bounding box center [60, 84] width 72 height 15
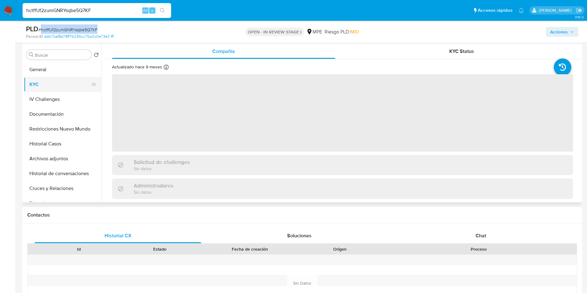
click at [50, 86] on button "KYC" at bounding box center [60, 84] width 72 height 15
click at [50, 98] on button "IV Challenges" at bounding box center [60, 99] width 72 height 15
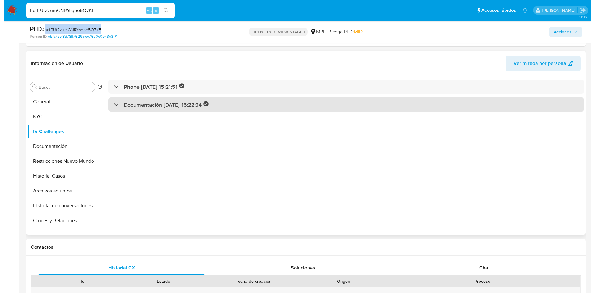
scroll to position [186, 0]
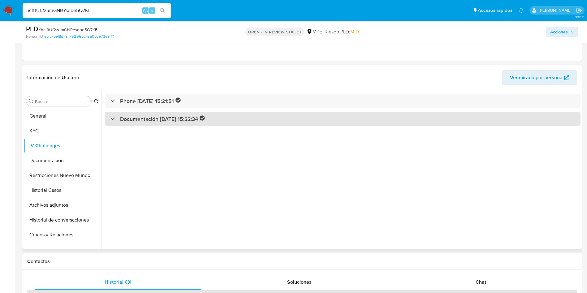
click at [163, 120] on h3 "Documentación - [DATE] 15:22:34 -" at bounding box center [162, 118] width 85 height 7
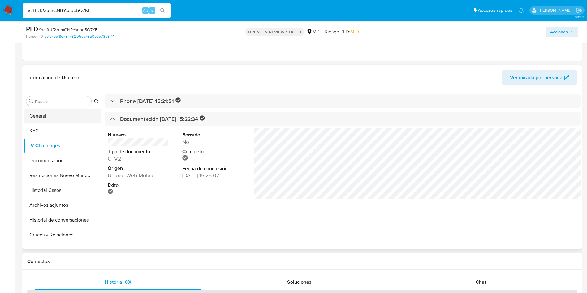
click at [59, 111] on button "General" at bounding box center [60, 116] width 72 height 15
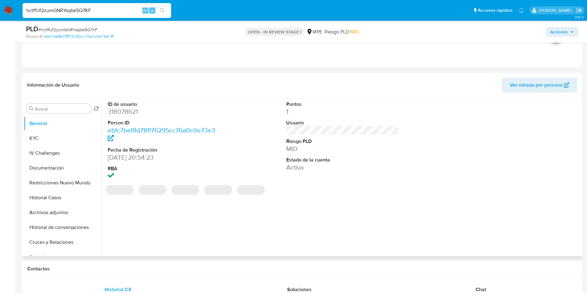
click at [121, 113] on dd "318078621" at bounding box center [164, 111] width 113 height 9
copy dd "318078621"
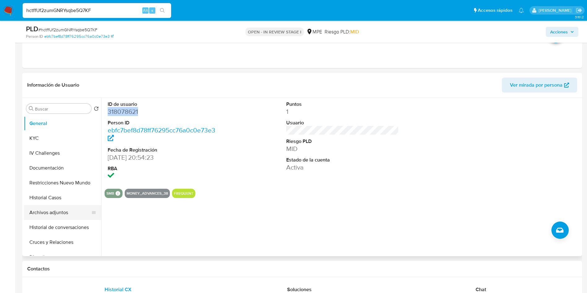
click at [63, 213] on button "Archivos adjuntos" at bounding box center [60, 212] width 72 height 15
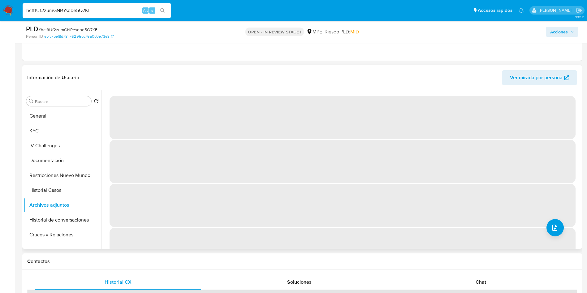
click at [543, 229] on span "‌" at bounding box center [342, 249] width 466 height 43
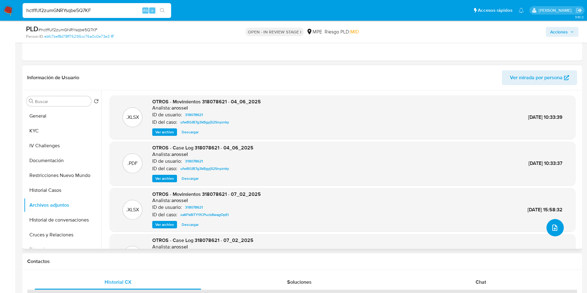
click at [547, 230] on button "upload-file" at bounding box center [554, 227] width 17 height 17
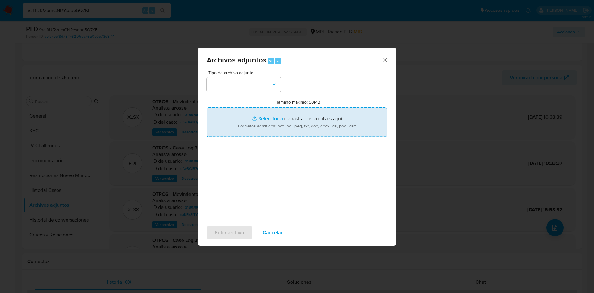
click at [302, 124] on input "Tamaño máximo: 50MB Seleccionar archivos" at bounding box center [297, 122] width 181 height 30
type input "C:\fakepath\Movimientos 318078621 - 25_09_2025.xlsx"
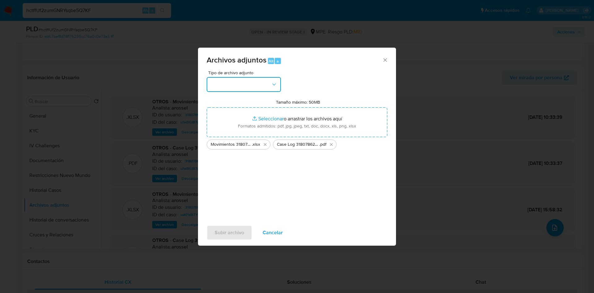
click at [218, 83] on button "button" at bounding box center [244, 84] width 74 height 15
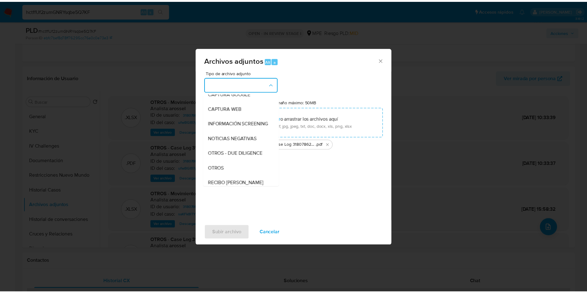
scroll to position [93, 0]
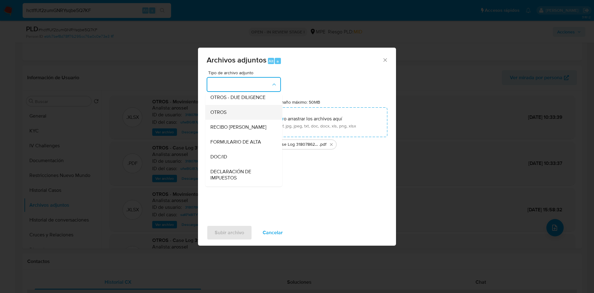
click at [228, 116] on div "OTROS" at bounding box center [241, 112] width 63 height 15
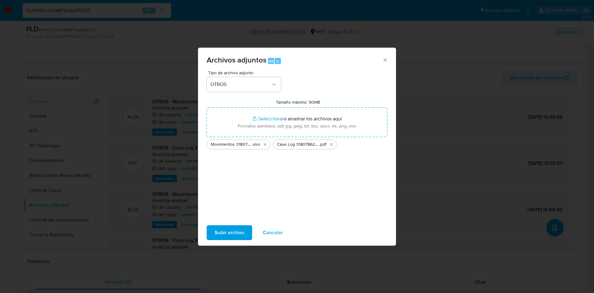
click at [240, 230] on span "Subir archivo" at bounding box center [229, 233] width 29 height 14
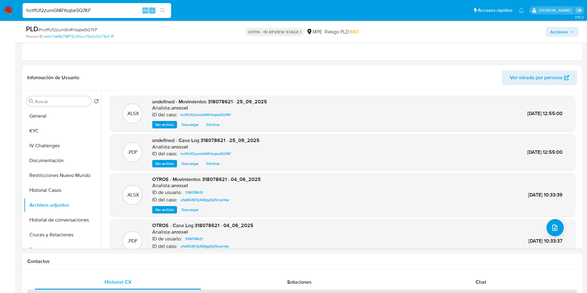
click at [559, 29] on span "Acciones" at bounding box center [559, 32] width 18 height 10
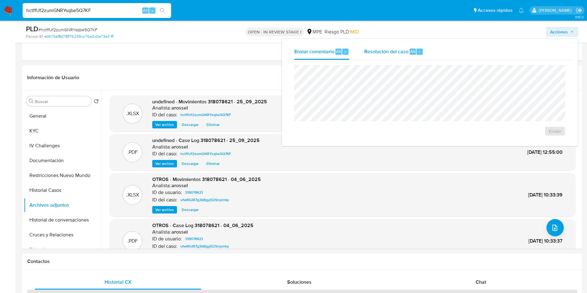
click at [390, 51] on span "Resolución del caso" at bounding box center [386, 51] width 44 height 7
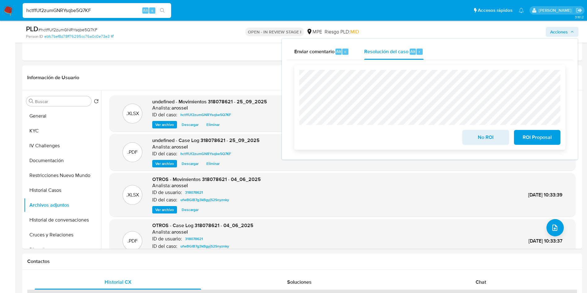
click at [469, 139] on button "No ROI" at bounding box center [485, 137] width 46 height 15
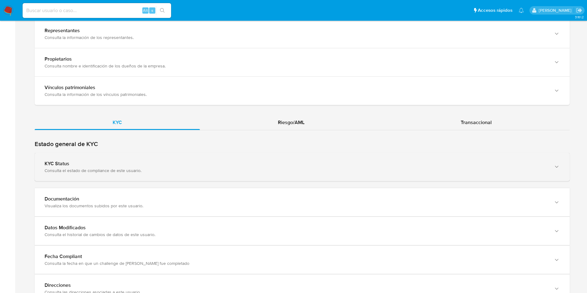
click at [196, 157] on div "KYC Status Consulta el estado de compliance de este usuario." at bounding box center [302, 167] width 535 height 28
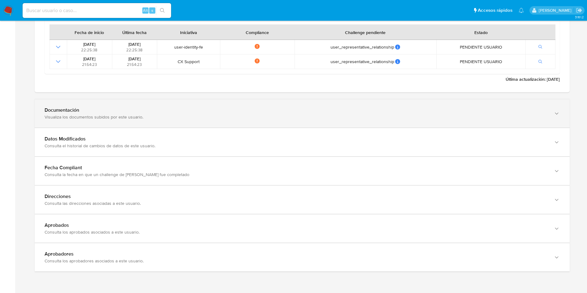
click at [233, 113] on div "Documentación" at bounding box center [296, 110] width 502 height 6
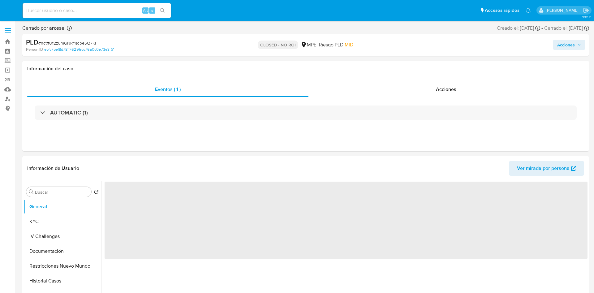
select select "10"
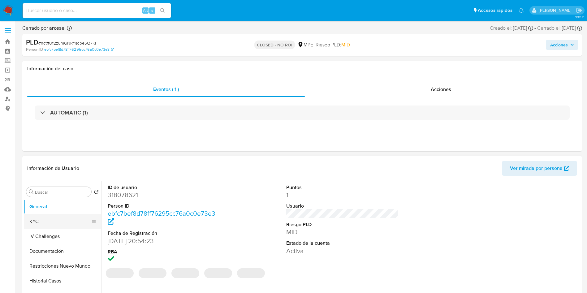
click at [57, 218] on button "KYC" at bounding box center [60, 221] width 72 height 15
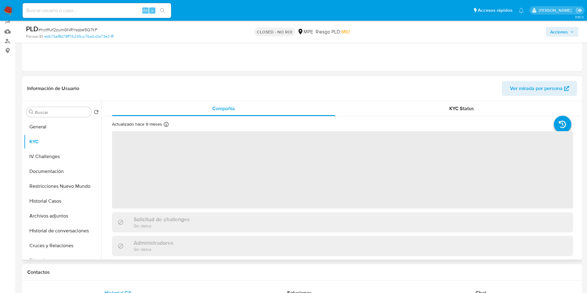
scroll to position [93, 0]
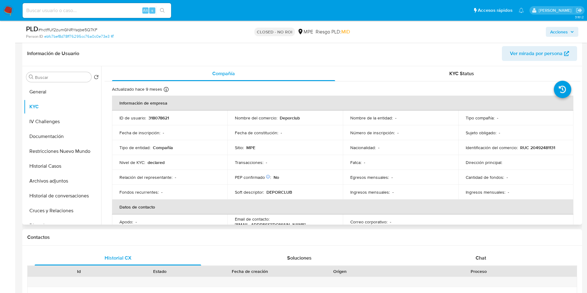
click at [289, 116] on p "Deporclub" at bounding box center [290, 118] width 20 height 6
copy p "Deporclub"
click at [100, 7] on input at bounding box center [97, 10] width 148 height 8
paste input "YHVfm0VzPinjnihjob0gLT14"
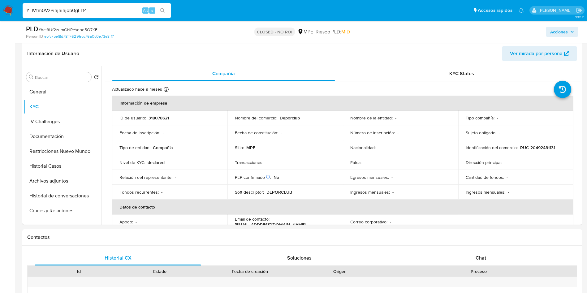
type input "YHVfm0VzPinjnihjob0gLT14"
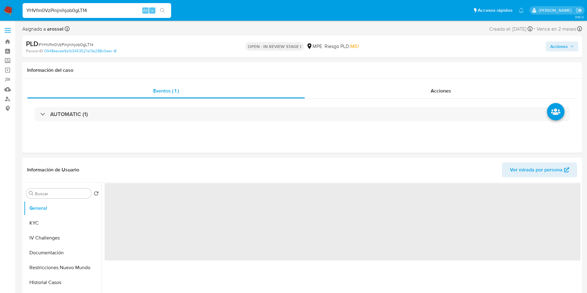
select select "10"
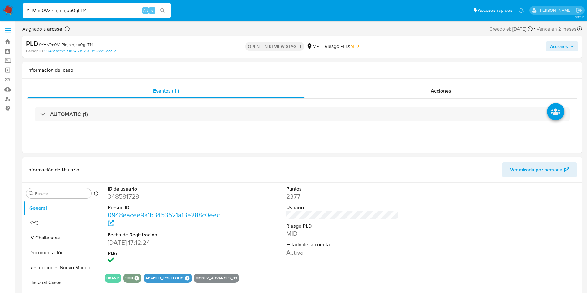
click at [532, 210] on div at bounding box center [520, 225] width 119 height 86
